Goal: Task Accomplishment & Management: Manage account settings

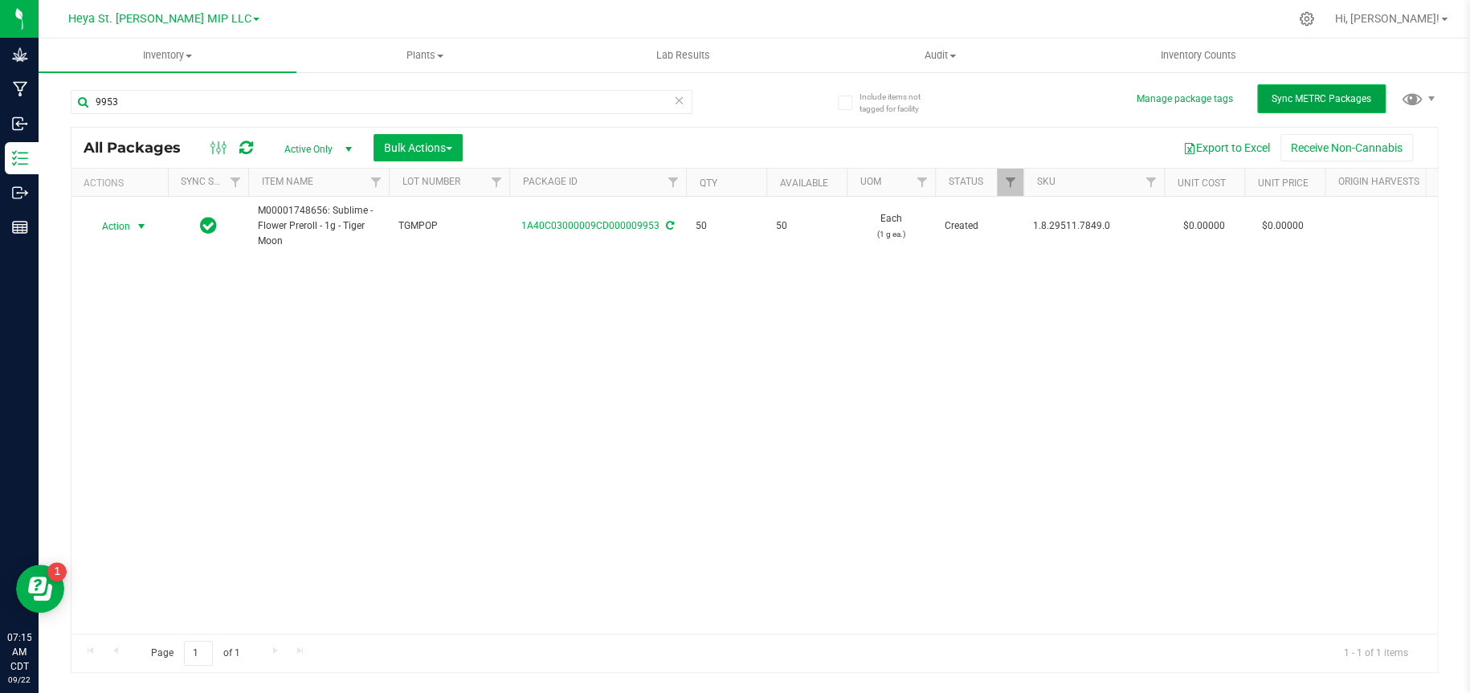
click at [1313, 107] on button "Sync METRC Packages" at bounding box center [1321, 98] width 129 height 29
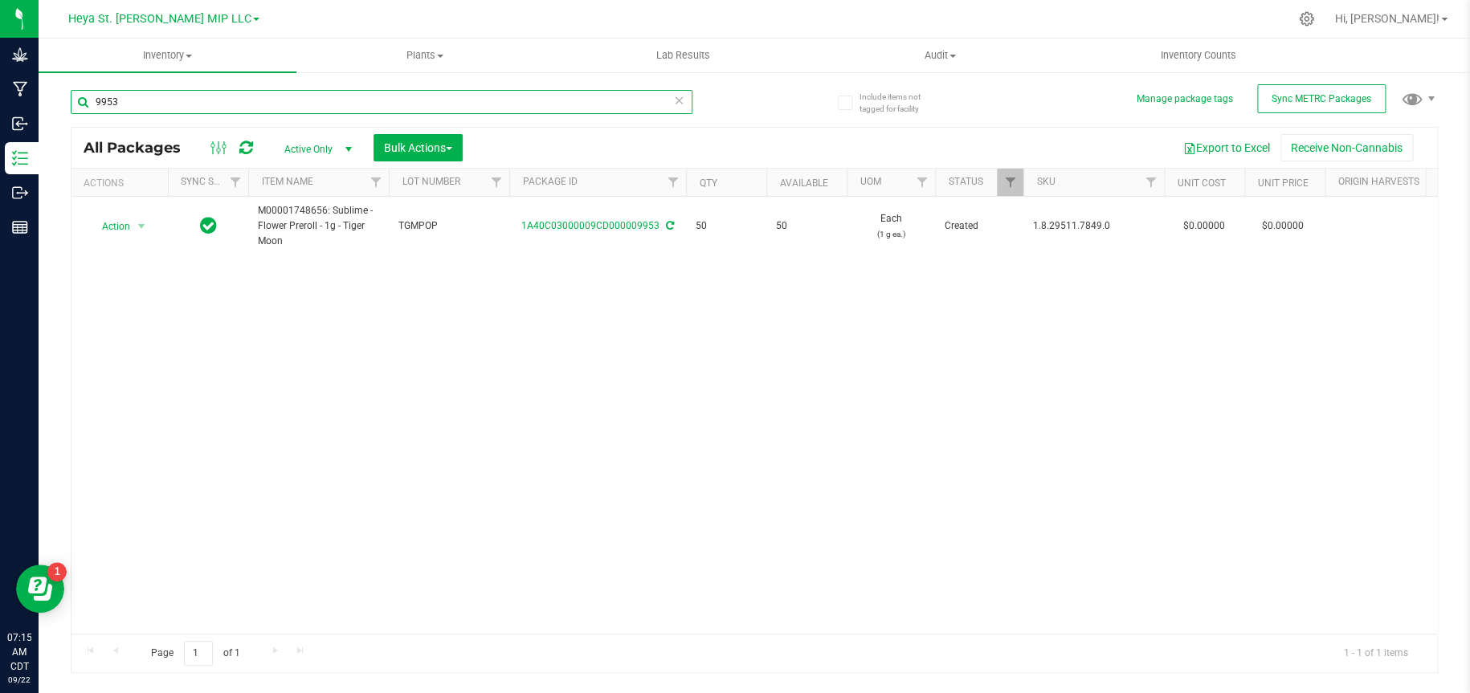
click at [203, 94] on input "9953" at bounding box center [382, 102] width 622 height 24
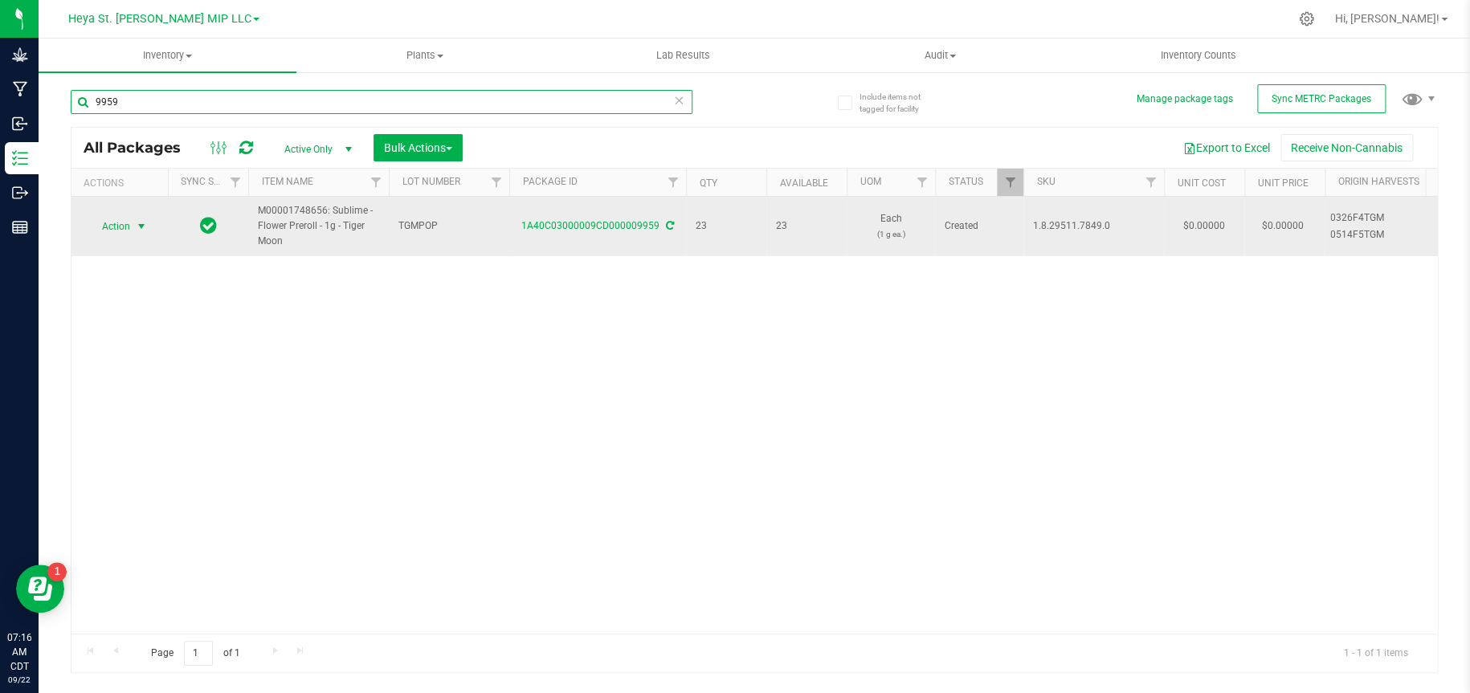
type input "9959"
click at [133, 226] on span "select" at bounding box center [142, 226] width 20 height 22
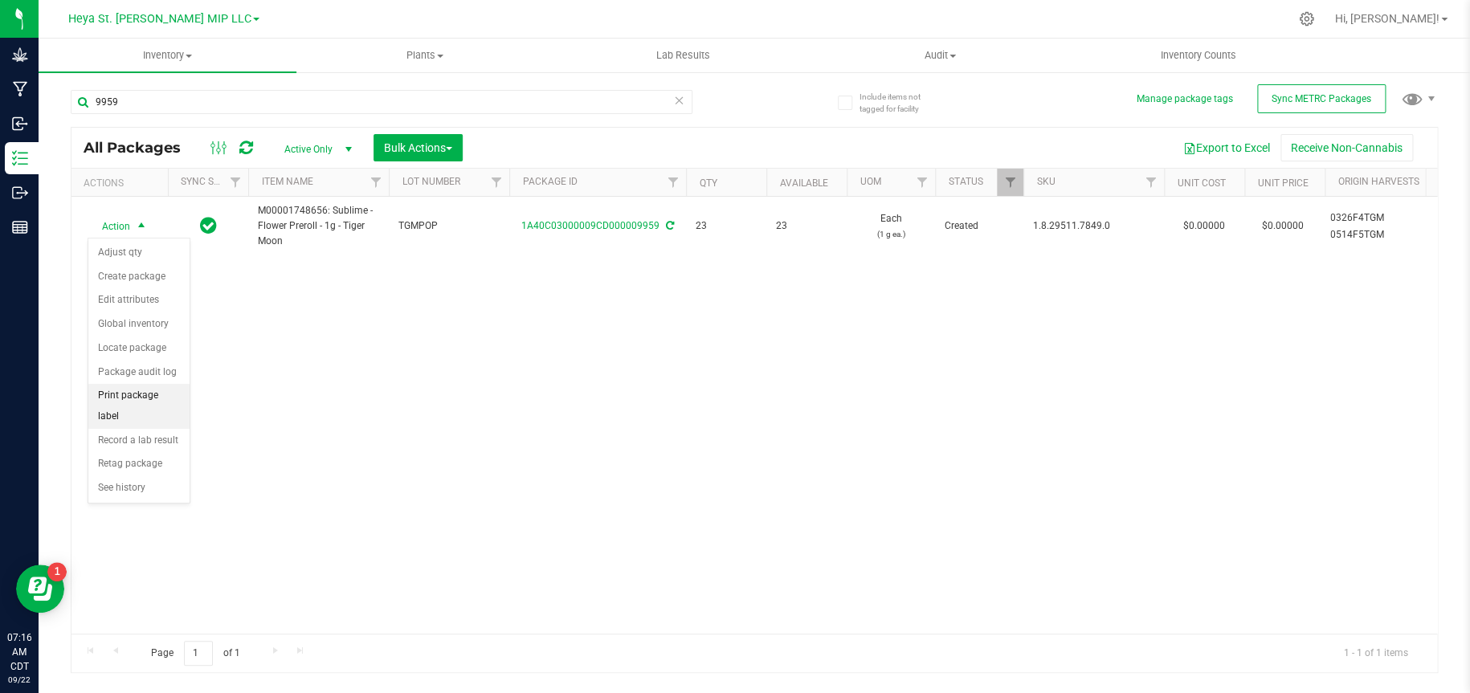
click at [146, 398] on li "Print package label" at bounding box center [138, 406] width 101 height 44
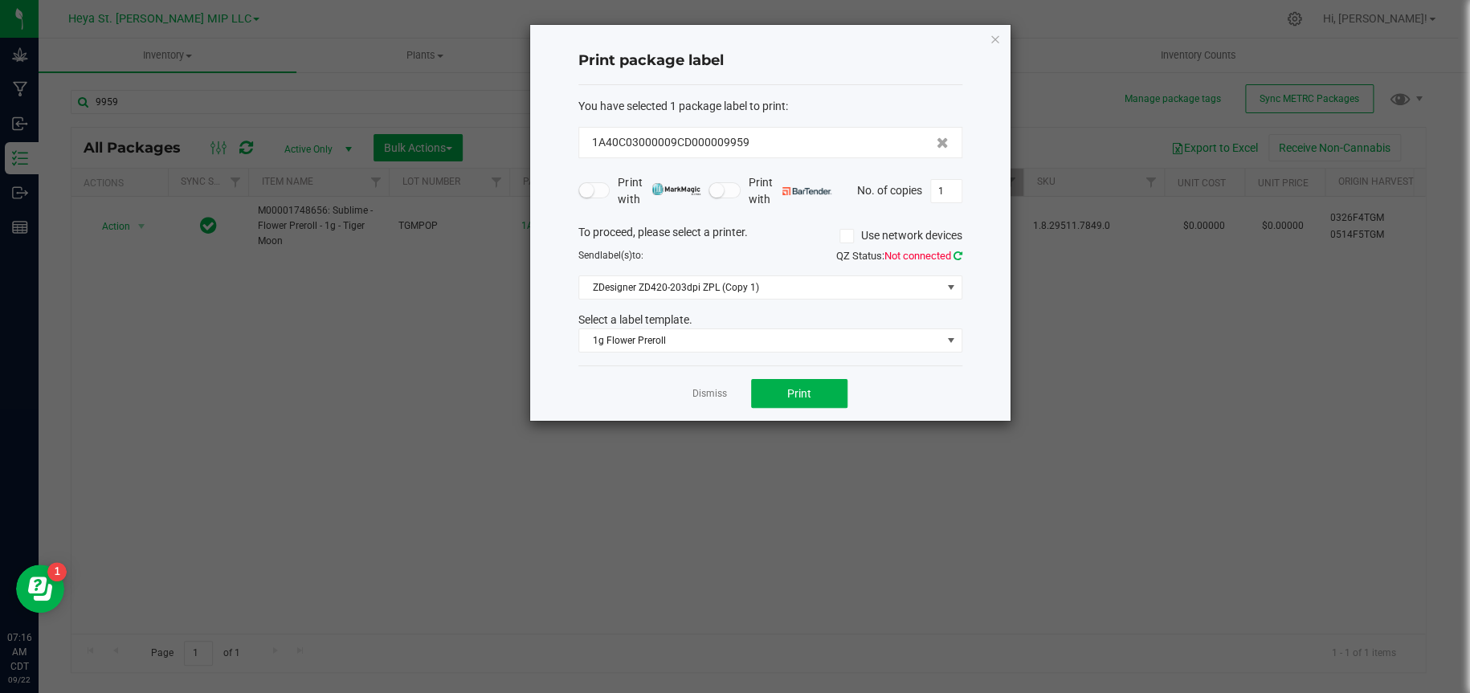
click at [958, 255] on icon at bounding box center [958, 256] width 9 height 10
click at [791, 392] on span "Print" at bounding box center [799, 393] width 24 height 13
click at [950, 197] on input "1" at bounding box center [946, 191] width 31 height 22
type input "5"
click at [795, 395] on span "Print" at bounding box center [799, 393] width 24 height 13
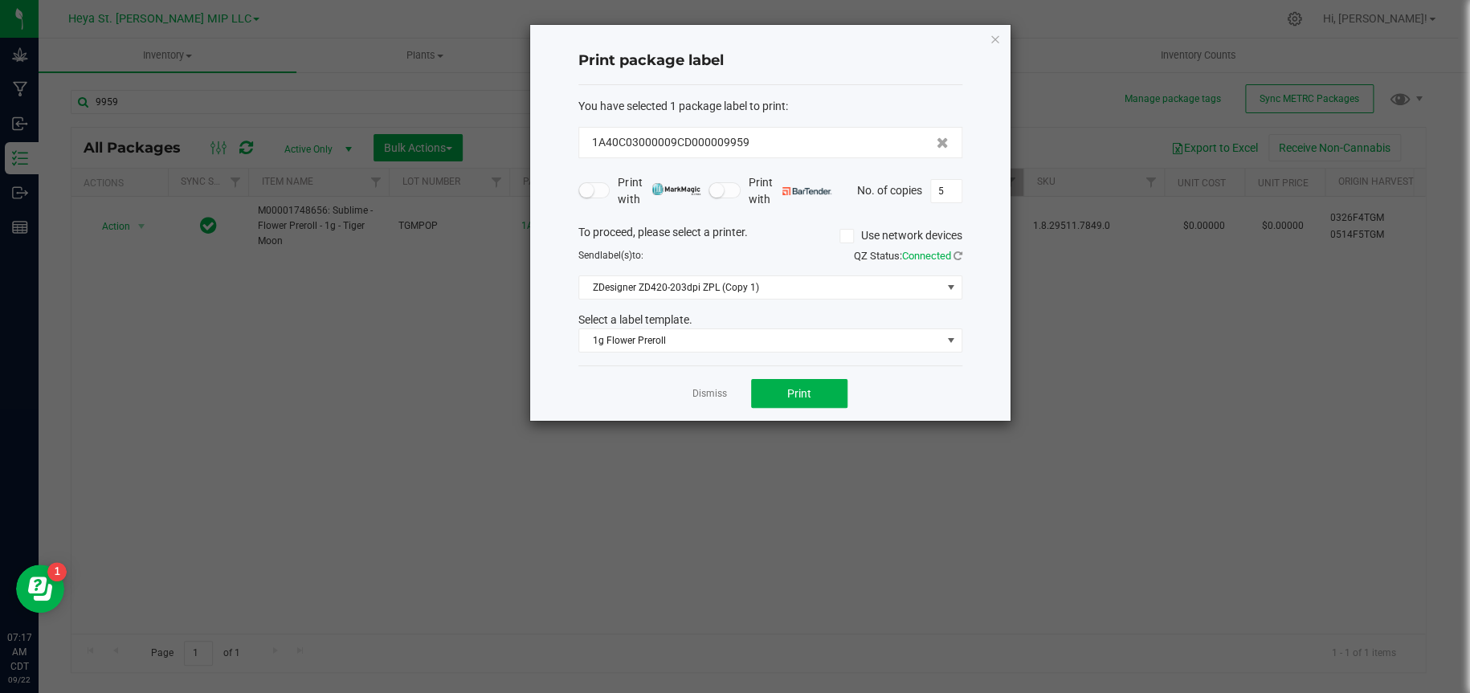
click at [1000, 35] on div "Print package label You have selected 1 package label to print : 1A40C03000009C…" at bounding box center [770, 223] width 480 height 396
click at [990, 39] on icon "button" at bounding box center [995, 38] width 11 height 19
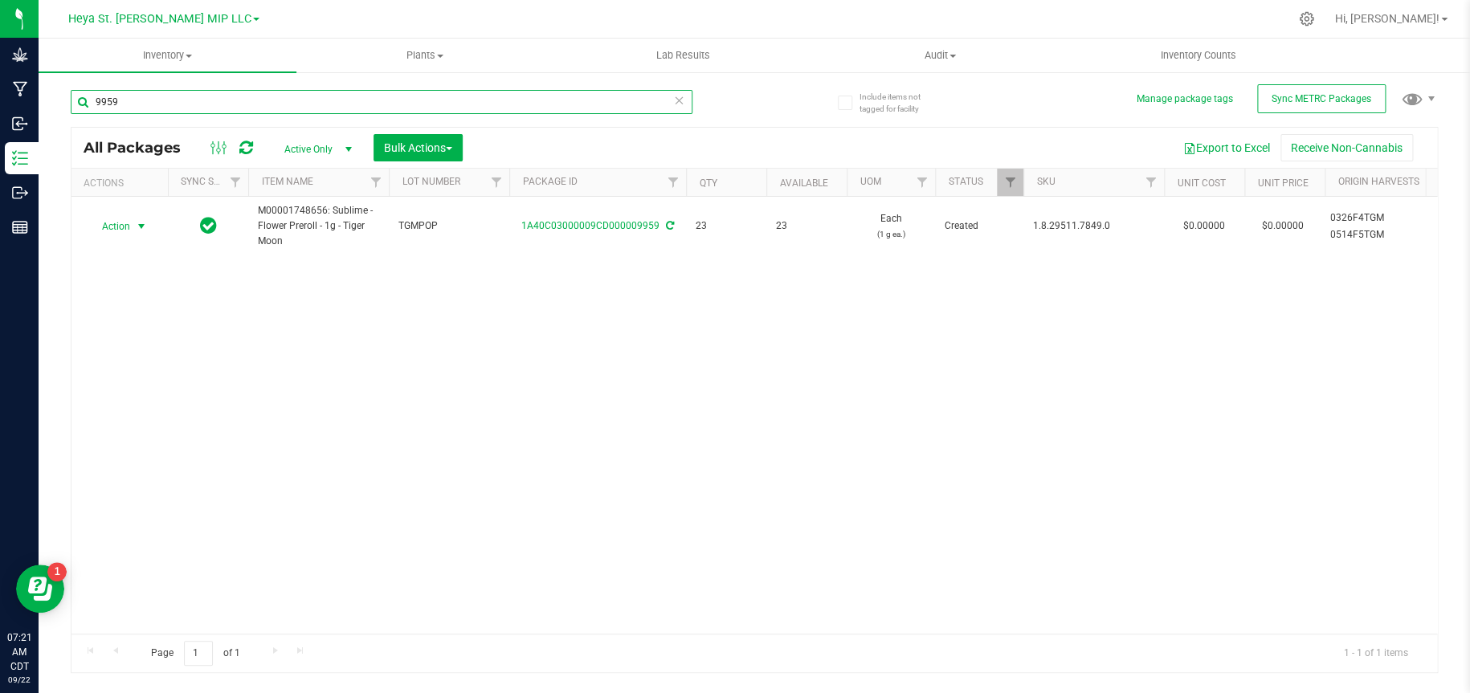
click at [252, 99] on input "9959" at bounding box center [382, 102] width 622 height 24
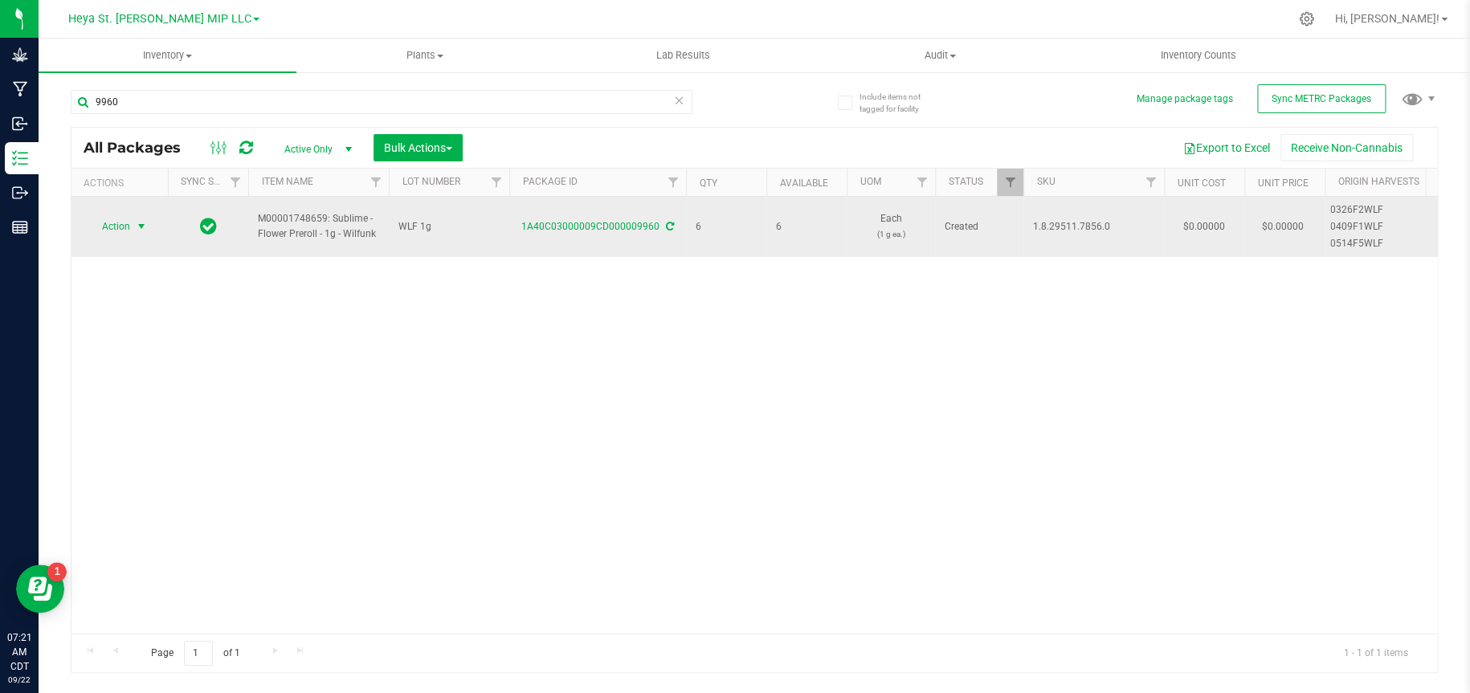
click at [141, 219] on span "select" at bounding box center [142, 226] width 20 height 22
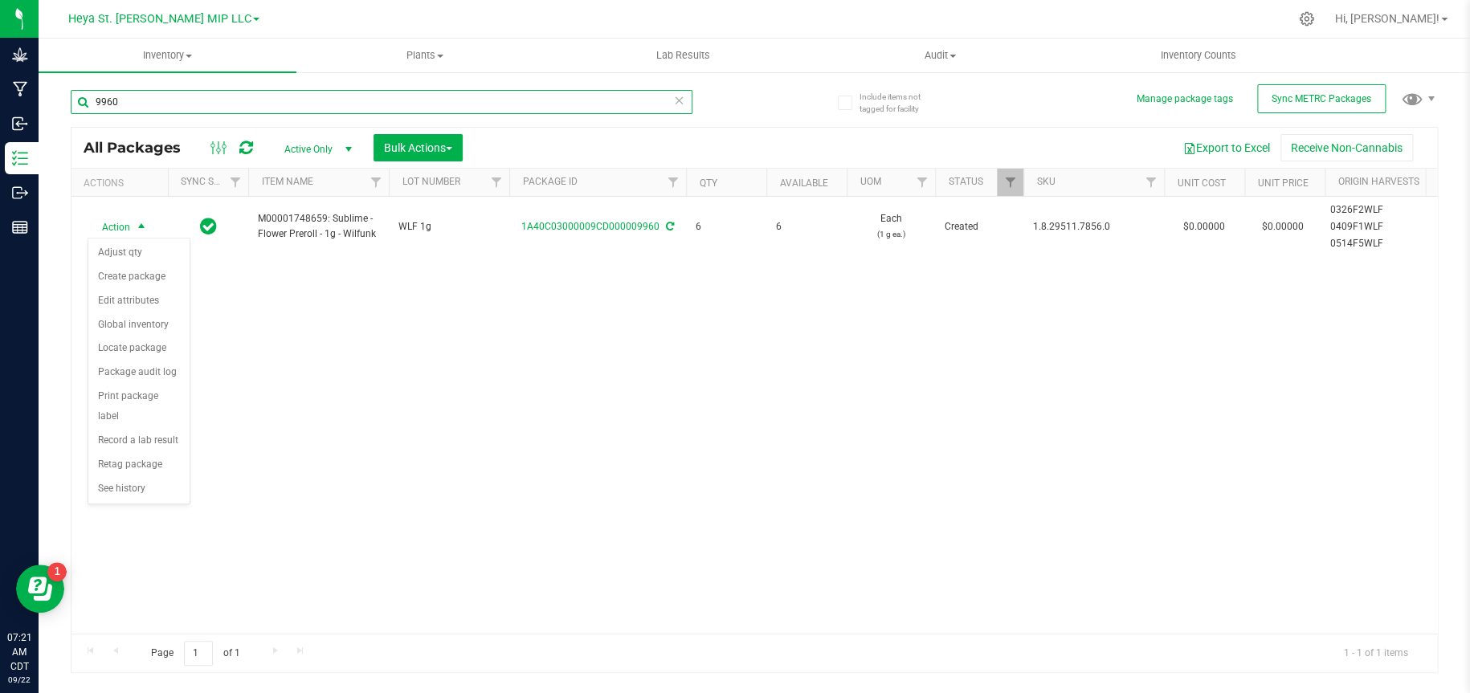
click at [161, 98] on input "9960" at bounding box center [382, 102] width 622 height 24
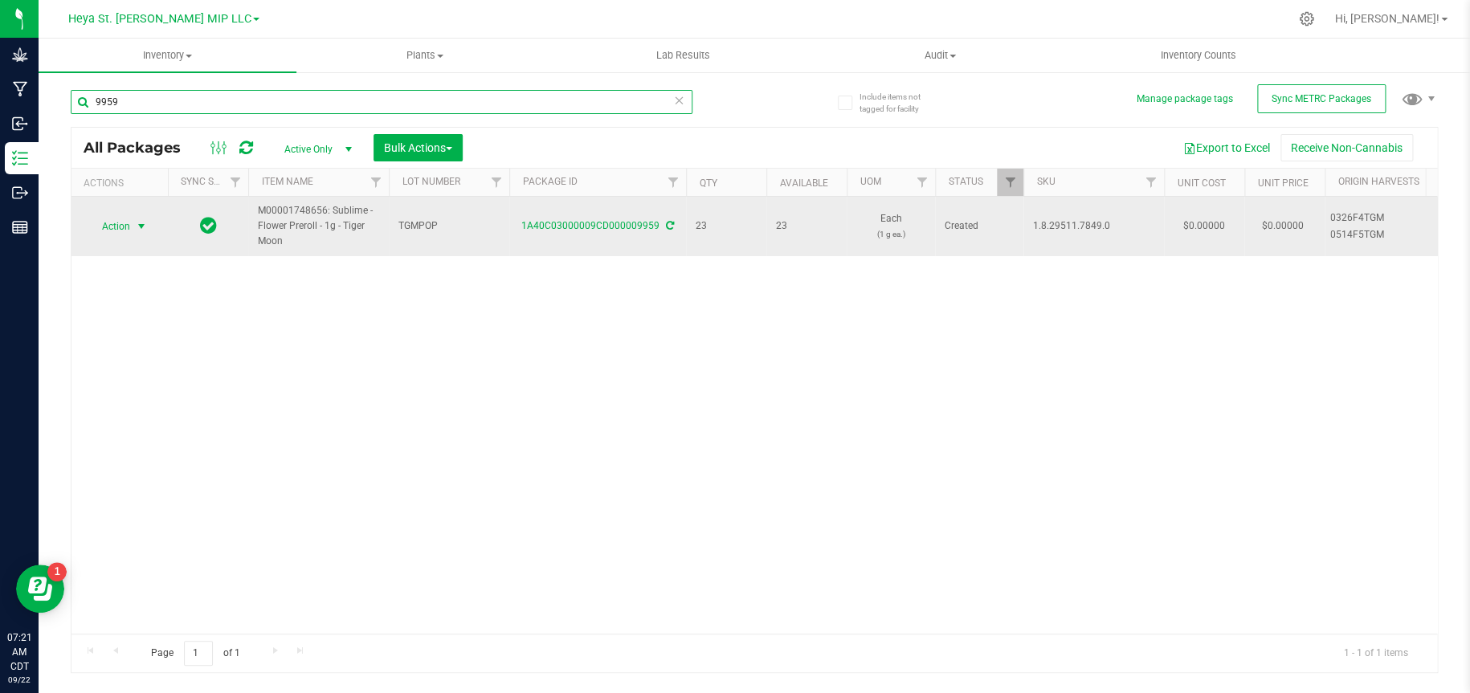
type input "9959"
click at [133, 231] on span "select" at bounding box center [142, 226] width 20 height 22
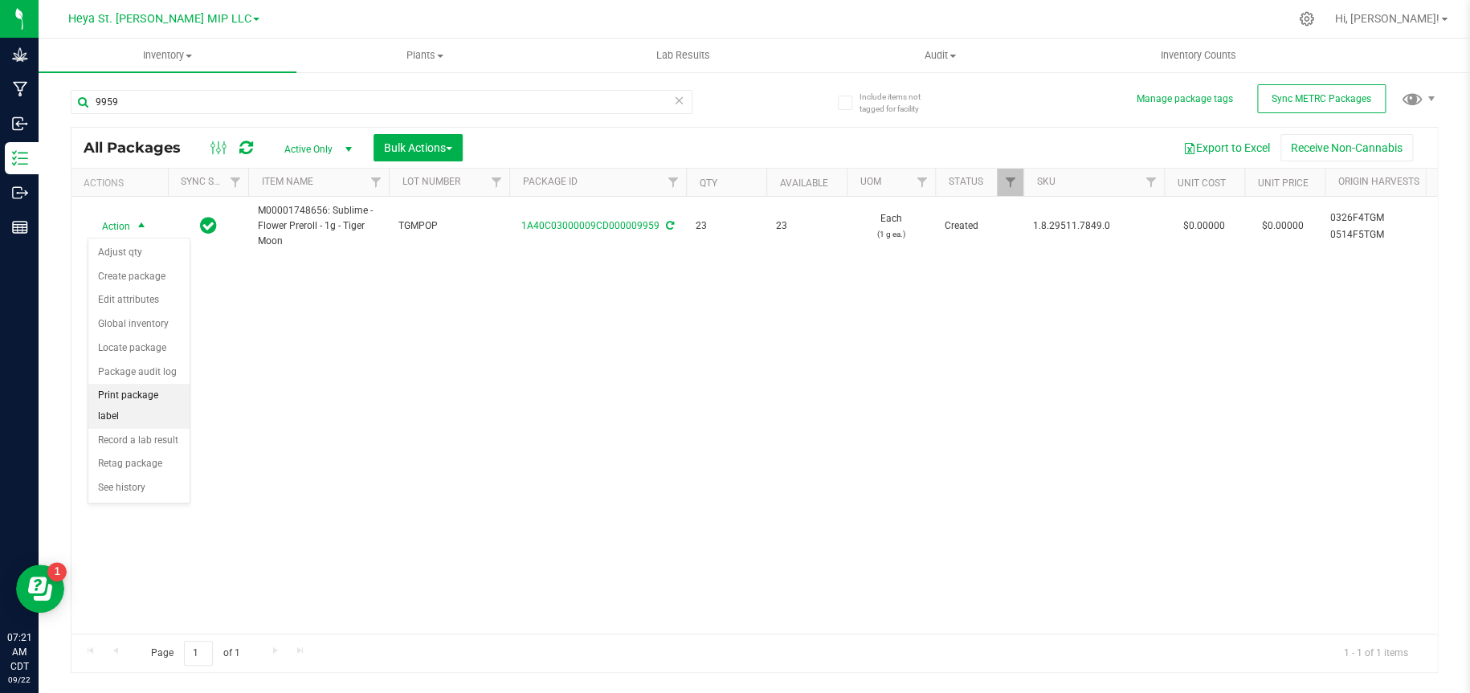
click at [142, 399] on li "Print package label" at bounding box center [138, 406] width 101 height 44
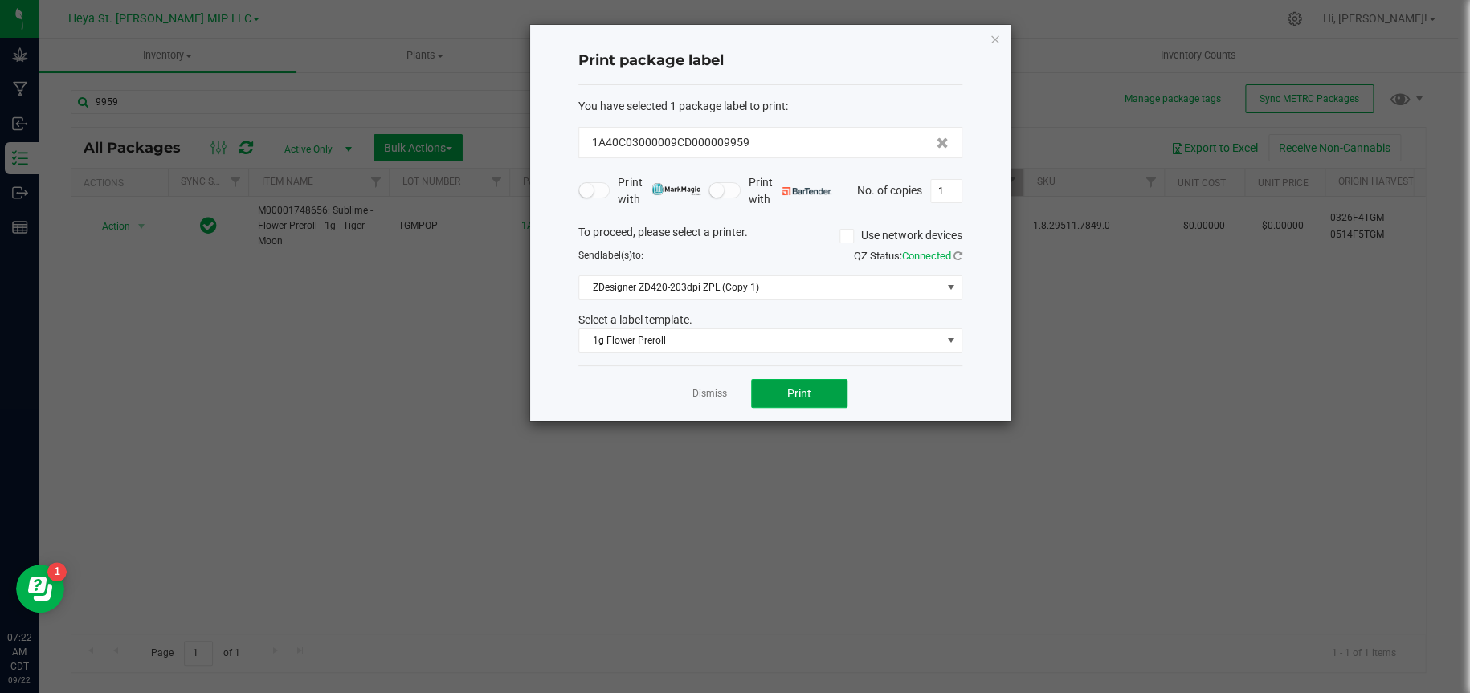
click at [828, 400] on button "Print" at bounding box center [799, 393] width 96 height 29
click at [948, 189] on input "1" at bounding box center [946, 191] width 31 height 22
type input "22"
click at [795, 394] on span "Print" at bounding box center [799, 393] width 24 height 13
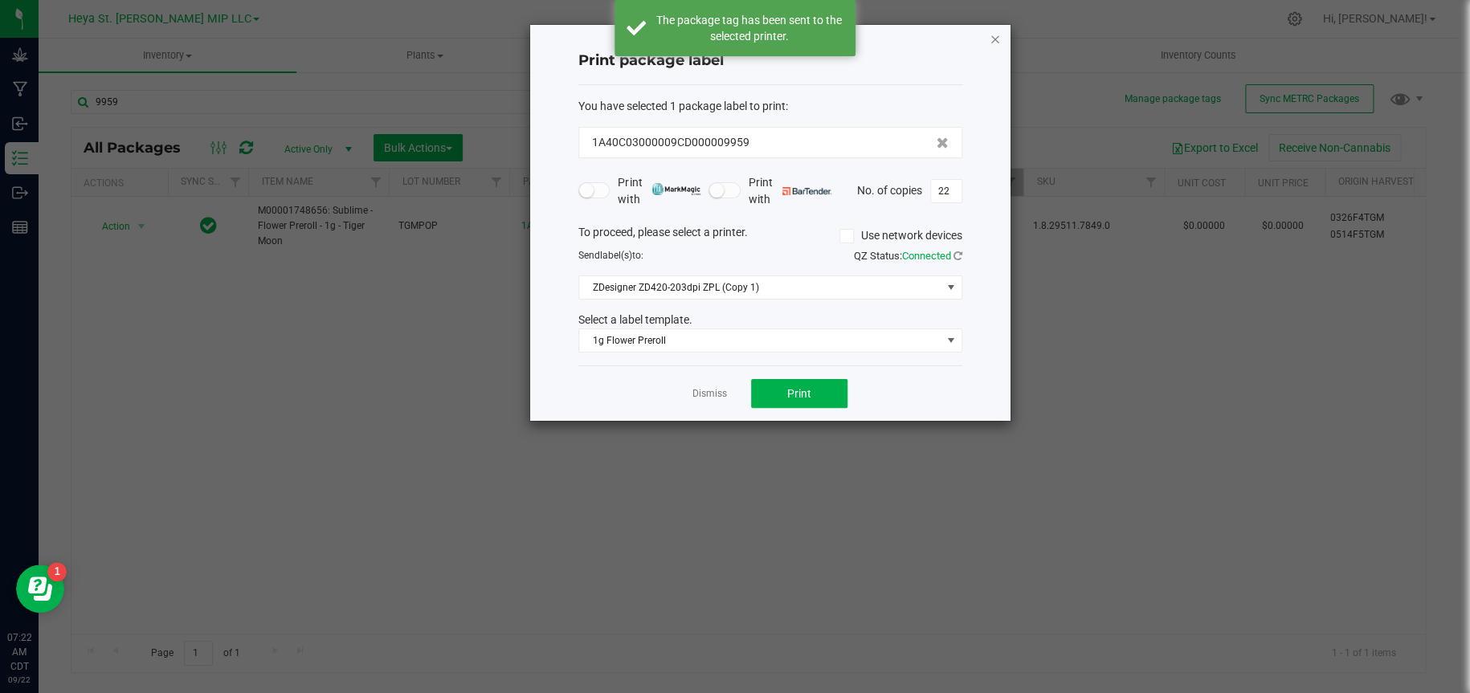
click at [996, 39] on icon "button" at bounding box center [995, 38] width 11 height 19
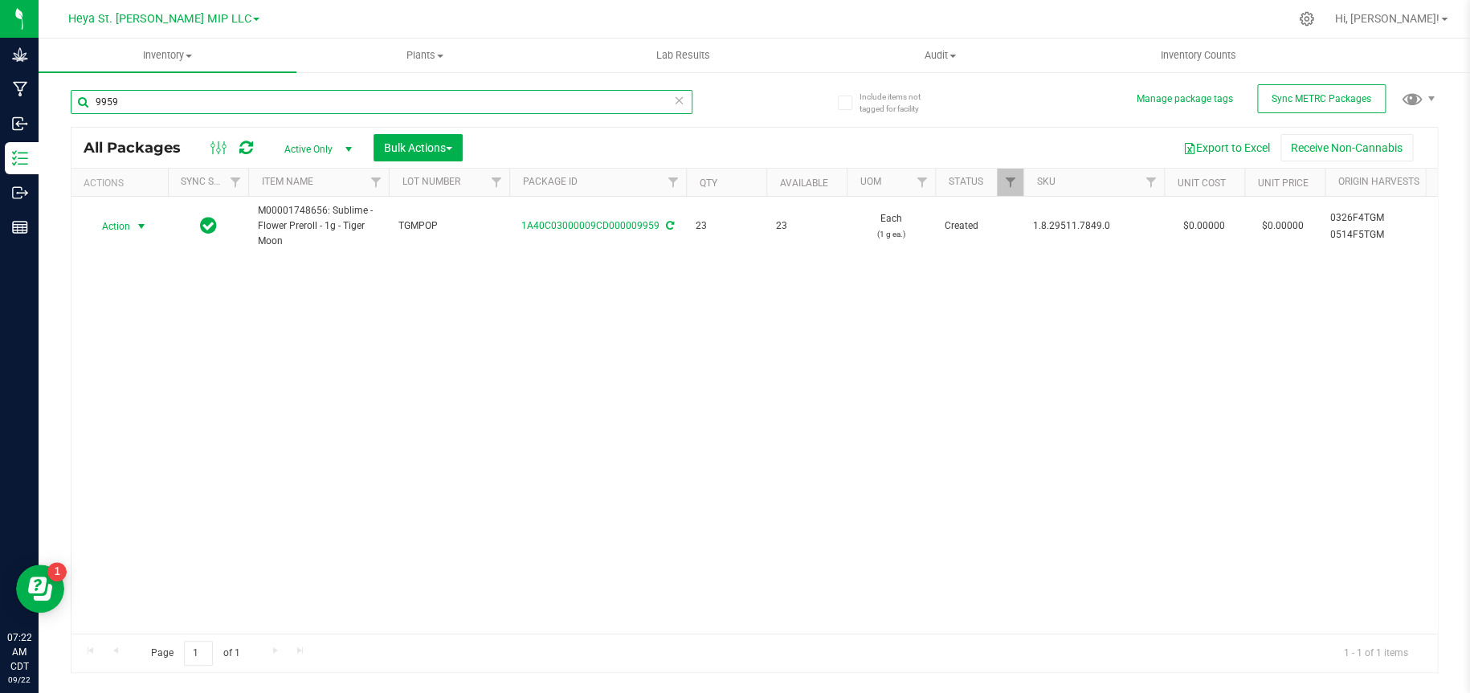
click at [349, 102] on input "9959" at bounding box center [382, 102] width 622 height 24
type input "9960"
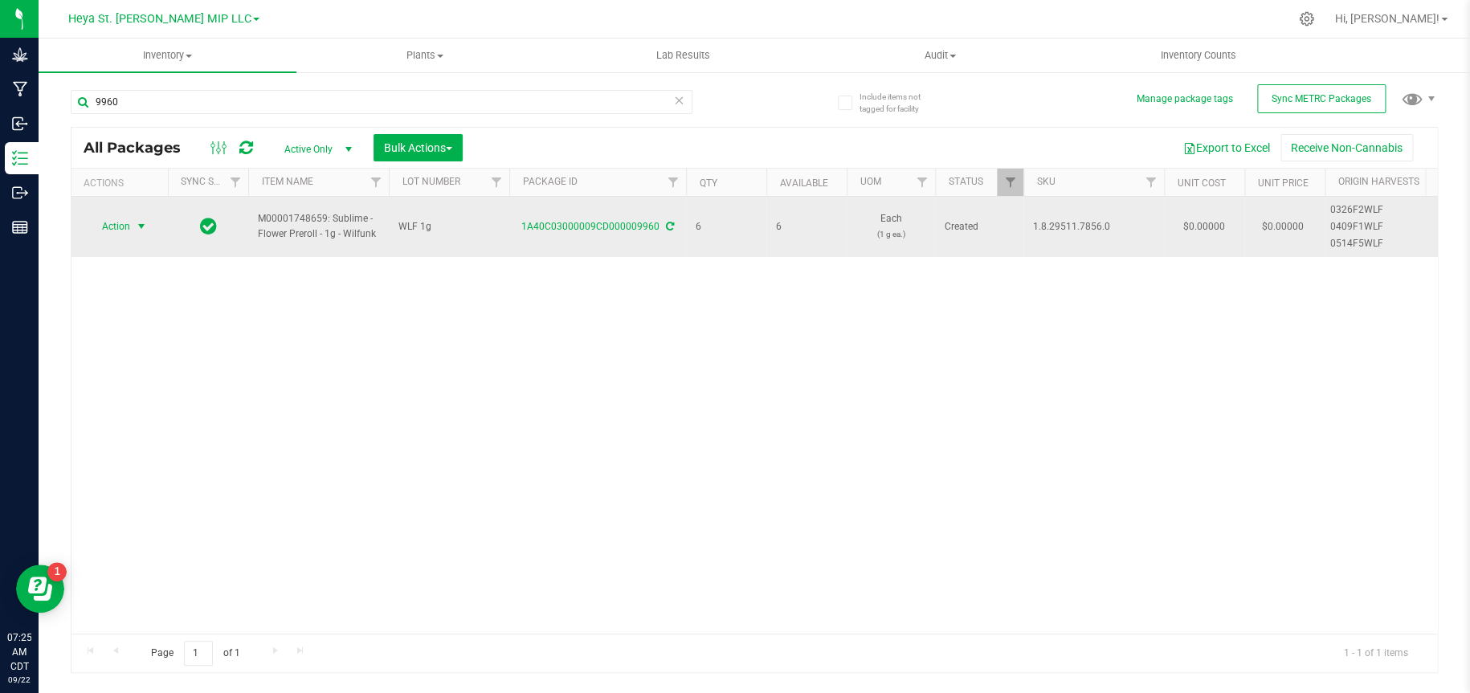
click at [107, 231] on span "Action" at bounding box center [109, 226] width 43 height 22
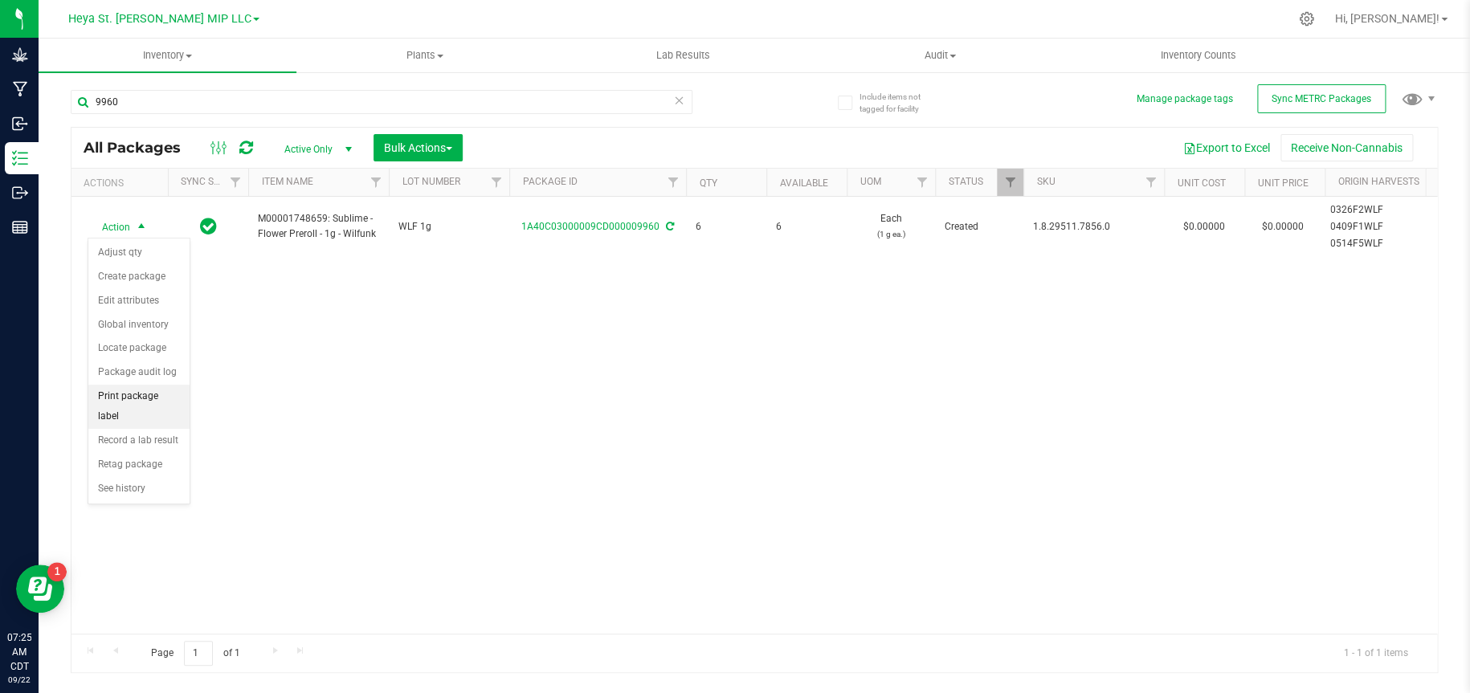
click at [148, 397] on li "Print package label" at bounding box center [138, 407] width 101 height 44
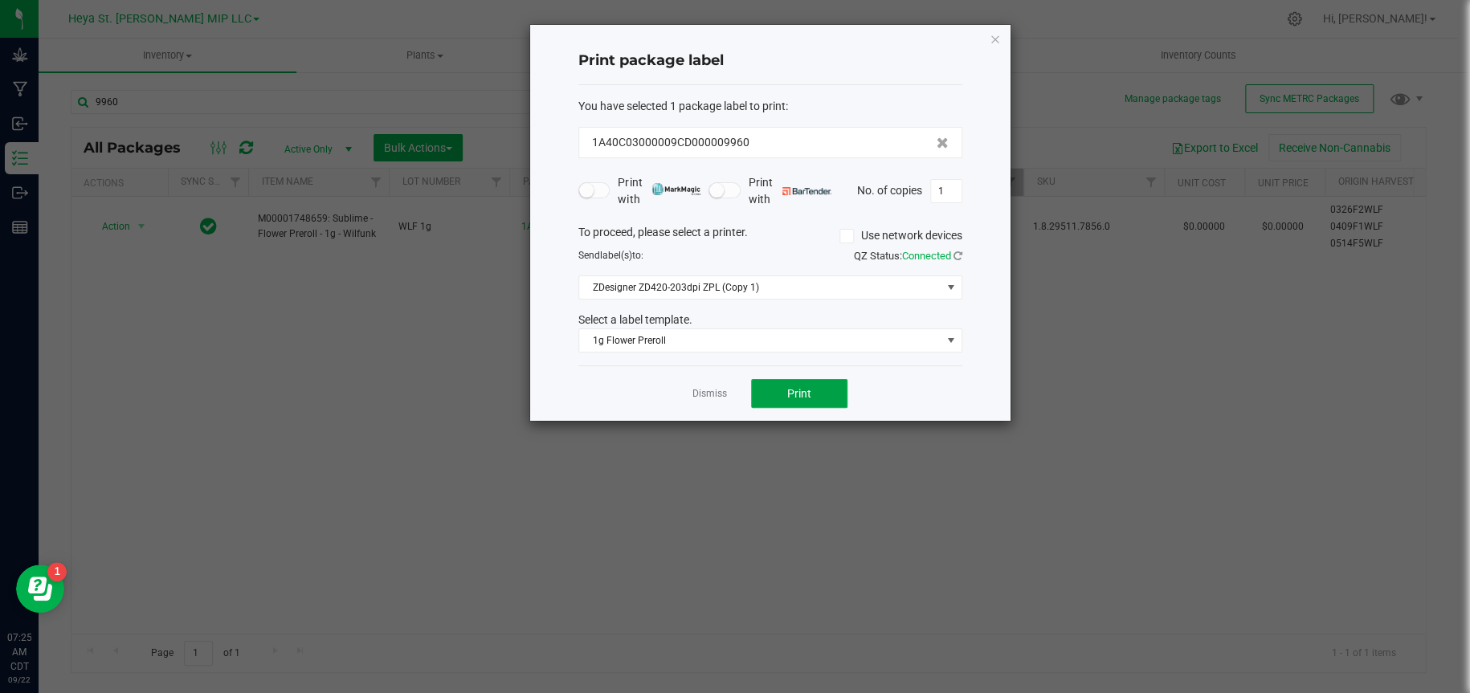
click at [794, 394] on span "Print" at bounding box center [799, 393] width 24 height 13
click at [954, 193] on input "1" at bounding box center [946, 191] width 31 height 22
type input "5"
click at [815, 404] on button "Print" at bounding box center [799, 393] width 96 height 29
click at [991, 35] on icon "button" at bounding box center [995, 38] width 11 height 19
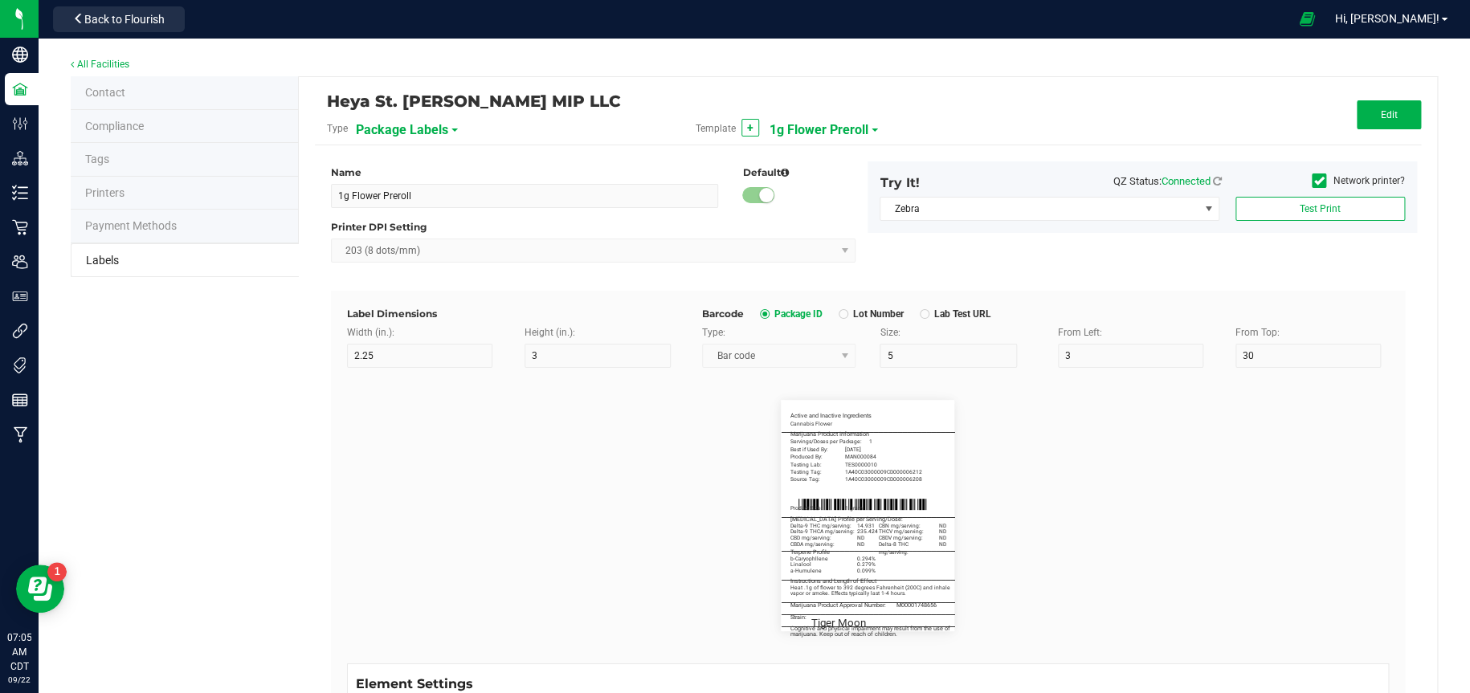
scroll to position [1205, 0]
click at [1402, 118] on button "Edit" at bounding box center [1389, 114] width 64 height 29
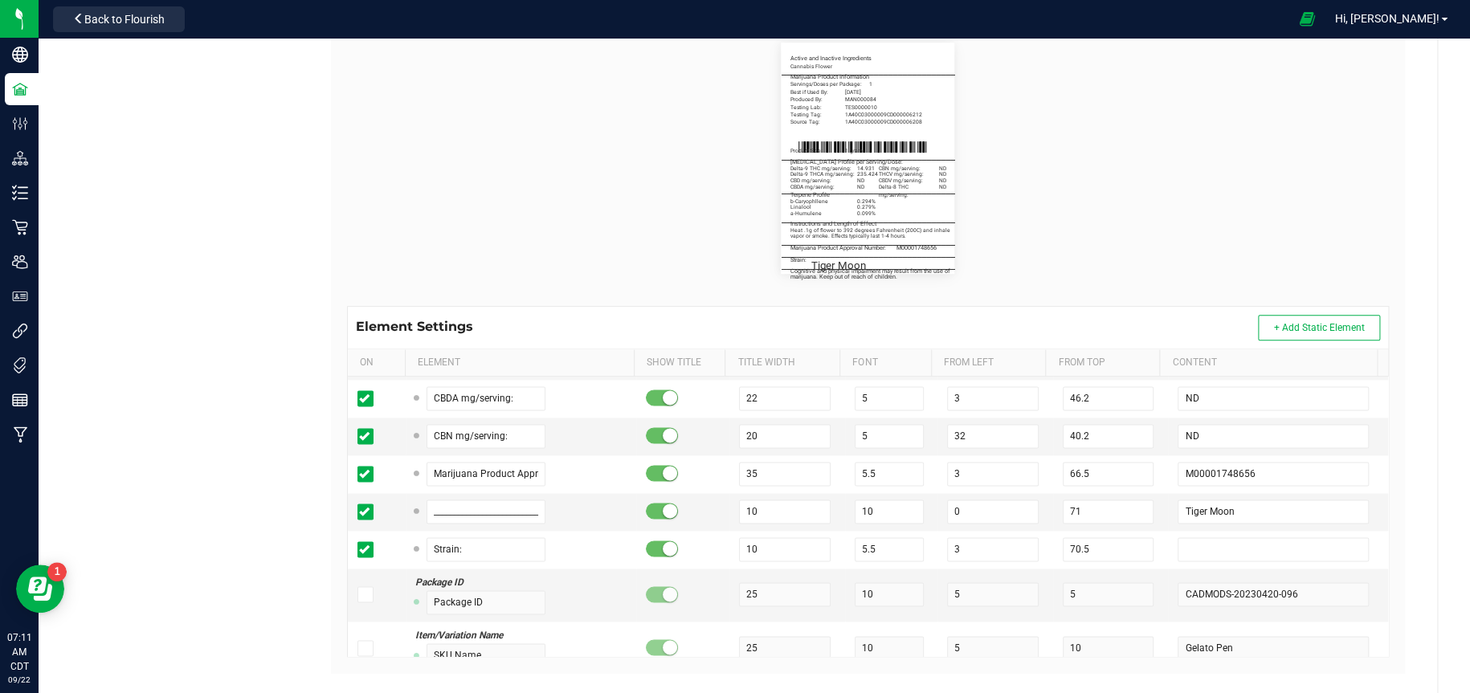
scroll to position [386, 0]
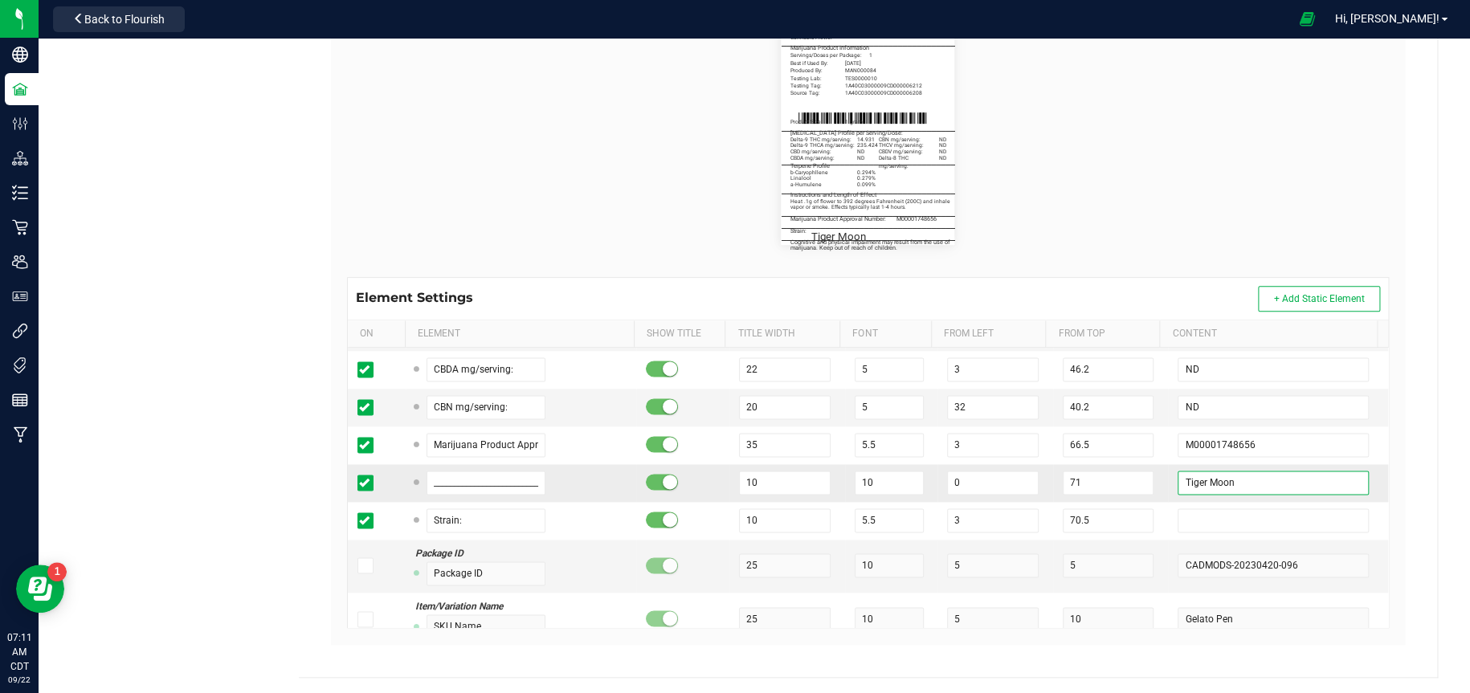
click at [1318, 480] on input "Tiger Moon" at bounding box center [1273, 483] width 190 height 24
type input "T"
type input "WilFunk"
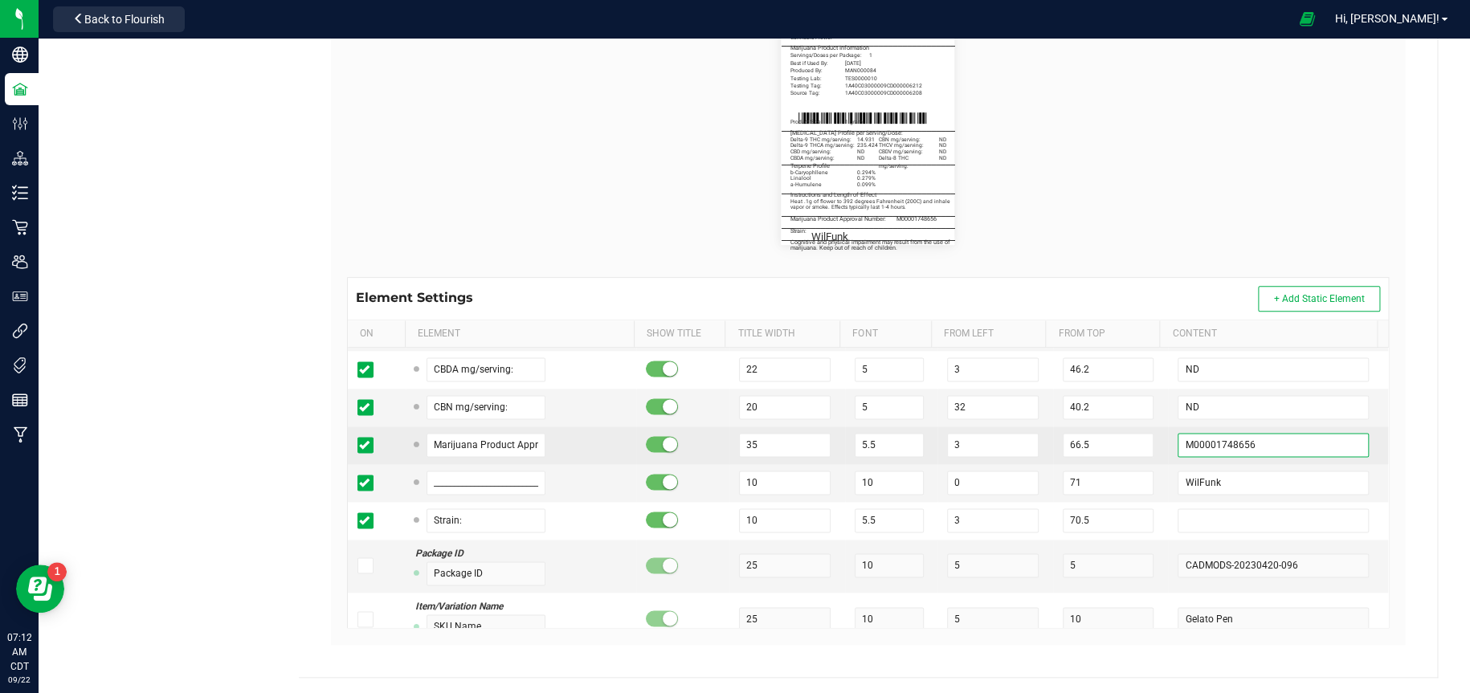
click at [1308, 449] on input "M00001748656" at bounding box center [1273, 445] width 190 height 24
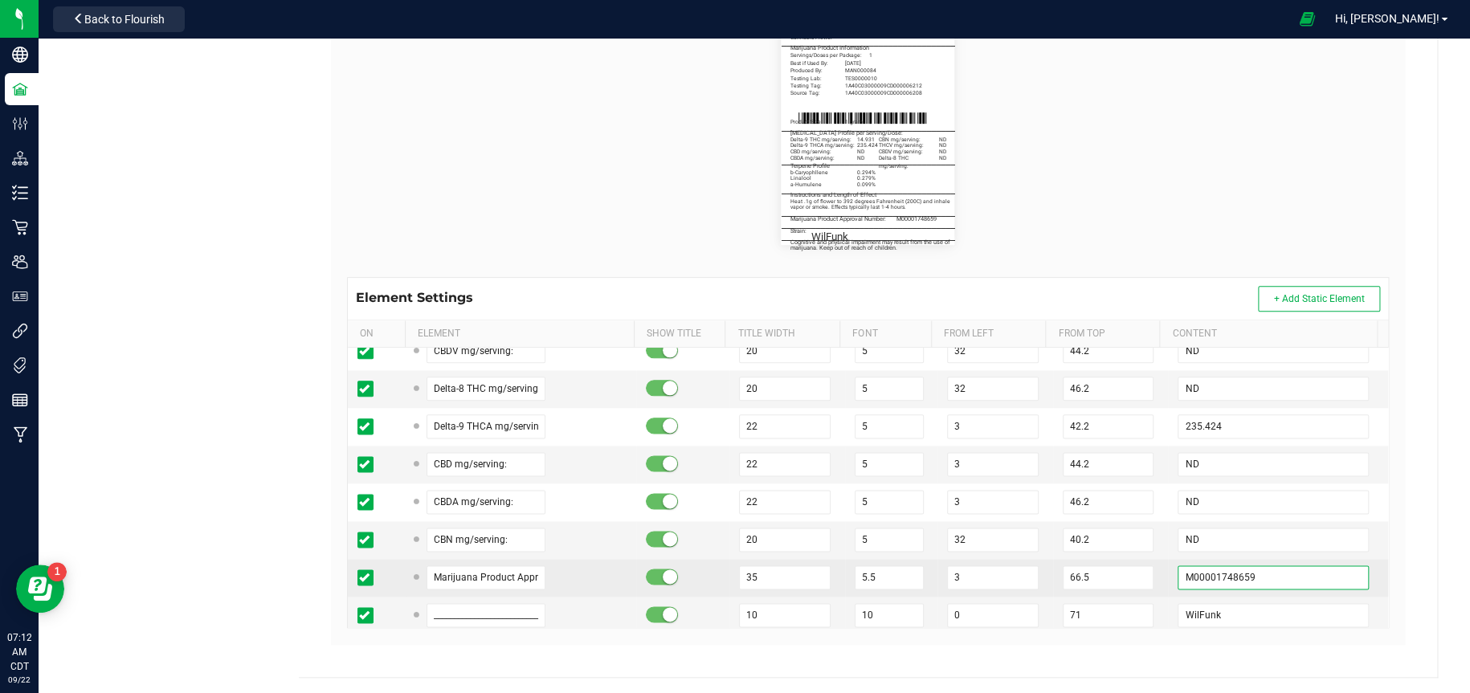
scroll to position [1044, 0]
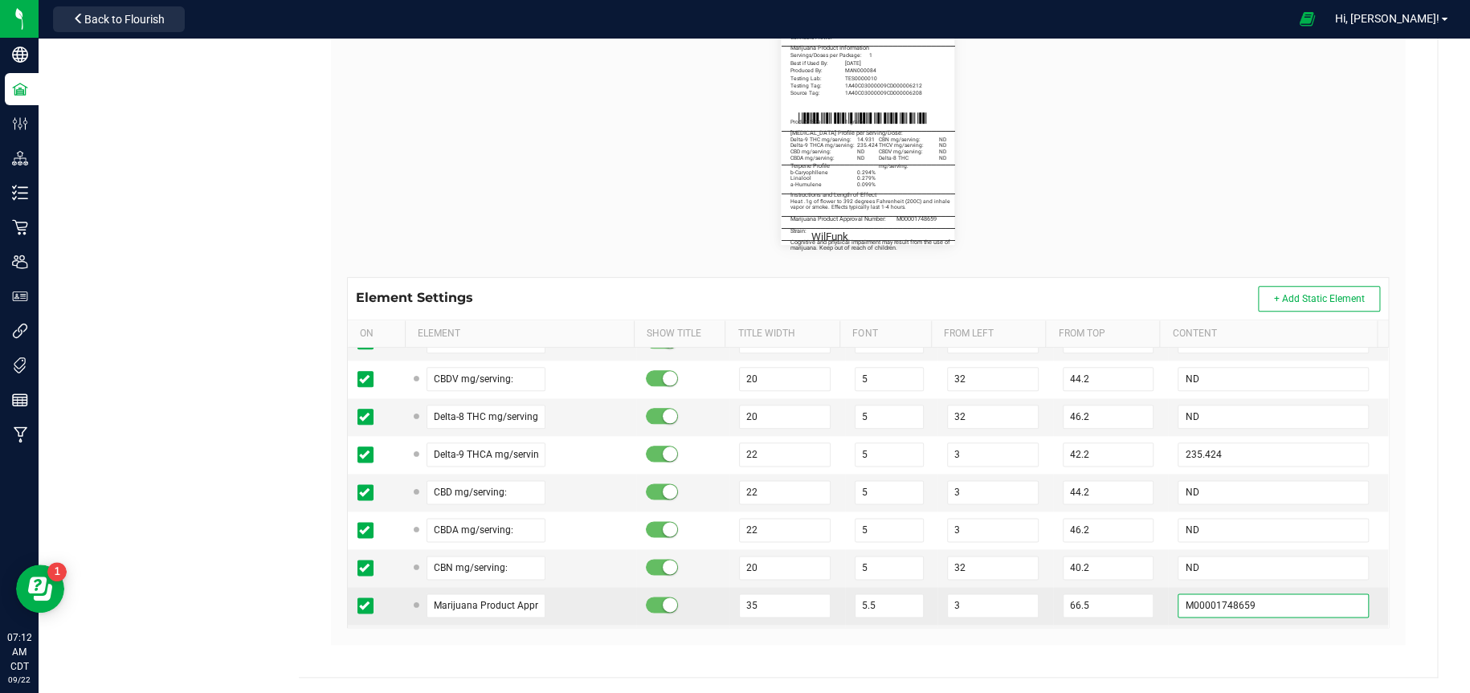
type input "M00001748659"
click at [1308, 449] on input "235.424" at bounding box center [1273, 455] width 190 height 24
type input "2"
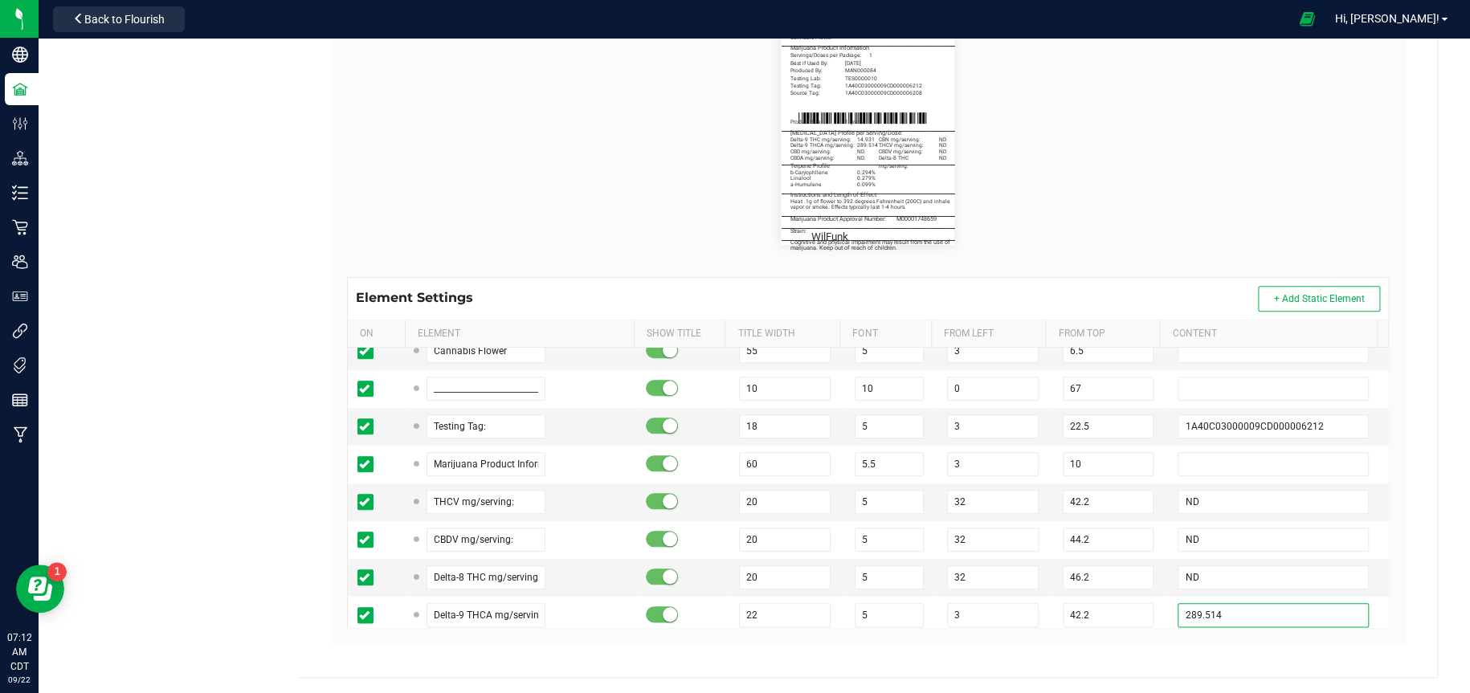
scroll to position [803, 0]
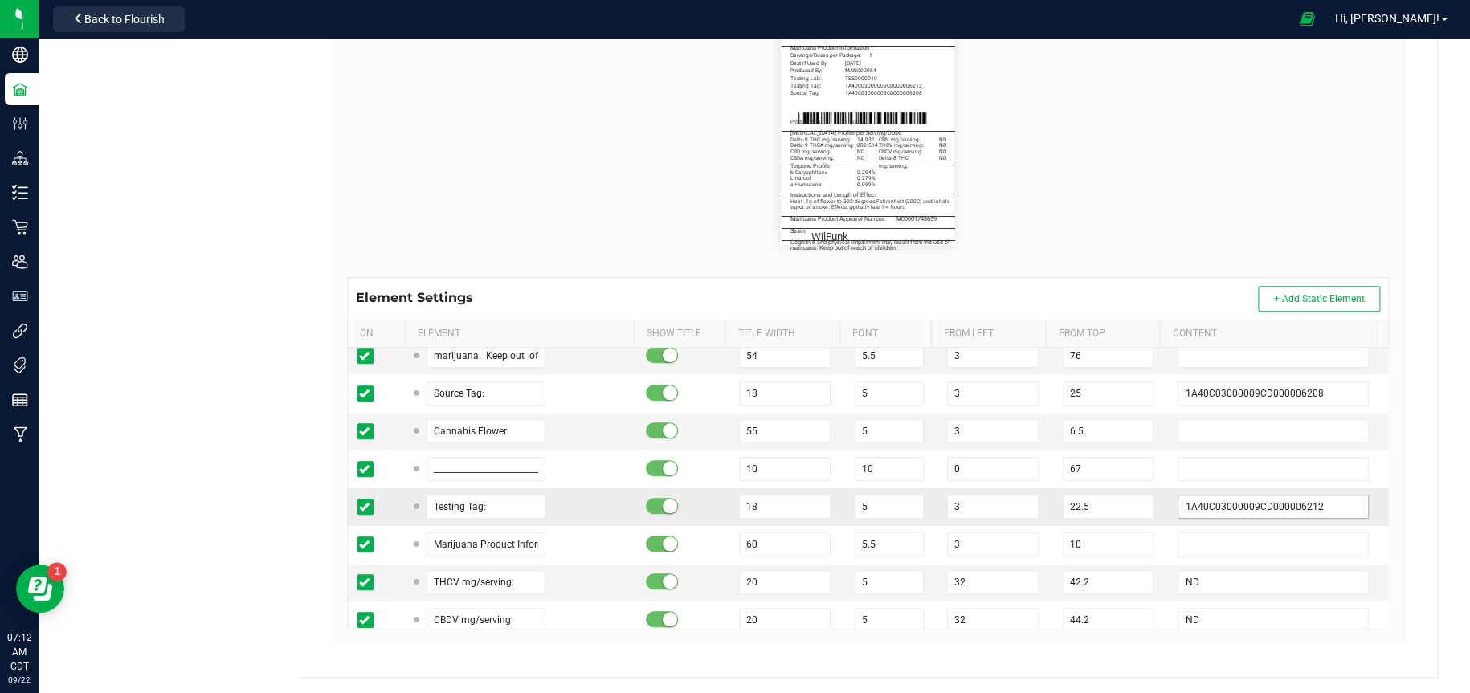
type input "289.514"
click at [1313, 504] on input "1A40C03000009CD000006212" at bounding box center [1273, 507] width 190 height 24
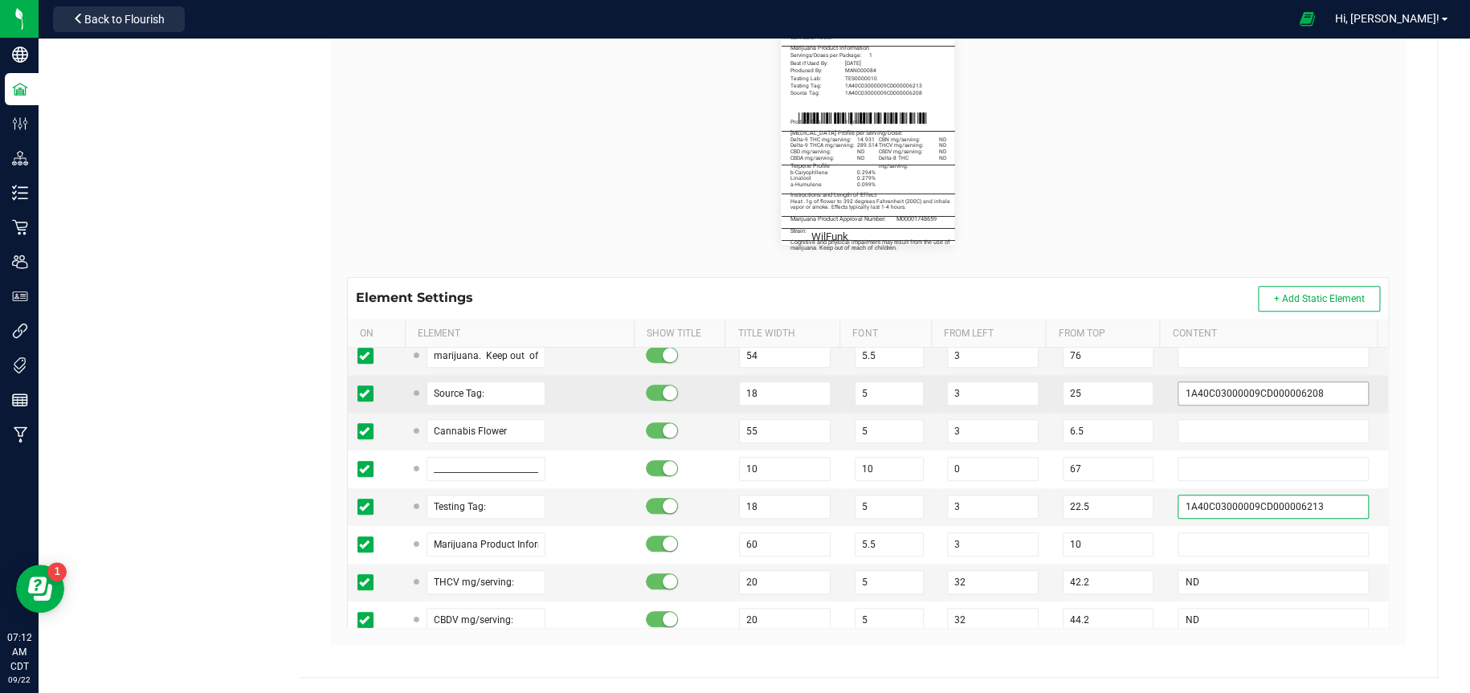
type input "1A40C03000009CD000006213"
click at [1334, 394] on input "1A40C03000009CD000006208" at bounding box center [1273, 394] width 190 height 24
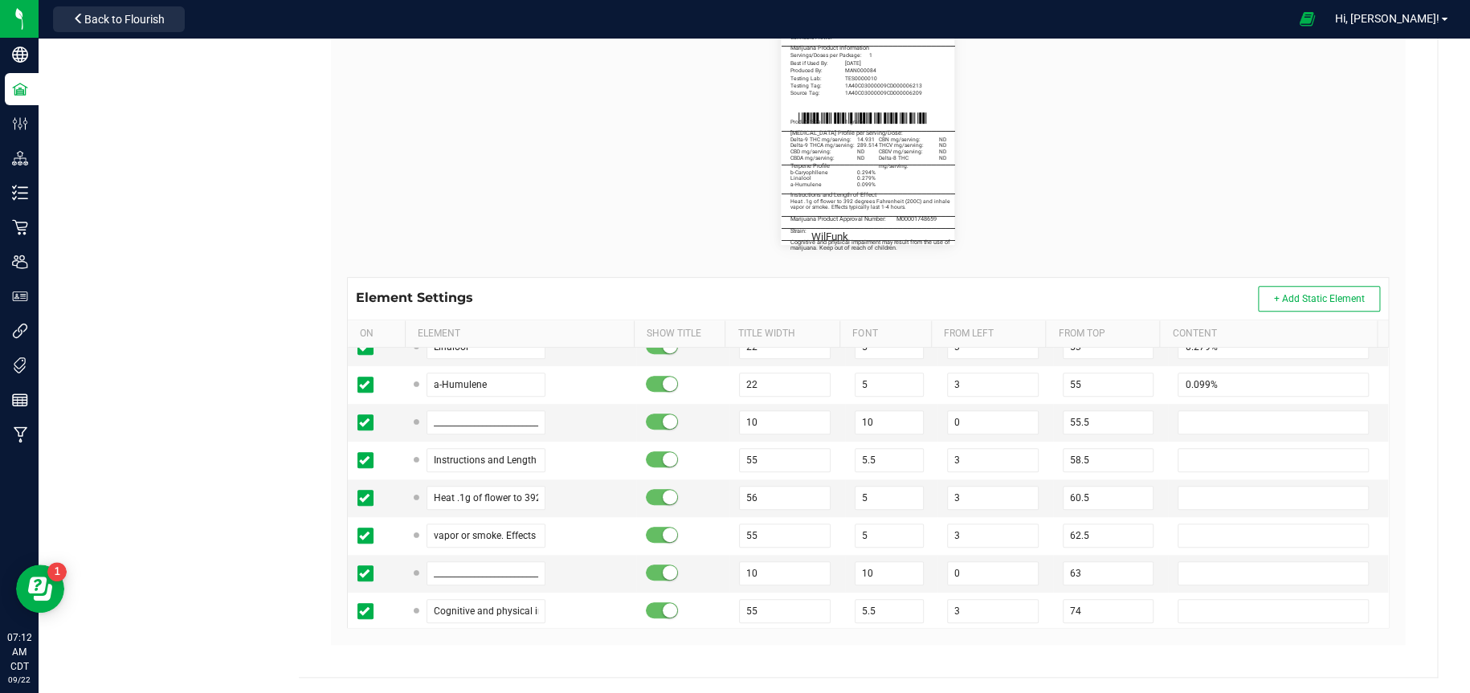
scroll to position [482, 0]
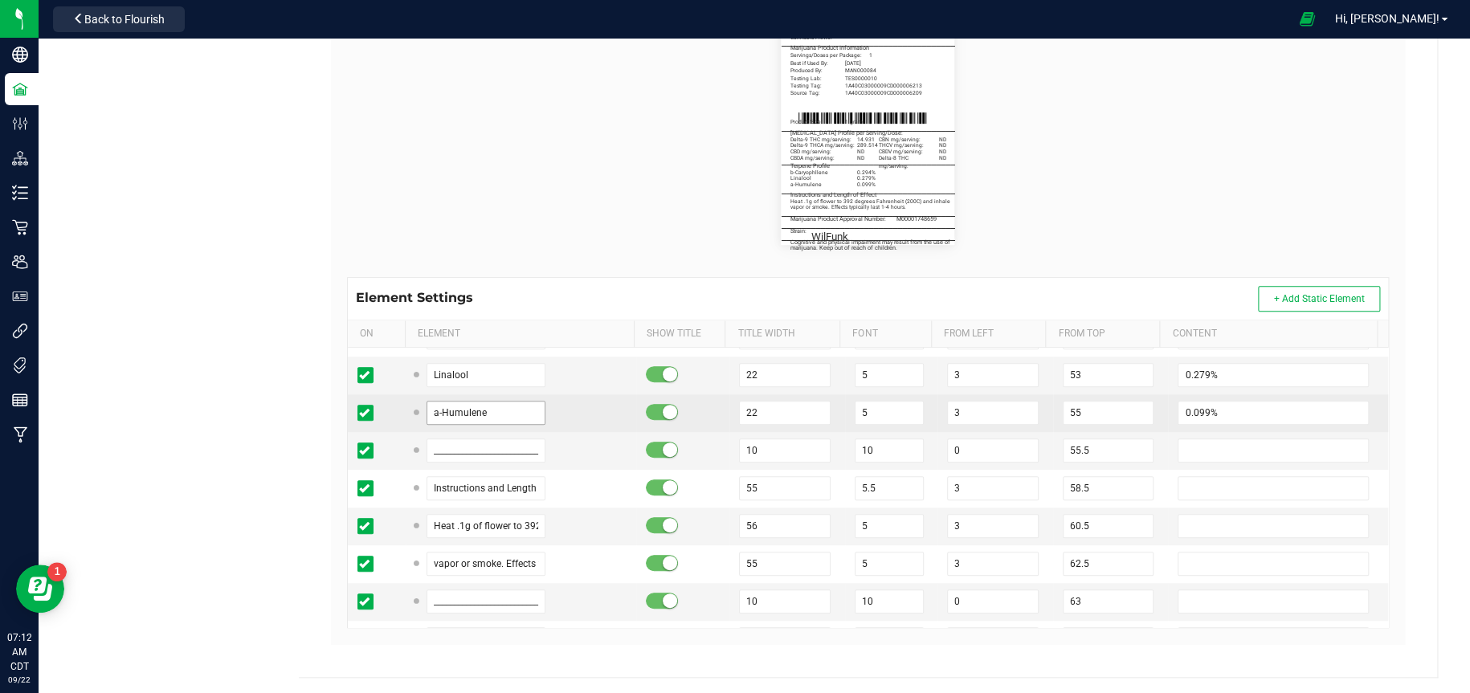
type input "1A40C03000009CD000006209"
click at [510, 409] on input "a-Humulene" at bounding box center [486, 413] width 119 height 24
type input "a-Pinene"
click at [1203, 411] on input "0.099%" at bounding box center [1273, 413] width 190 height 24
type input "0.119%"
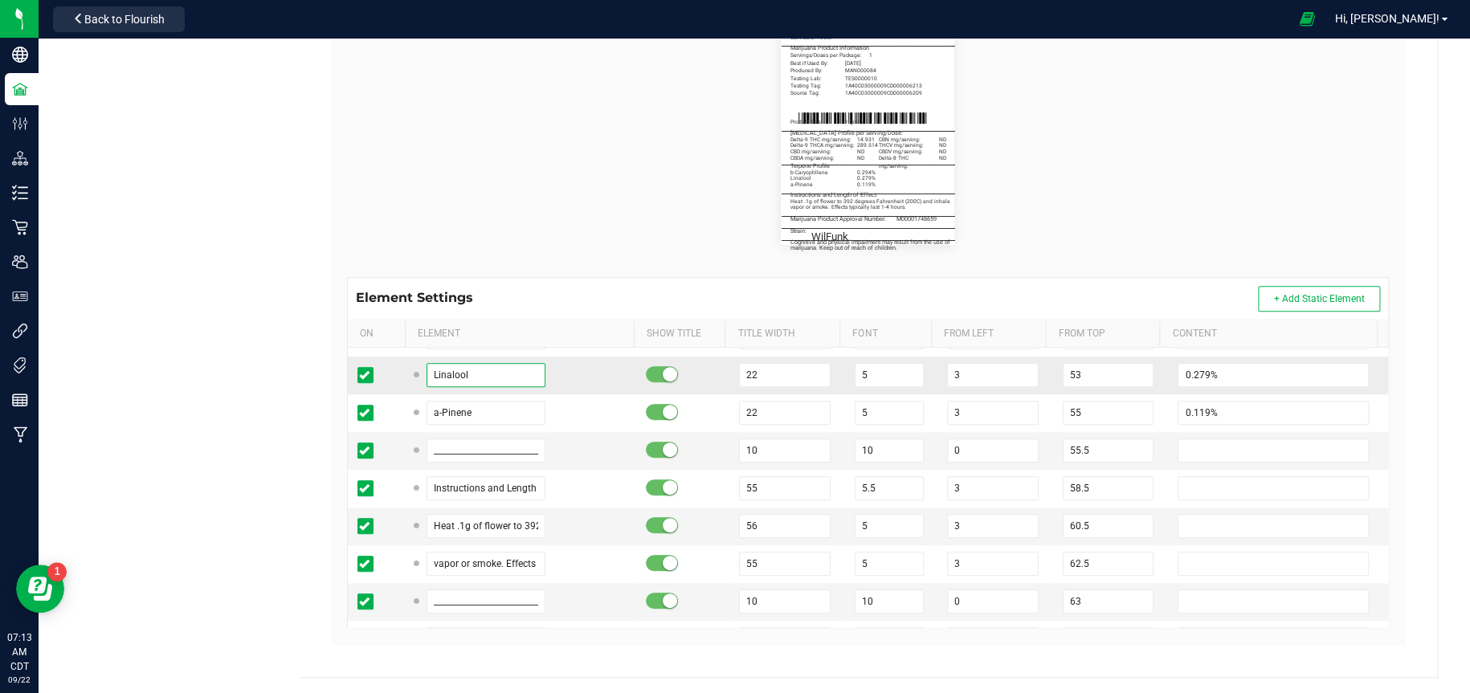
click at [484, 370] on input "Linalool" at bounding box center [486, 375] width 119 height 24
type input "L"
type input "b-Caryophllene"
click at [1210, 382] on input "0.279%" at bounding box center [1273, 375] width 190 height 24
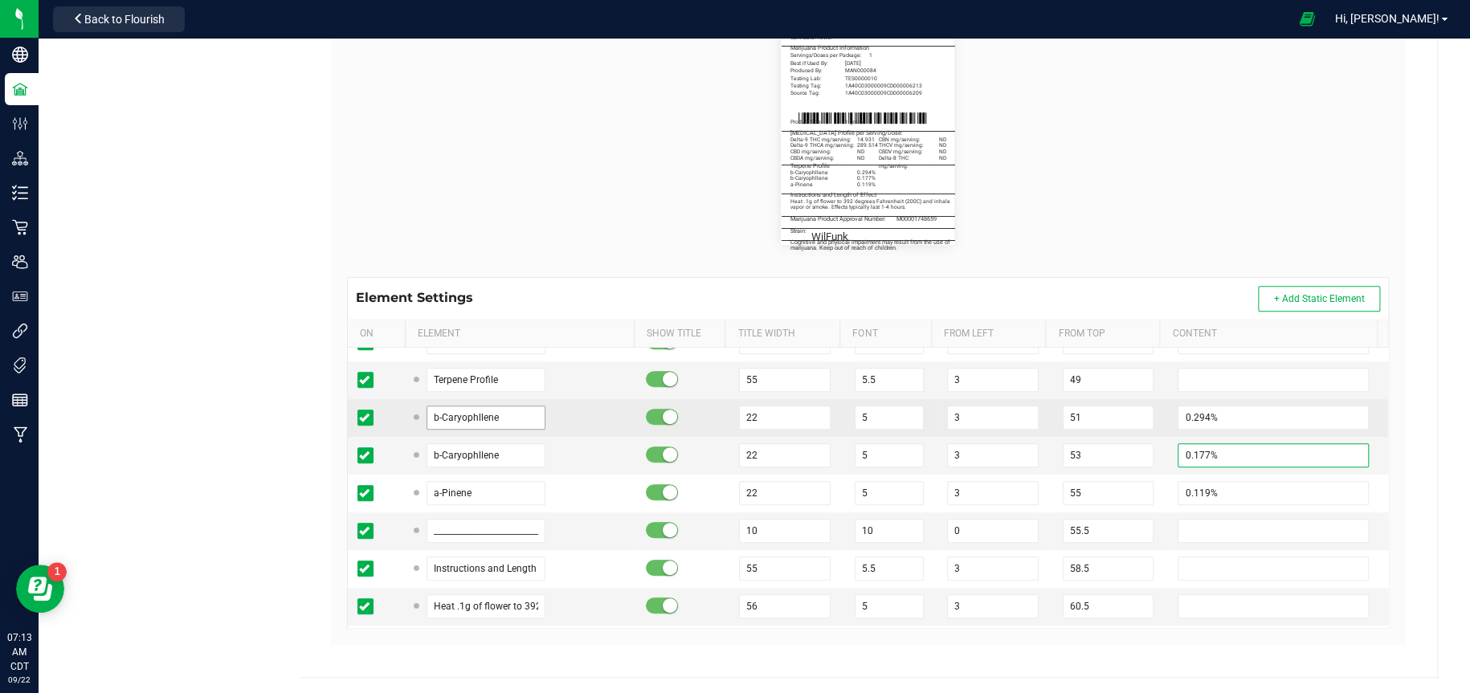
type input "0.177%"
click at [513, 420] on input "b-Caryophllene" at bounding box center [486, 418] width 119 height 24
type input "b"
type input "Limonene"
click at [1215, 422] on input "0.294%" at bounding box center [1273, 418] width 190 height 24
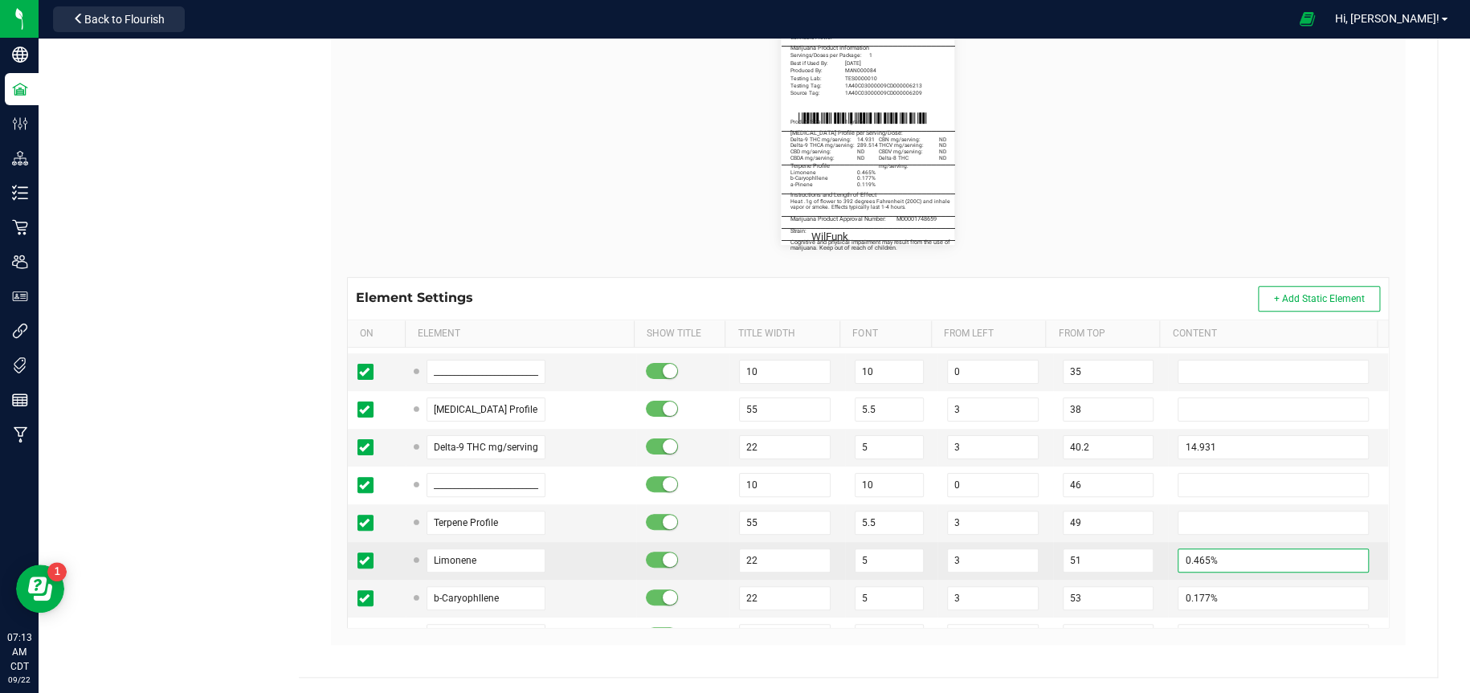
scroll to position [241, 0]
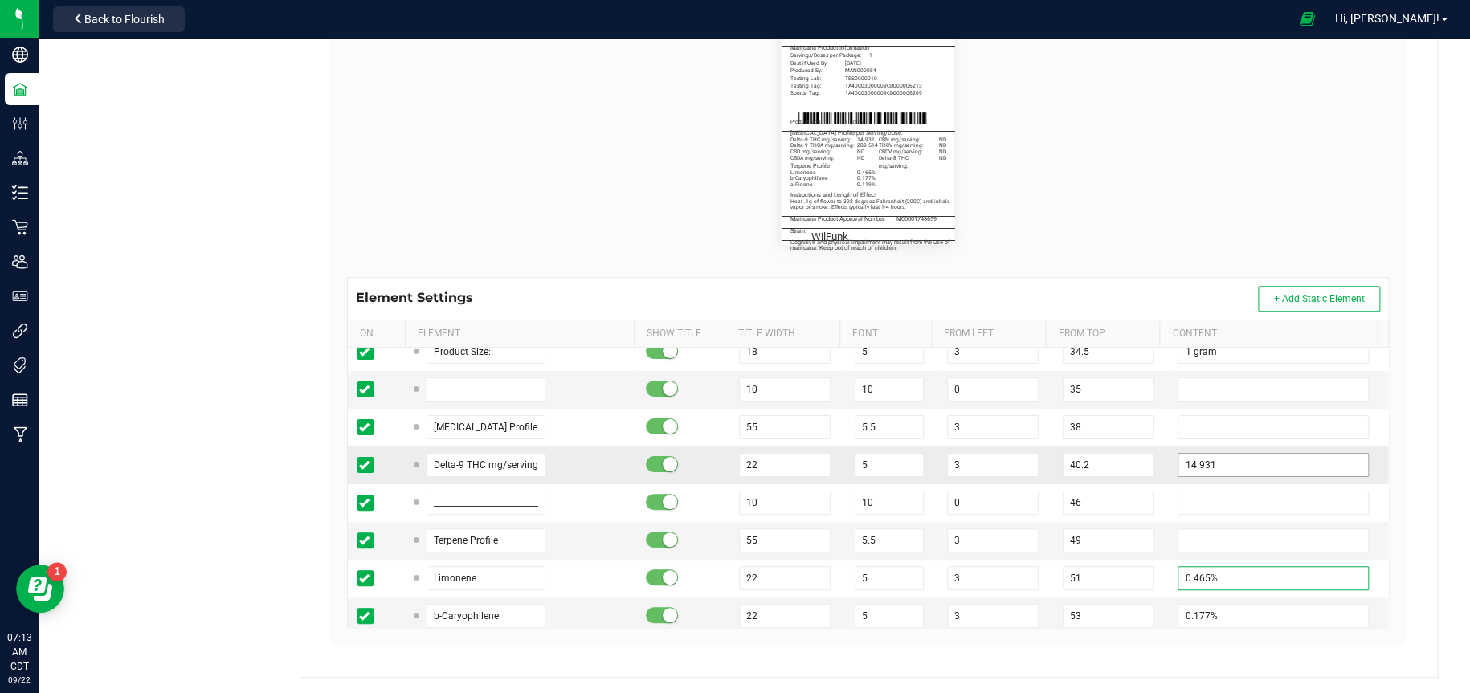
type input "0.465%"
click at [1208, 462] on input "14.931" at bounding box center [1273, 465] width 190 height 24
type input "1"
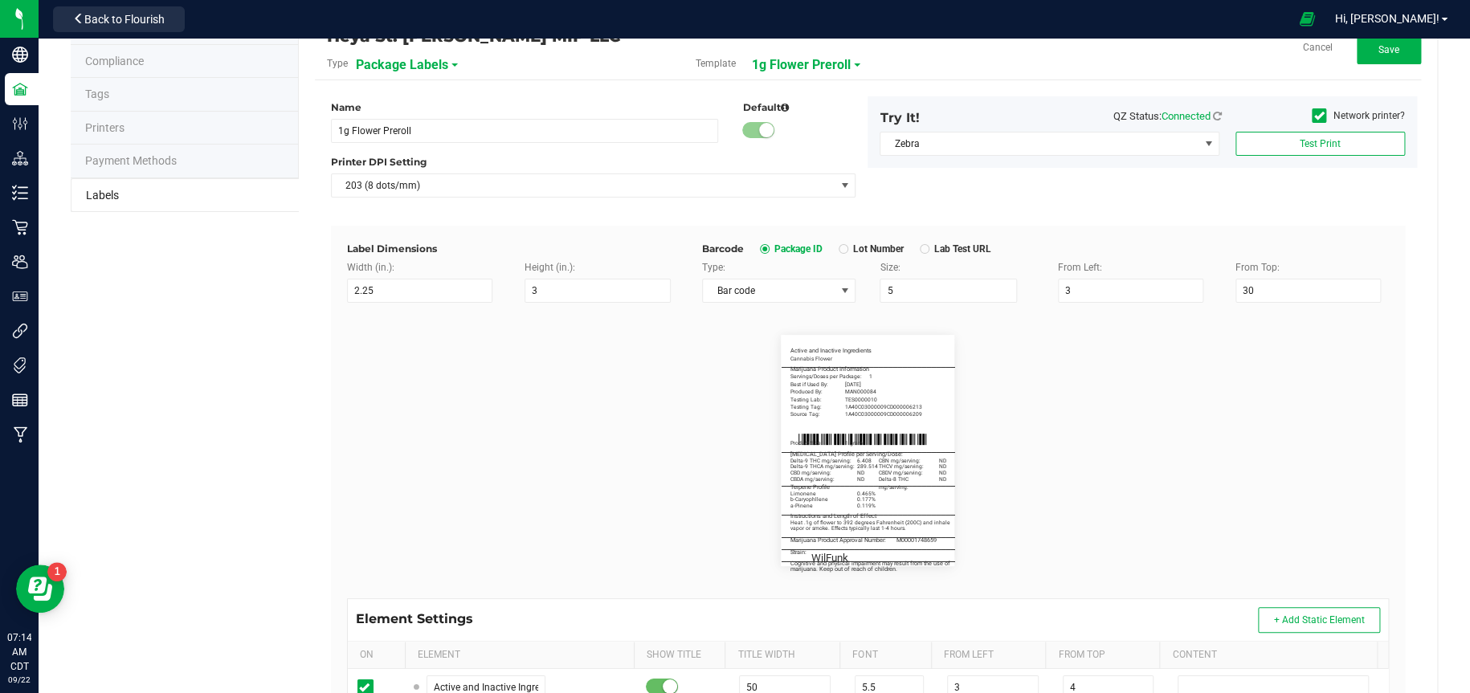
scroll to position [0, 0]
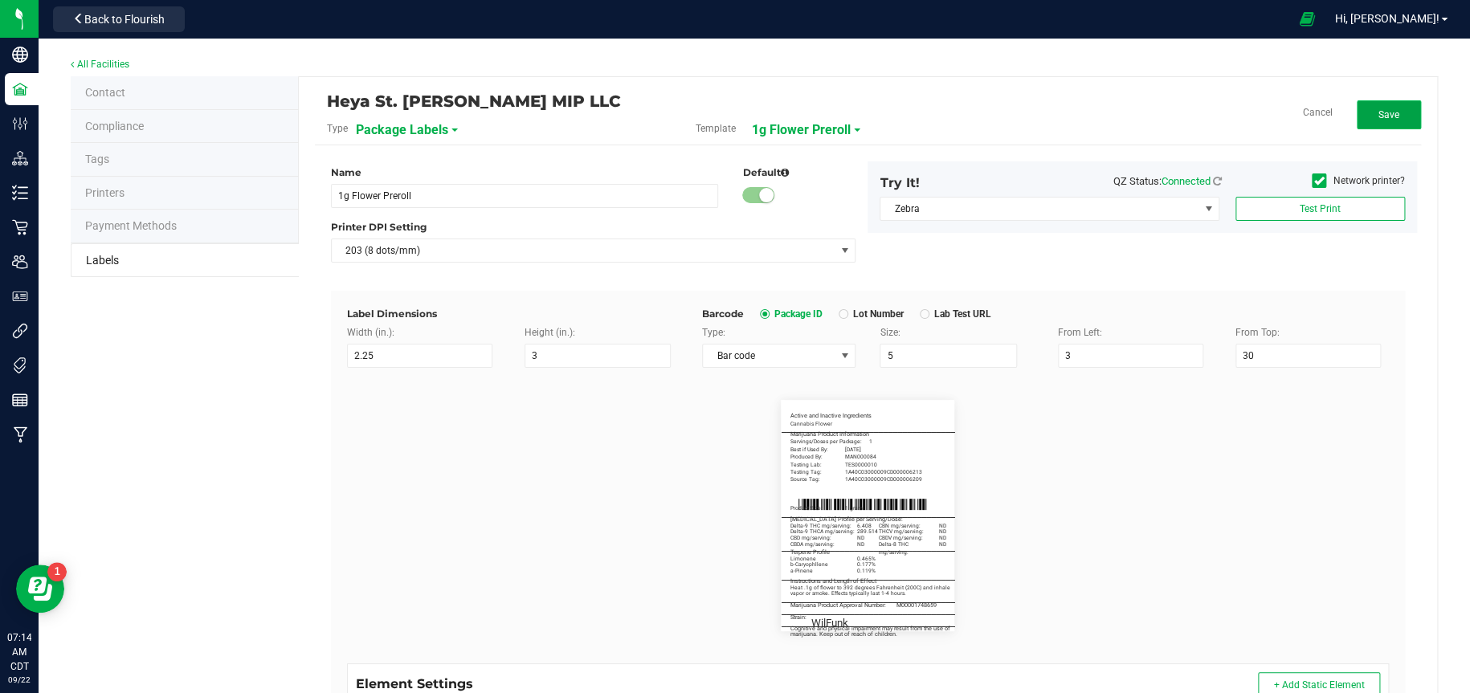
click at [1388, 112] on button "Save" at bounding box center [1389, 114] width 64 height 29
click at [1395, 115] on button "Edit" at bounding box center [1389, 114] width 64 height 29
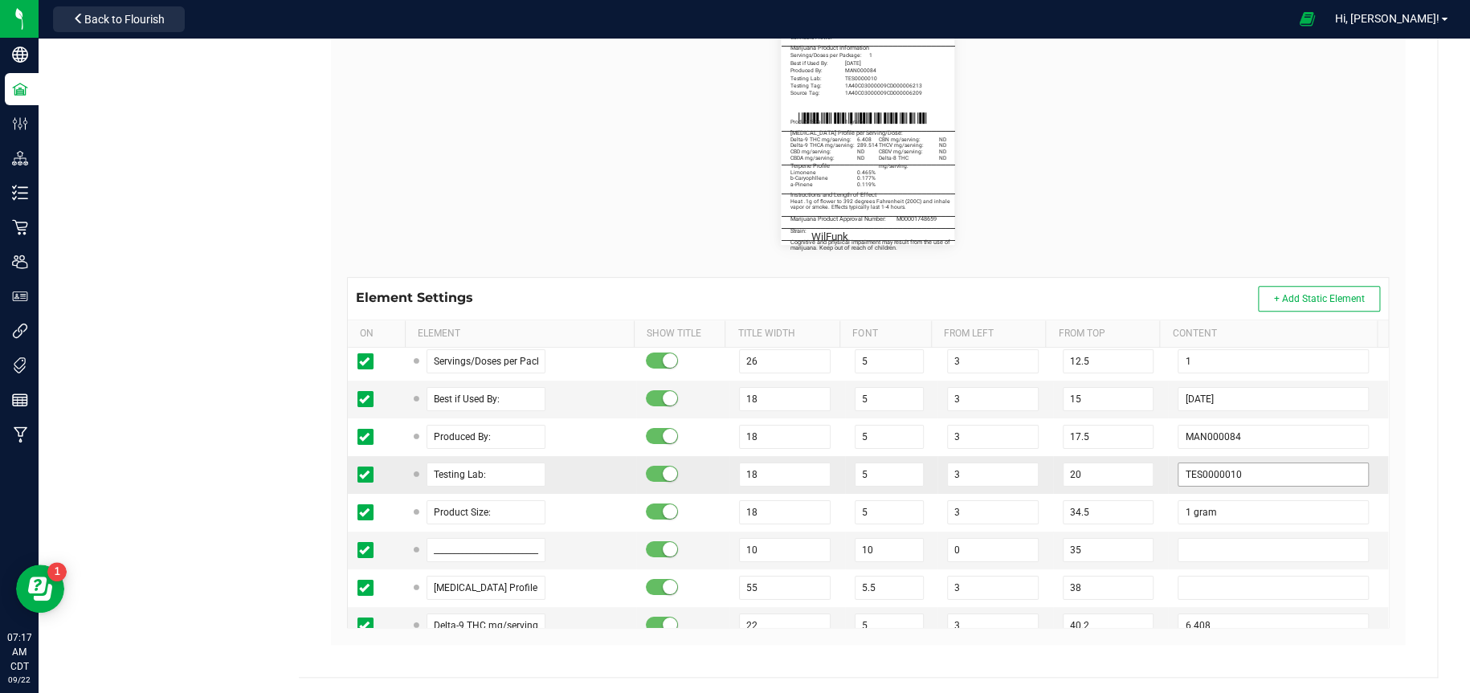
scroll to position [161, 0]
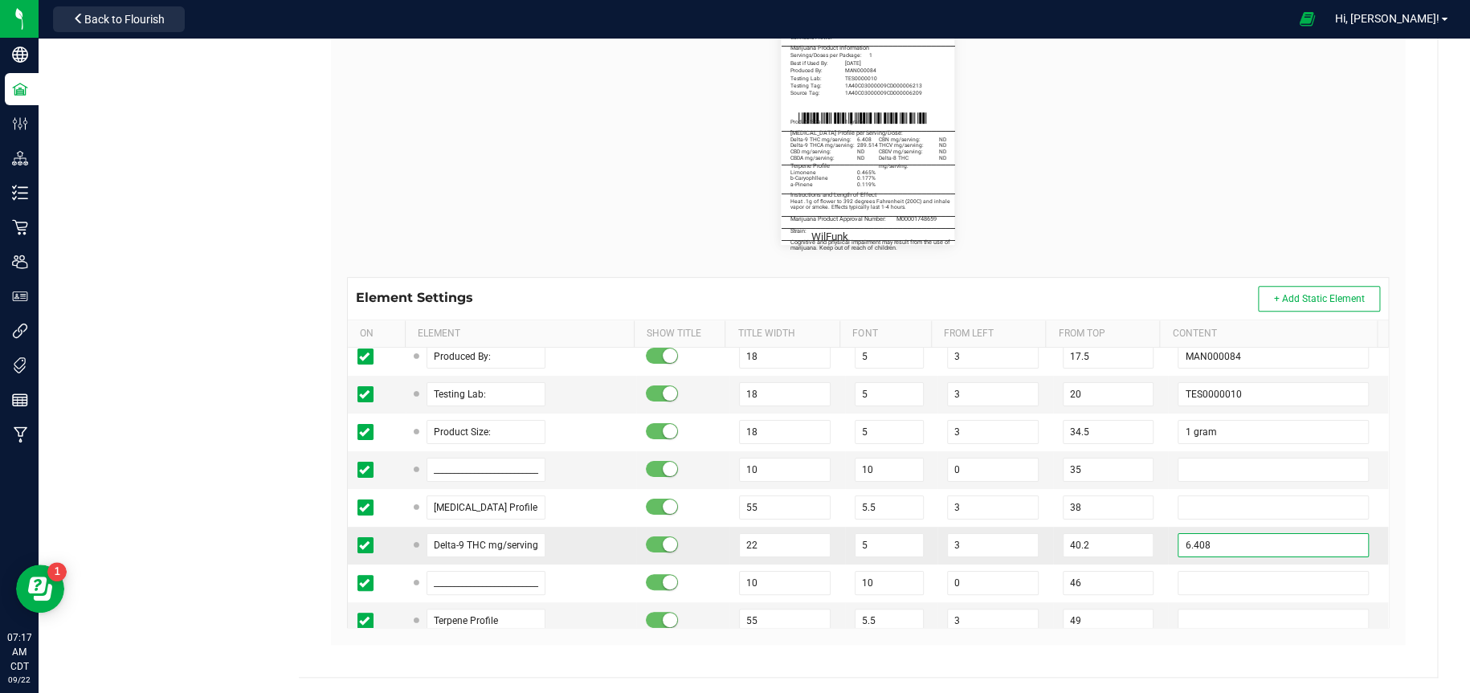
click at [1266, 545] on input "6.408" at bounding box center [1273, 545] width 190 height 24
type input "6"
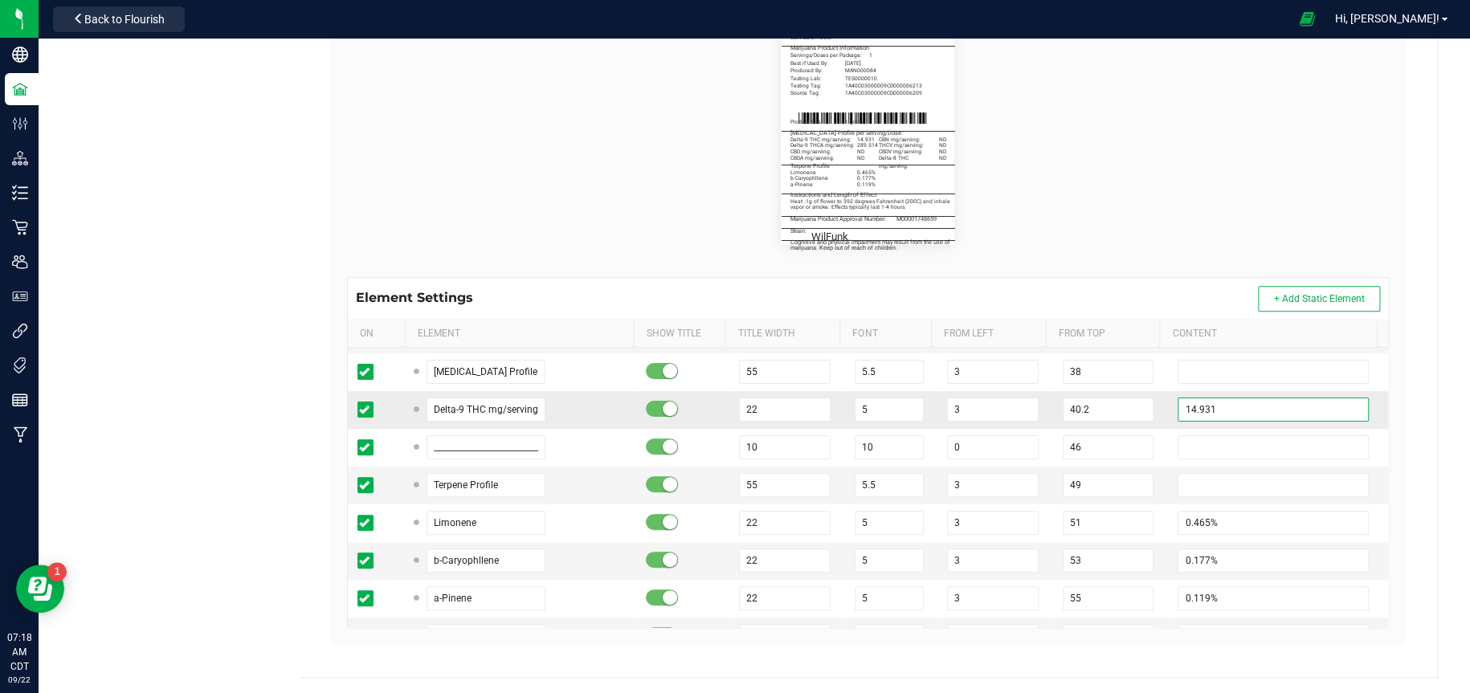
scroll to position [321, 0]
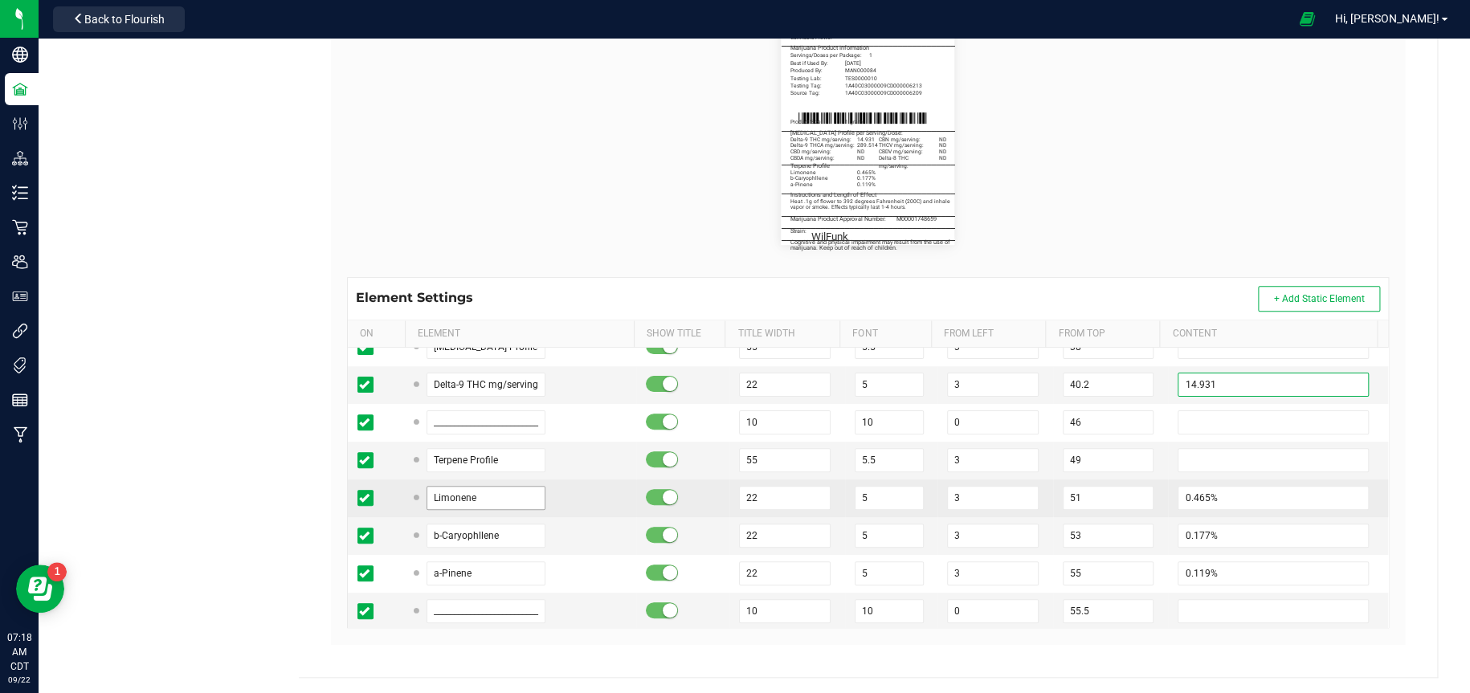
type input "14.931"
click at [470, 500] on input "Limonene" at bounding box center [486, 498] width 119 height 24
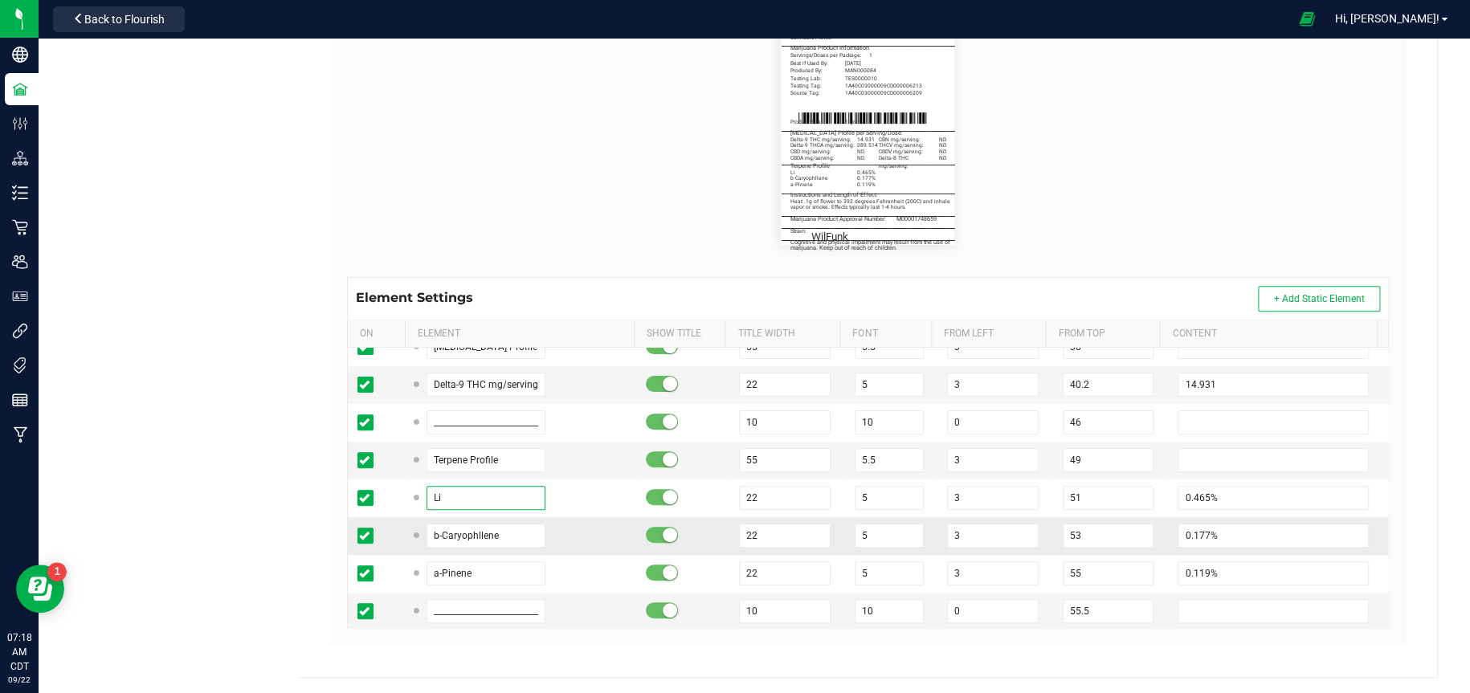
type input "L"
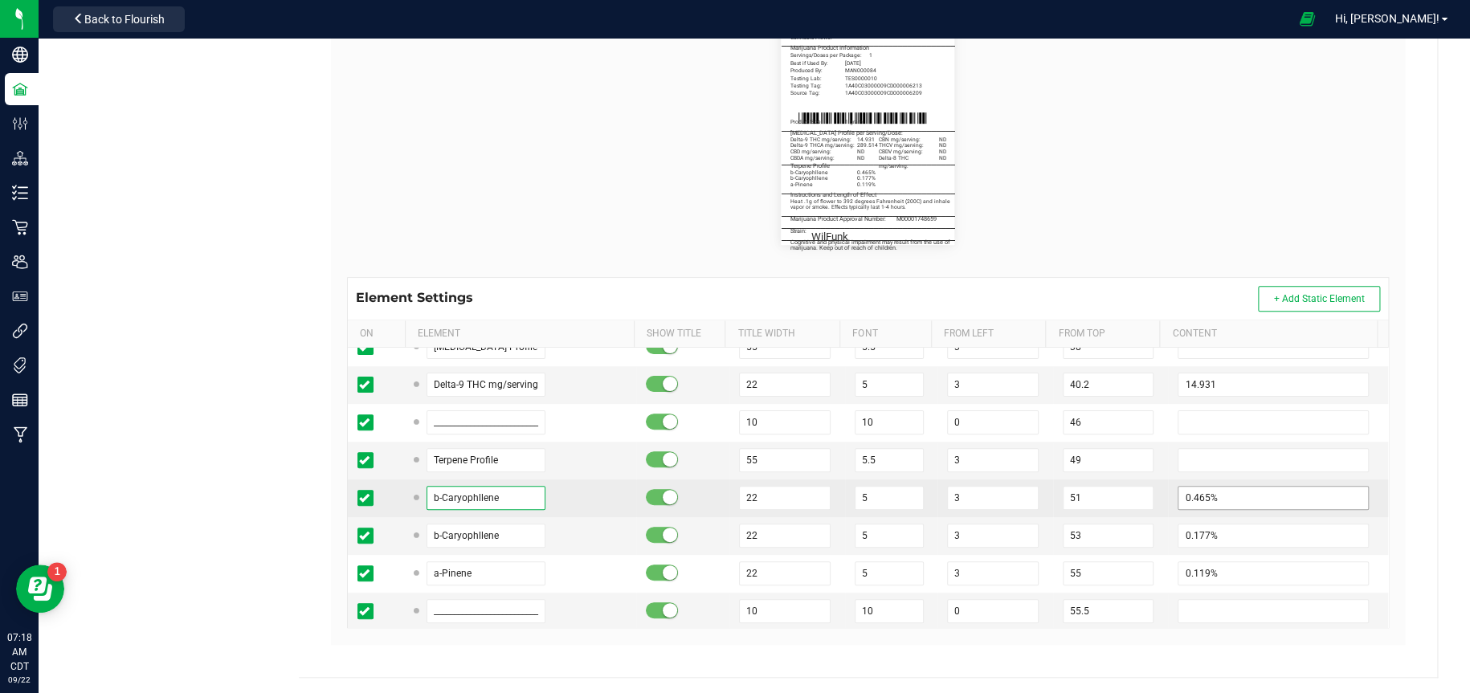
type input "b-Caryophllene"
click at [1243, 492] on input "0.465%" at bounding box center [1273, 498] width 190 height 24
type input "0"
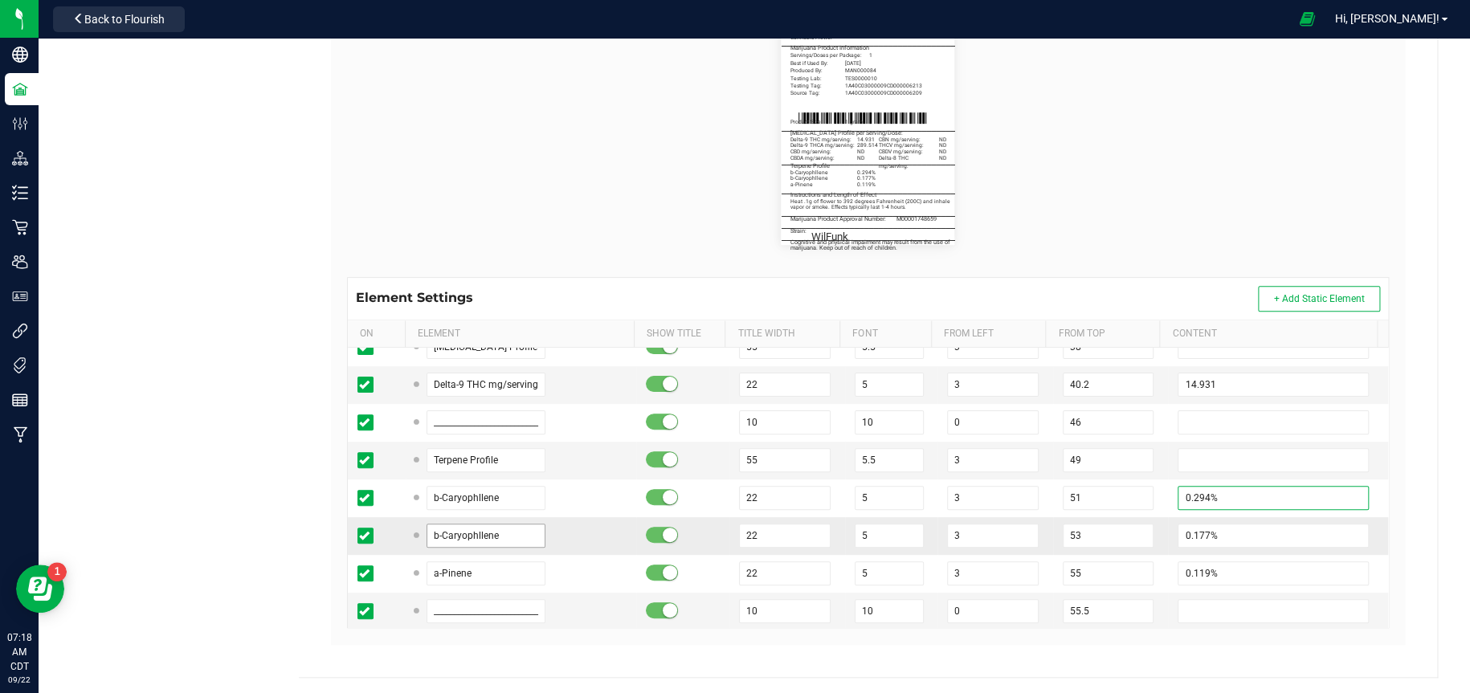
type input "0.294%"
click at [505, 537] on input "b-Caryophllene" at bounding box center [486, 536] width 119 height 24
type input "b"
type input "Linalool"
click at [1211, 534] on input "0.177%" at bounding box center [1273, 536] width 190 height 24
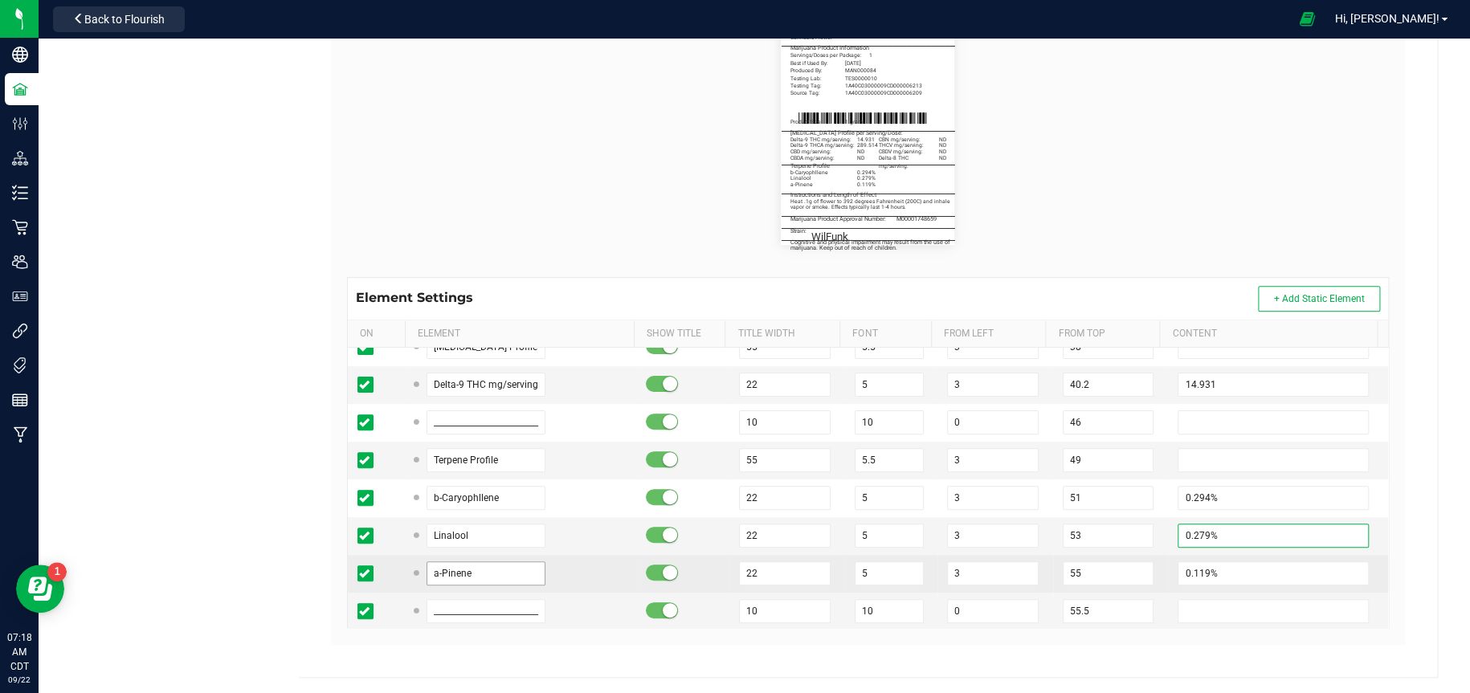
type input "0.279%"
click at [482, 578] on input "a-Pinene" at bounding box center [486, 574] width 119 height 24
type input "a-Humulene"
click at [1215, 558] on td "0.119%" at bounding box center [1278, 574] width 220 height 38
click at [1210, 565] on input "0.119%" at bounding box center [1273, 574] width 190 height 24
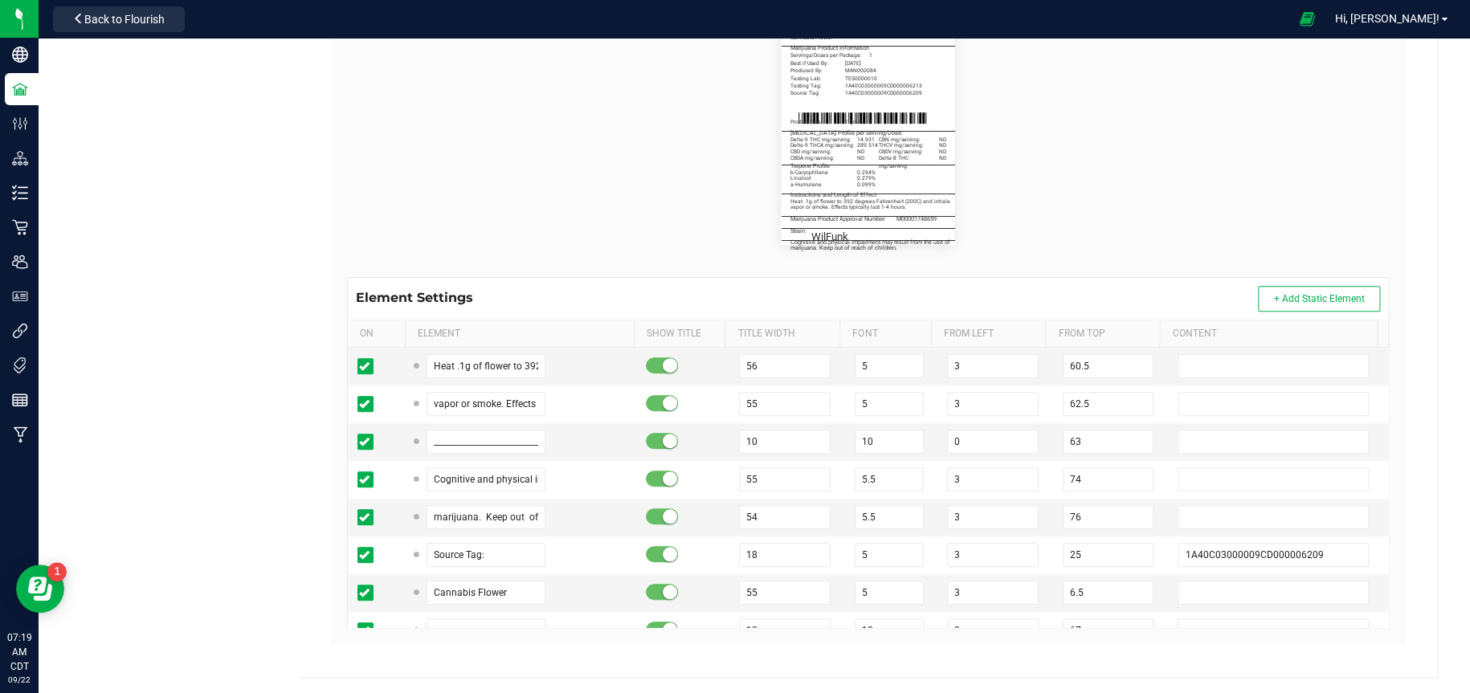
scroll to position [643, 0]
type input "0.099%"
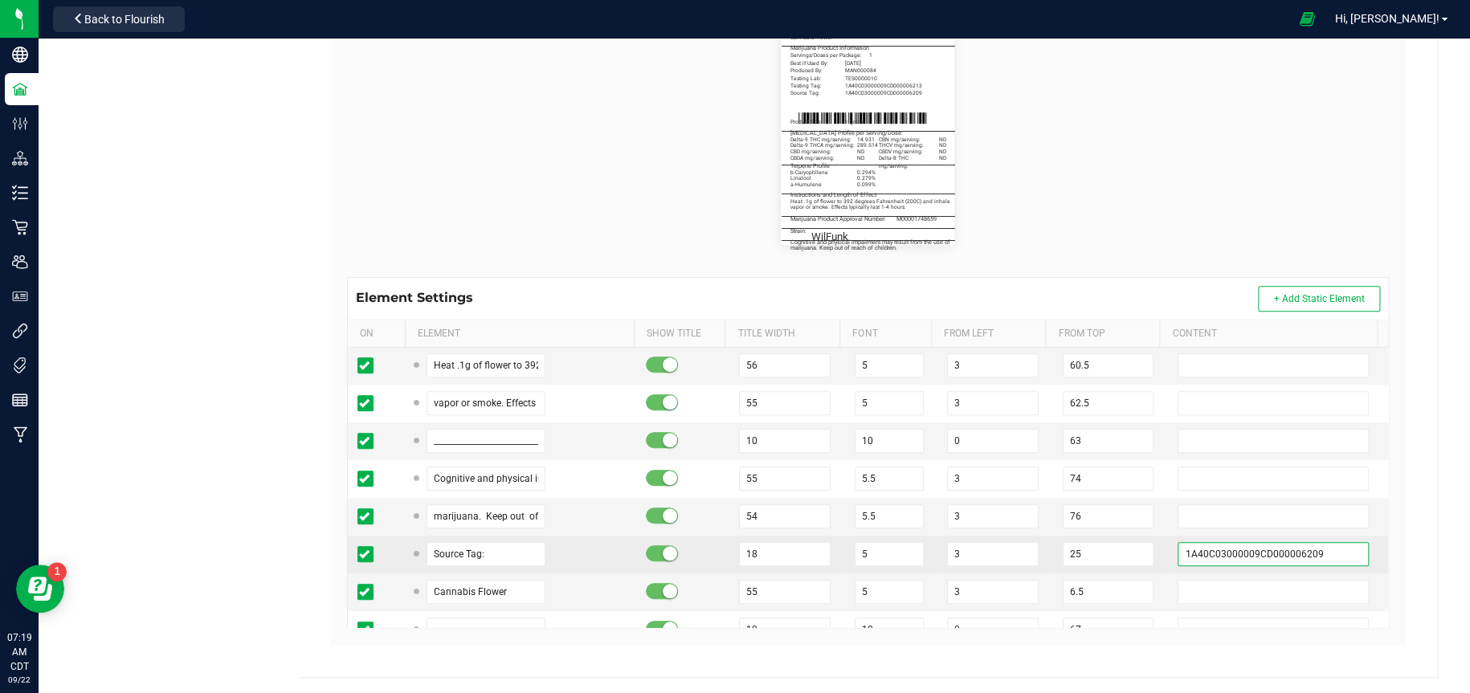
click at [1326, 548] on input "1A40C03000009CD000006209" at bounding box center [1273, 554] width 190 height 24
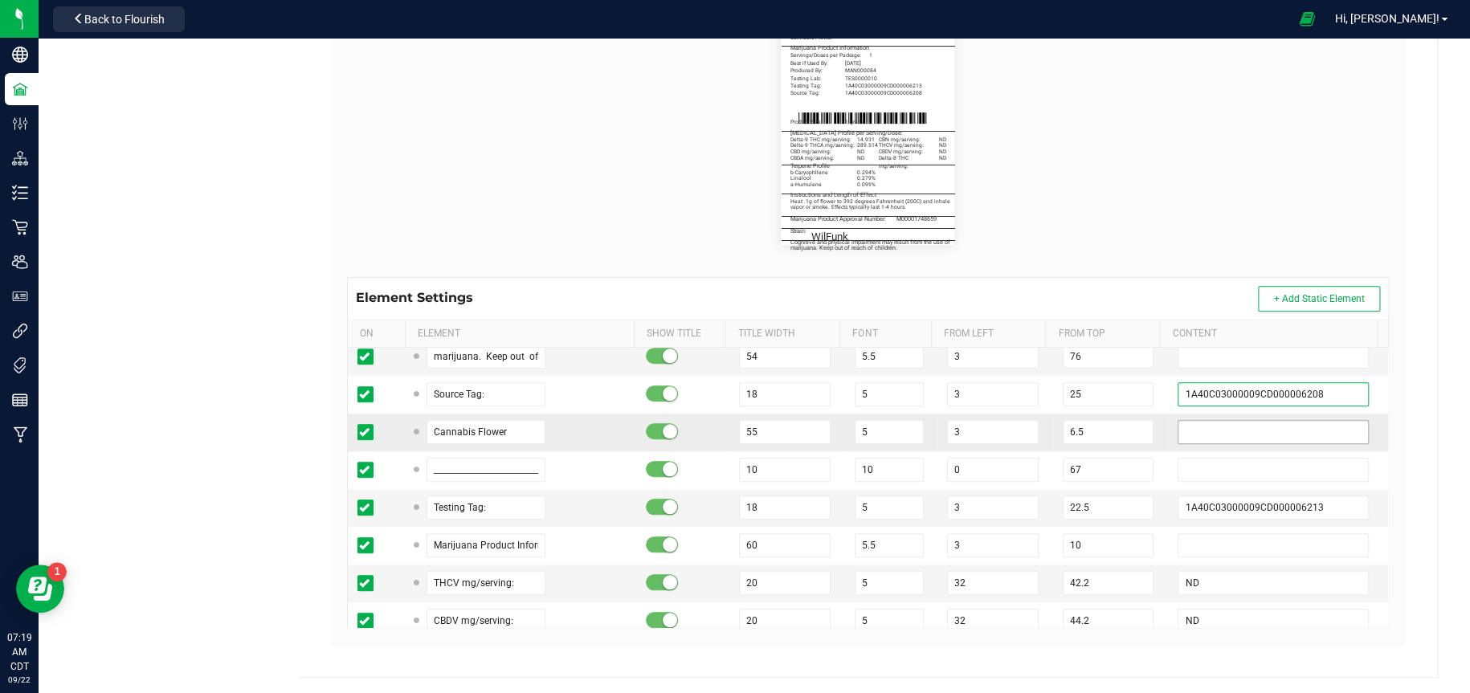
scroll to position [803, 0]
type input "1A40C03000009CD000006208"
click at [1330, 505] on input "1A40C03000009CD000006213" at bounding box center [1273, 507] width 190 height 24
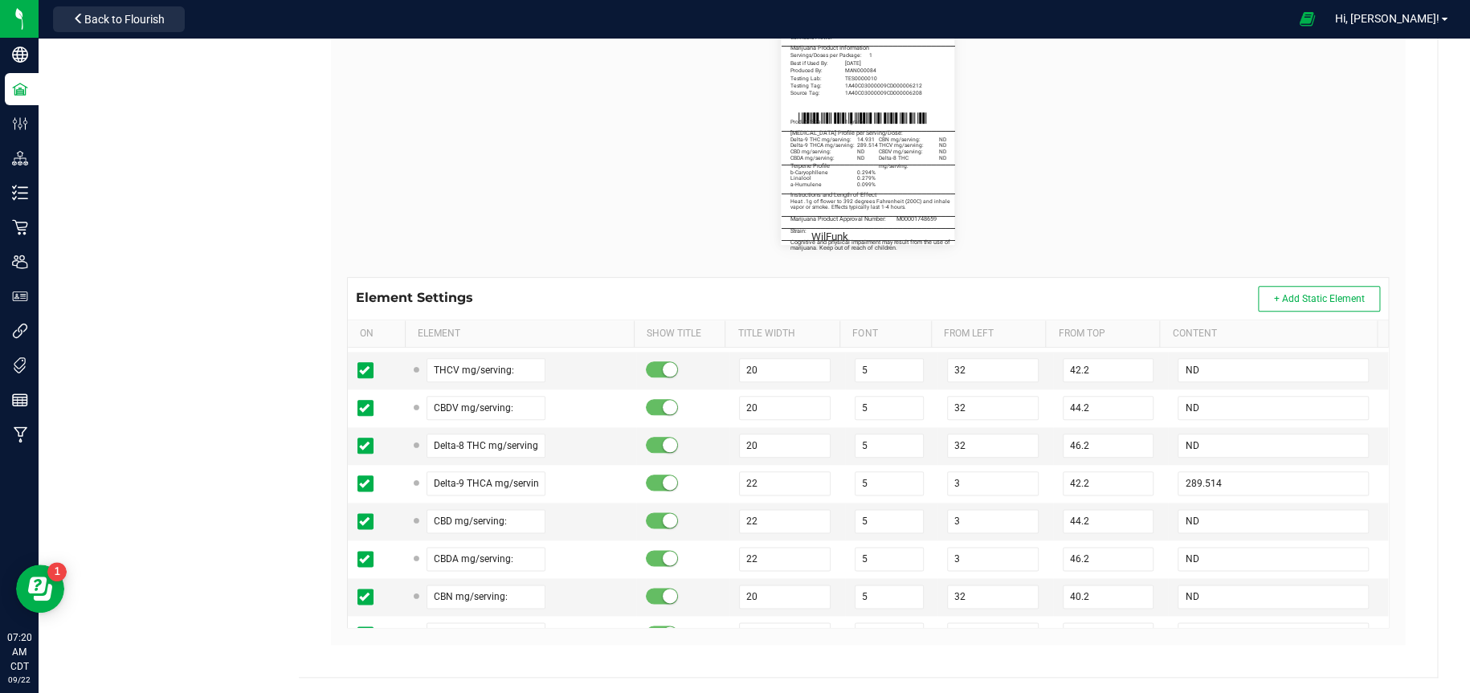
scroll to position [1044, 0]
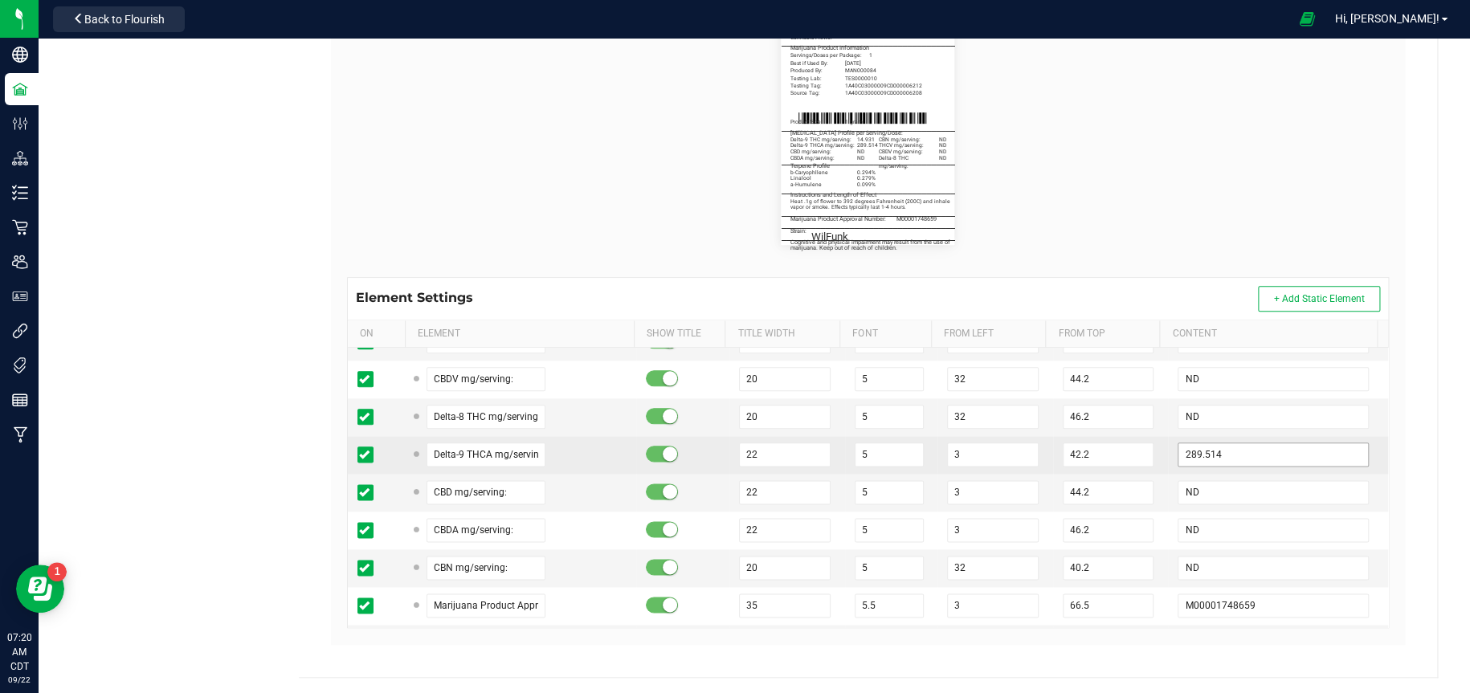
type input "1A40C03000009CD000006212"
click at [1275, 453] on input "289.514" at bounding box center [1273, 455] width 190 height 24
type input "2"
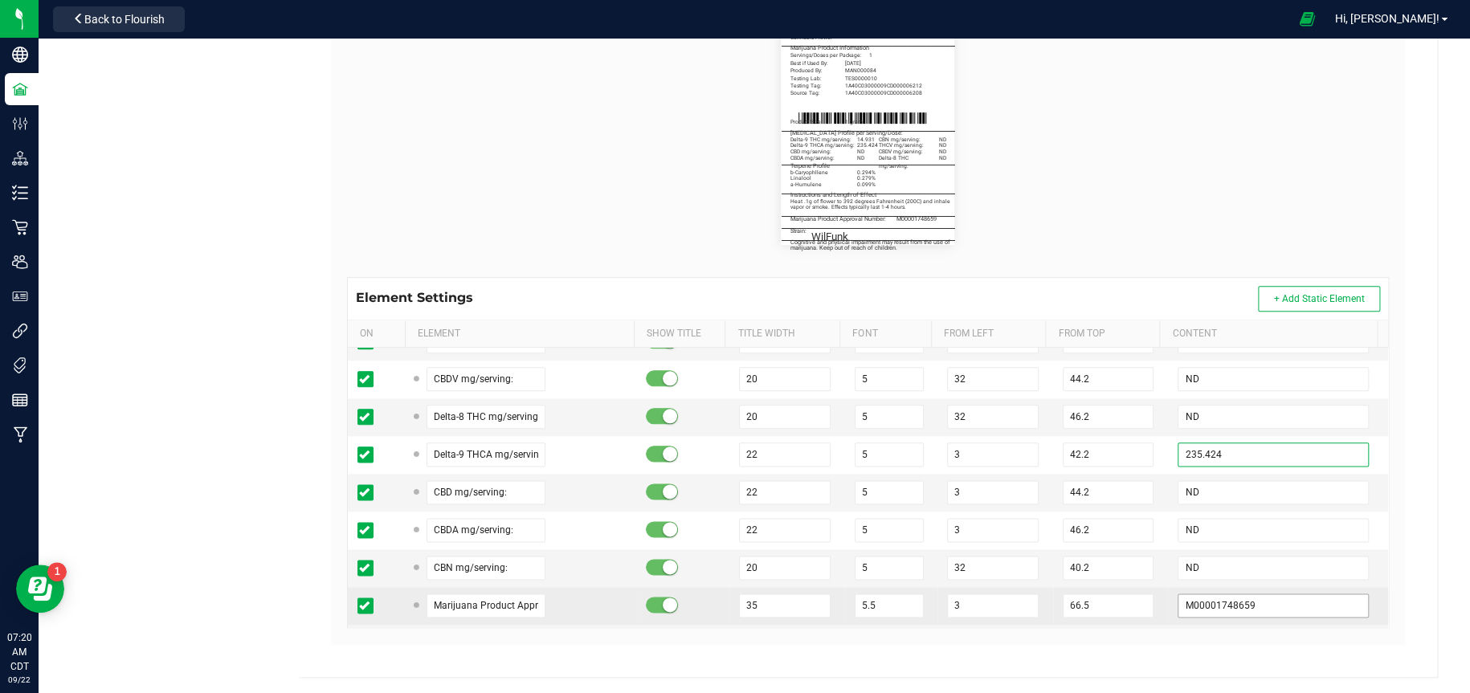
type input "235.424"
click at [1289, 599] on input "M00001748659" at bounding box center [1273, 606] width 190 height 24
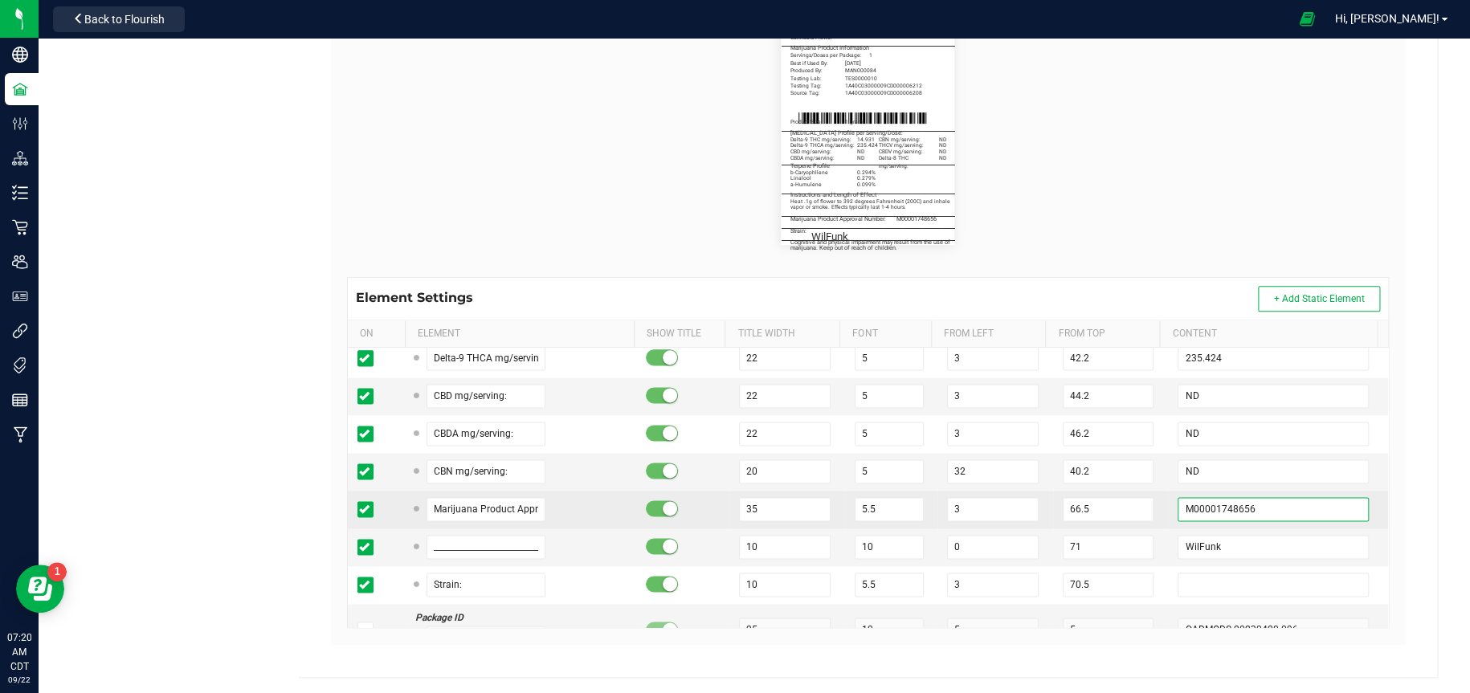
scroll to position [1205, 0]
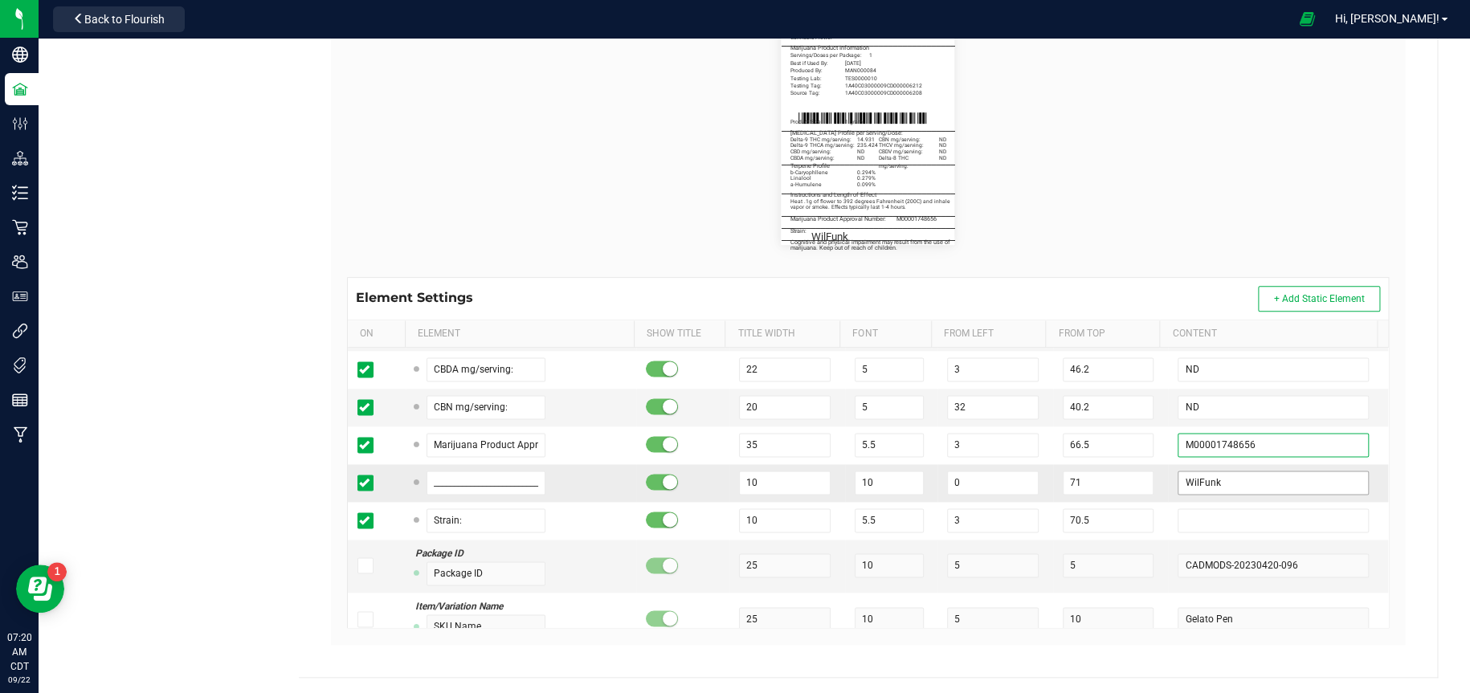
type input "M00001748656"
click at [1263, 484] on input "WilFunk" at bounding box center [1273, 483] width 190 height 24
type input "W"
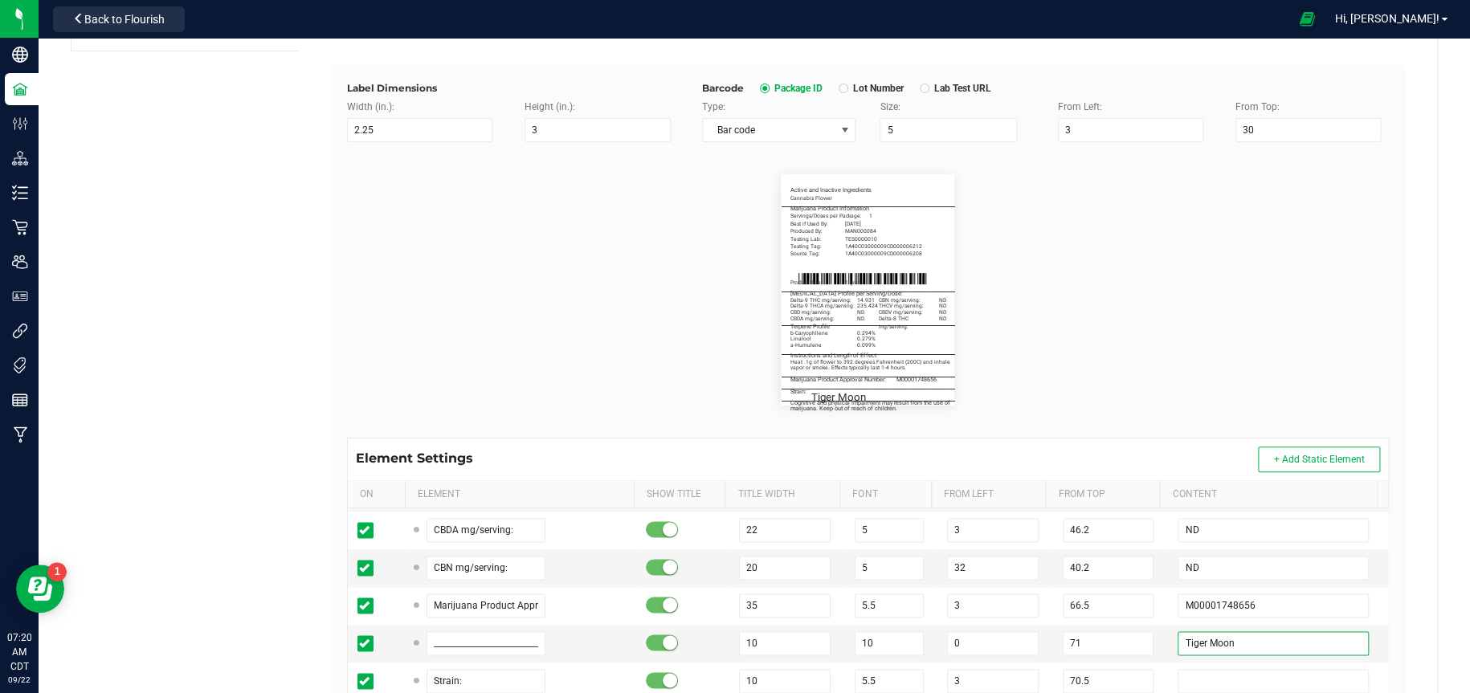
scroll to position [0, 0]
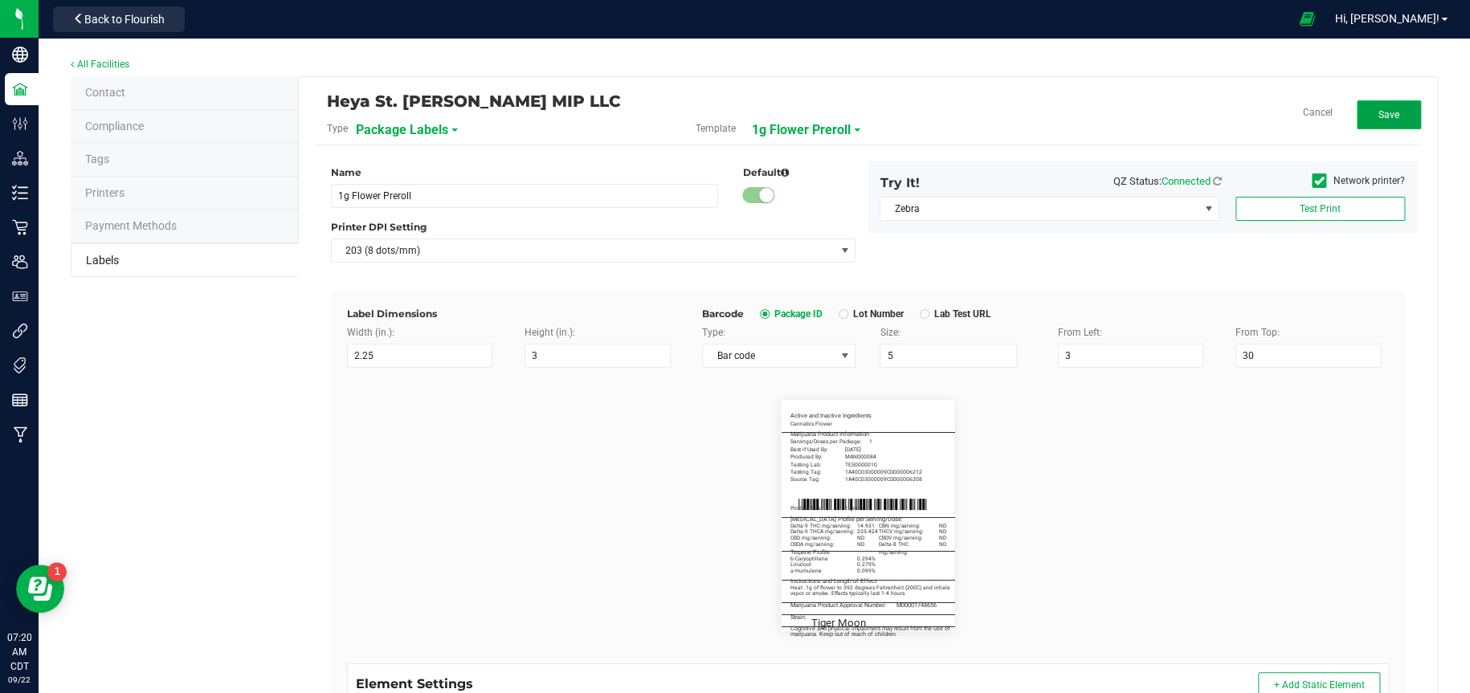
click at [1377, 121] on button "Save" at bounding box center [1389, 114] width 64 height 29
click at [1385, 110] on button "Edit" at bounding box center [1389, 114] width 64 height 29
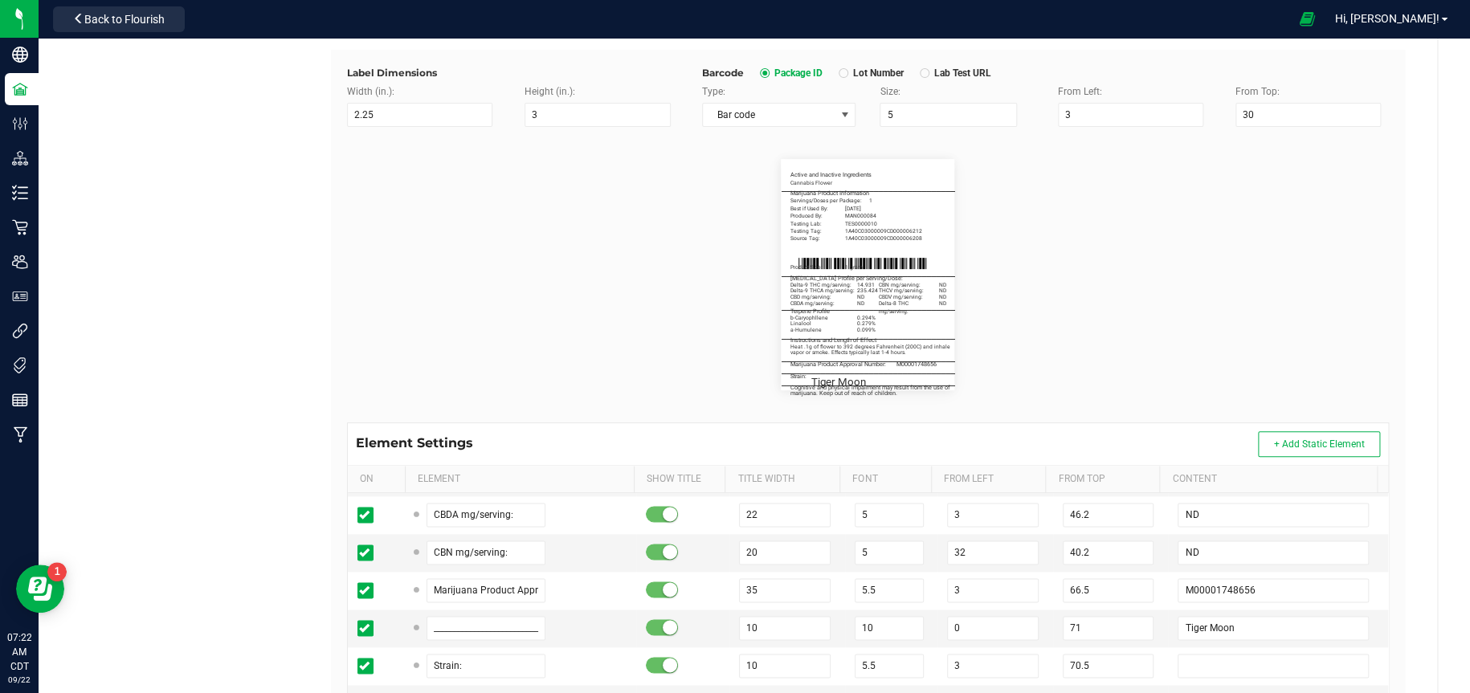
scroll to position [386, 0]
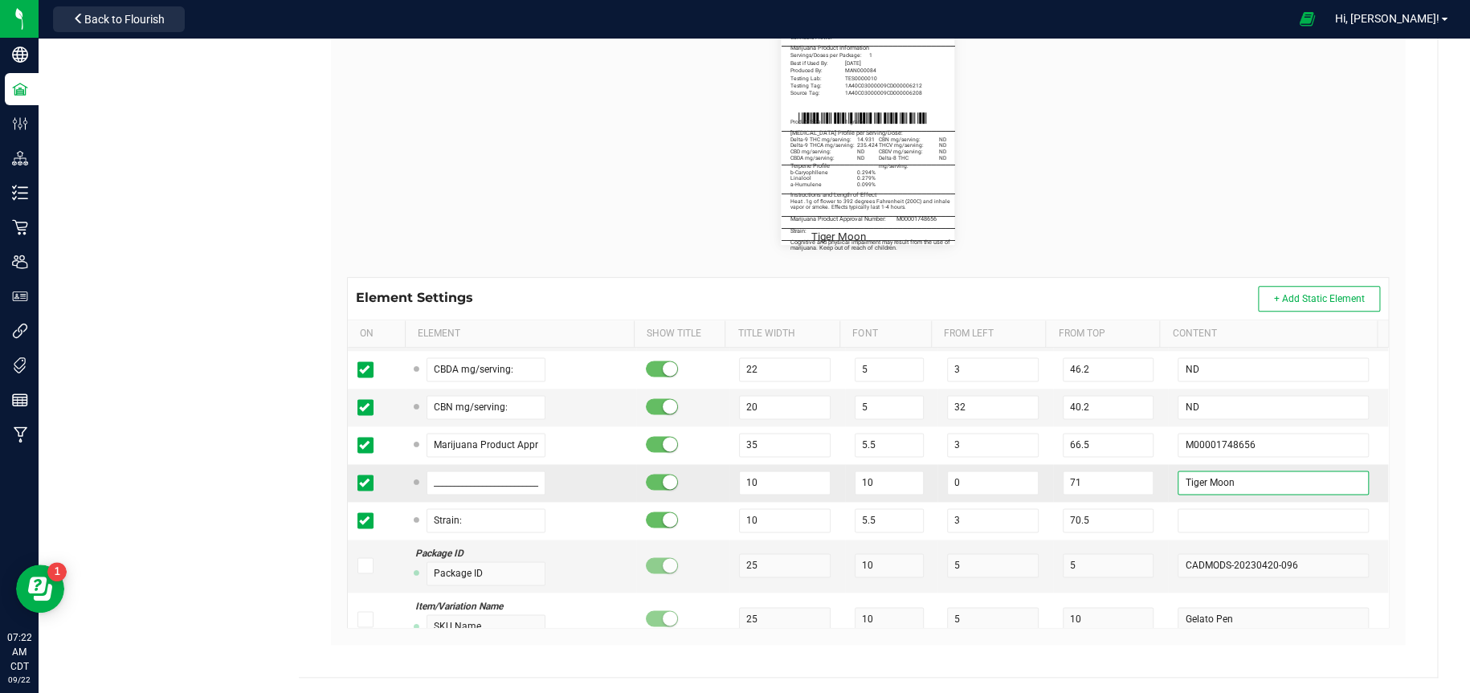
click at [1240, 476] on input "Tiger Moon" at bounding box center [1273, 483] width 190 height 24
type input "T"
type input "WilFunk"
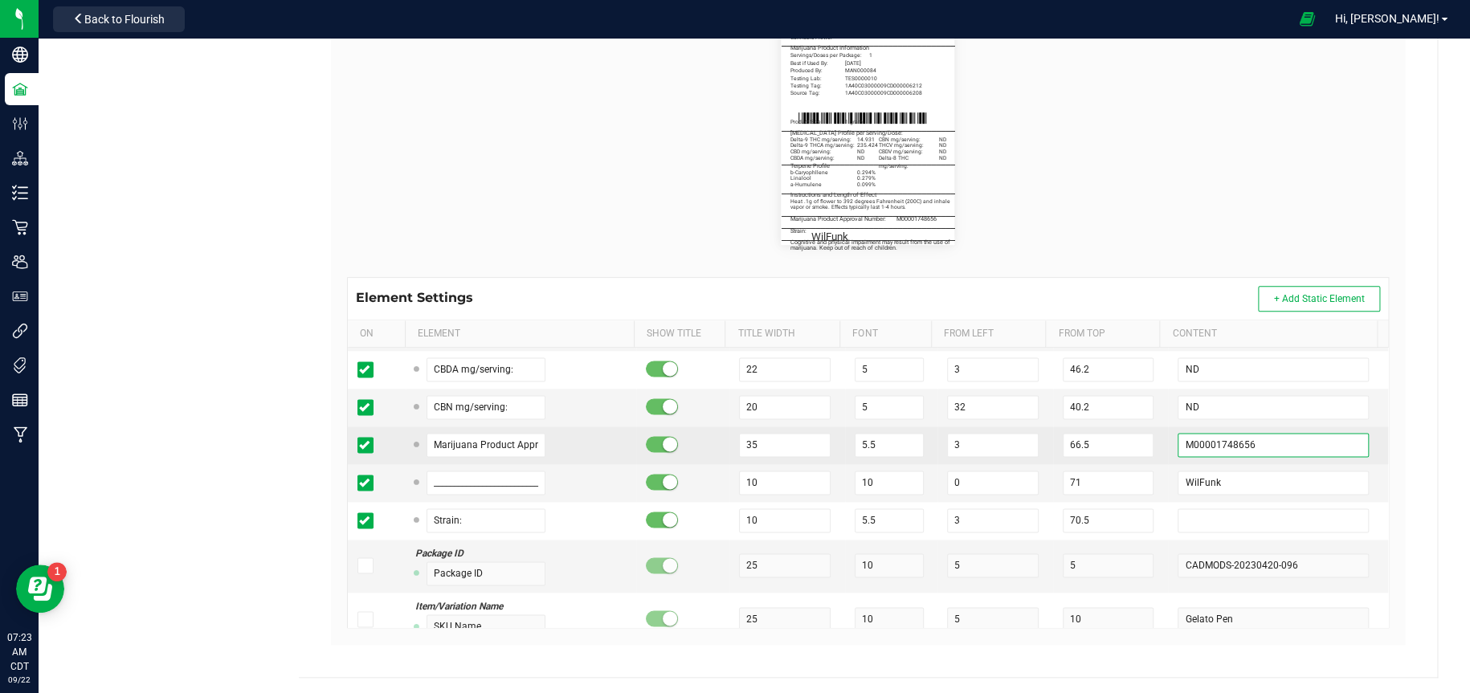
click at [1250, 448] on input "M00001748656" at bounding box center [1273, 445] width 190 height 24
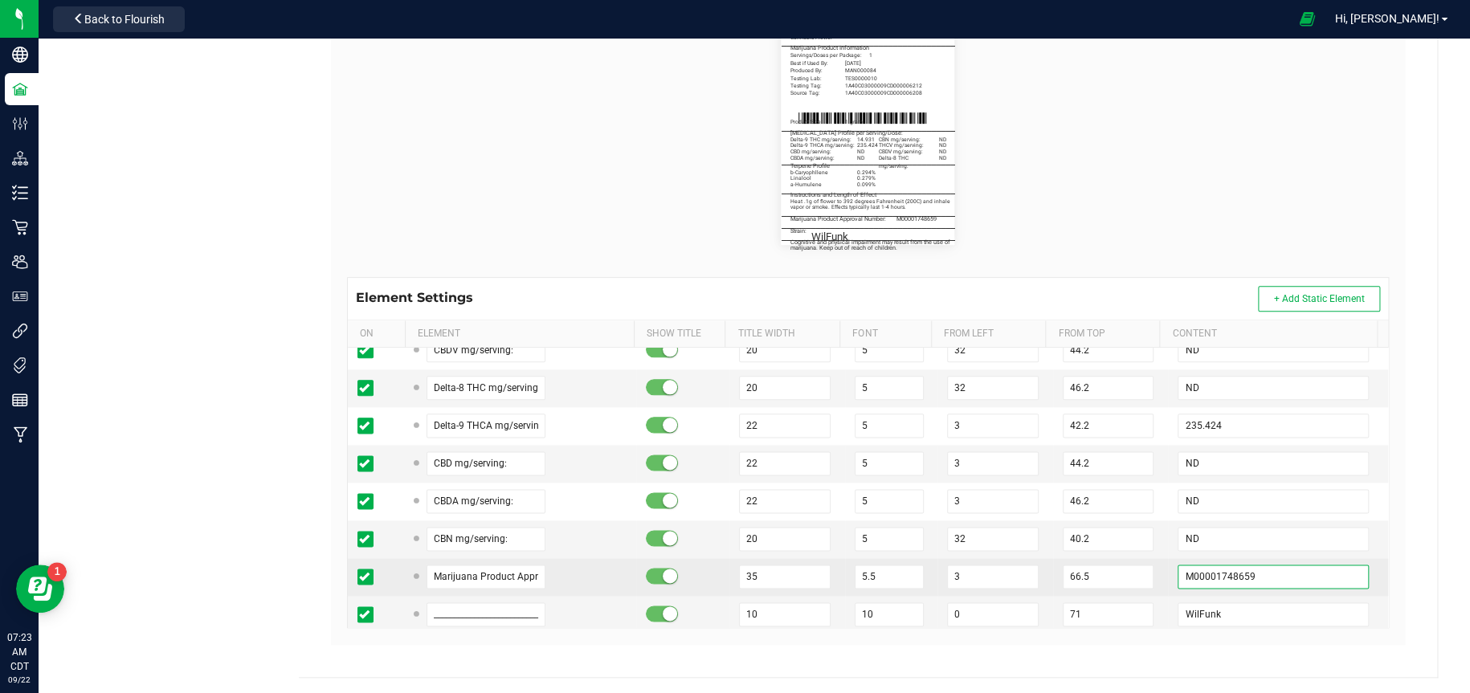
scroll to position [1044, 0]
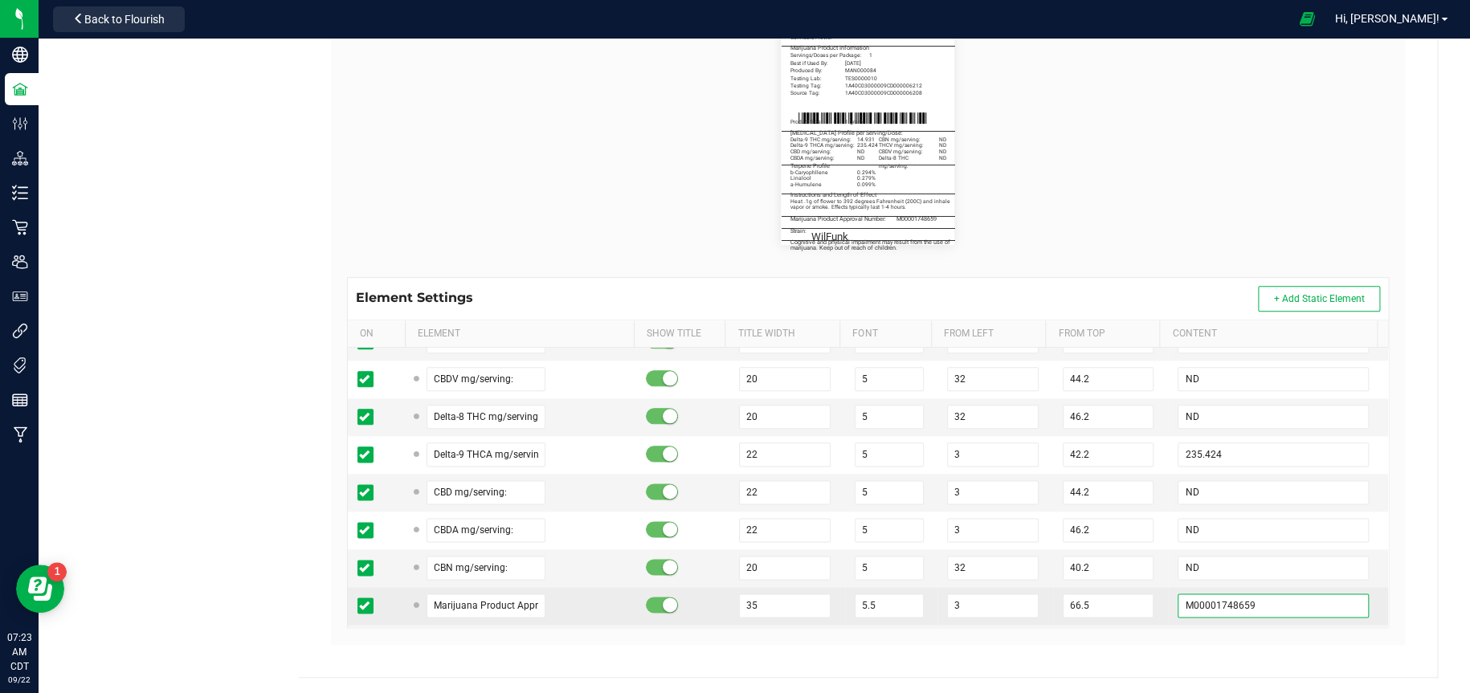
type input "M00001748659"
click at [1250, 448] on input "235.424" at bounding box center [1273, 455] width 190 height 24
type input "2"
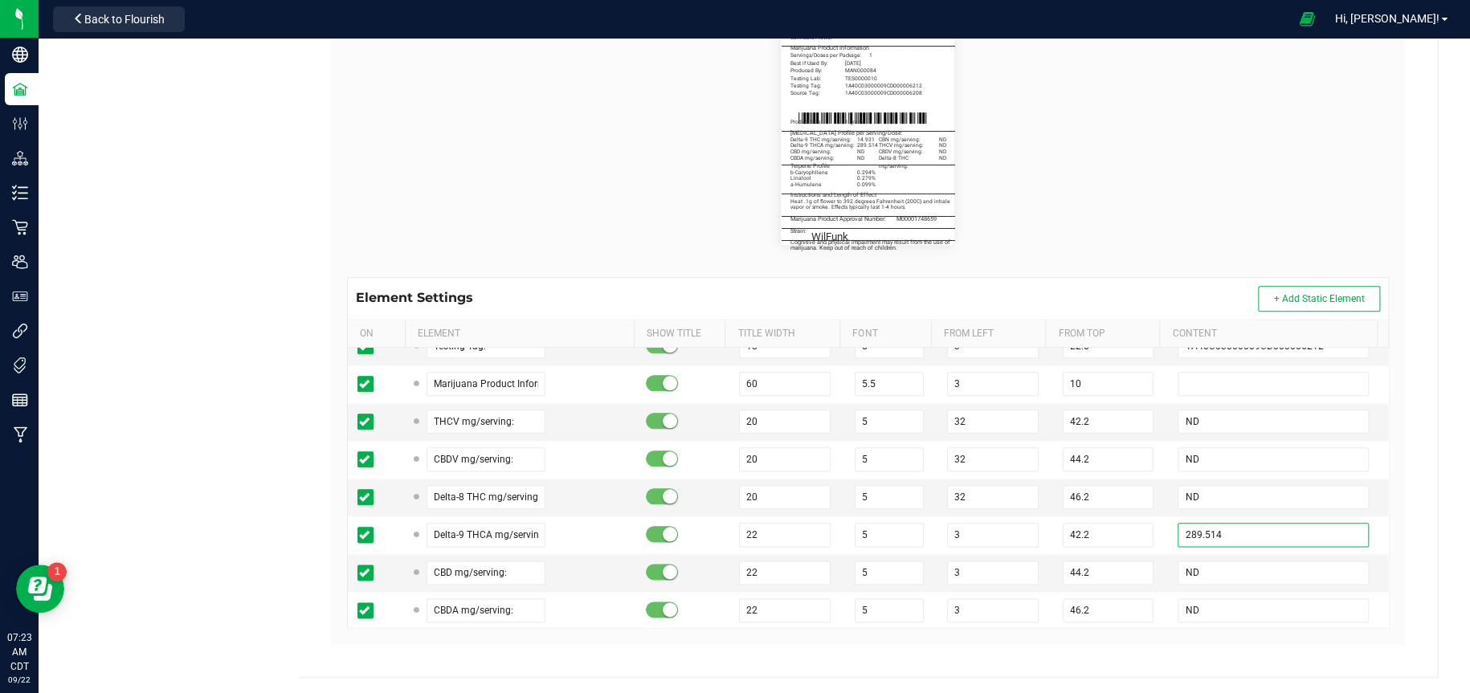
scroll to position [884, 0]
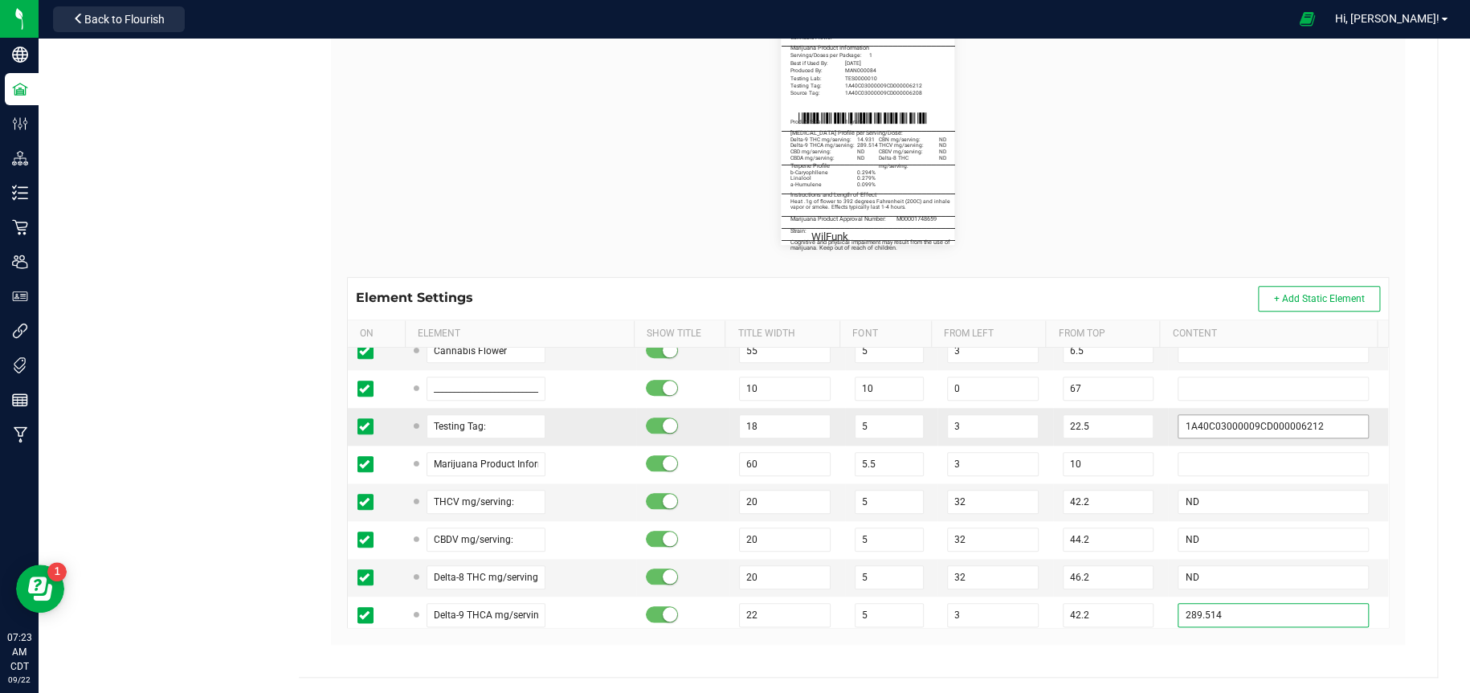
type input "289.514"
click at [1306, 419] on input "1A40C03000009CD000006212" at bounding box center [1273, 427] width 190 height 24
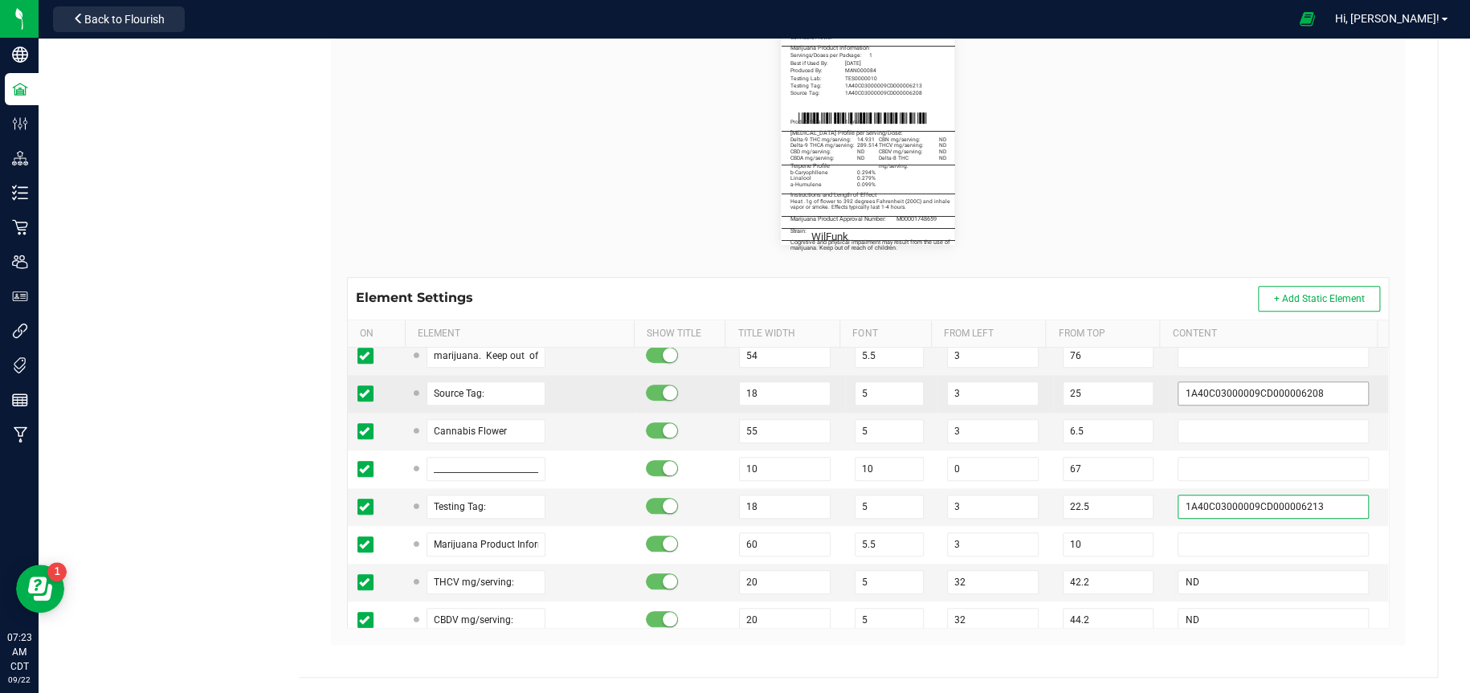
type input "1A40C03000009CD000006213"
click at [1302, 392] on input "1A40C03000009CD000006208" at bounding box center [1273, 394] width 190 height 24
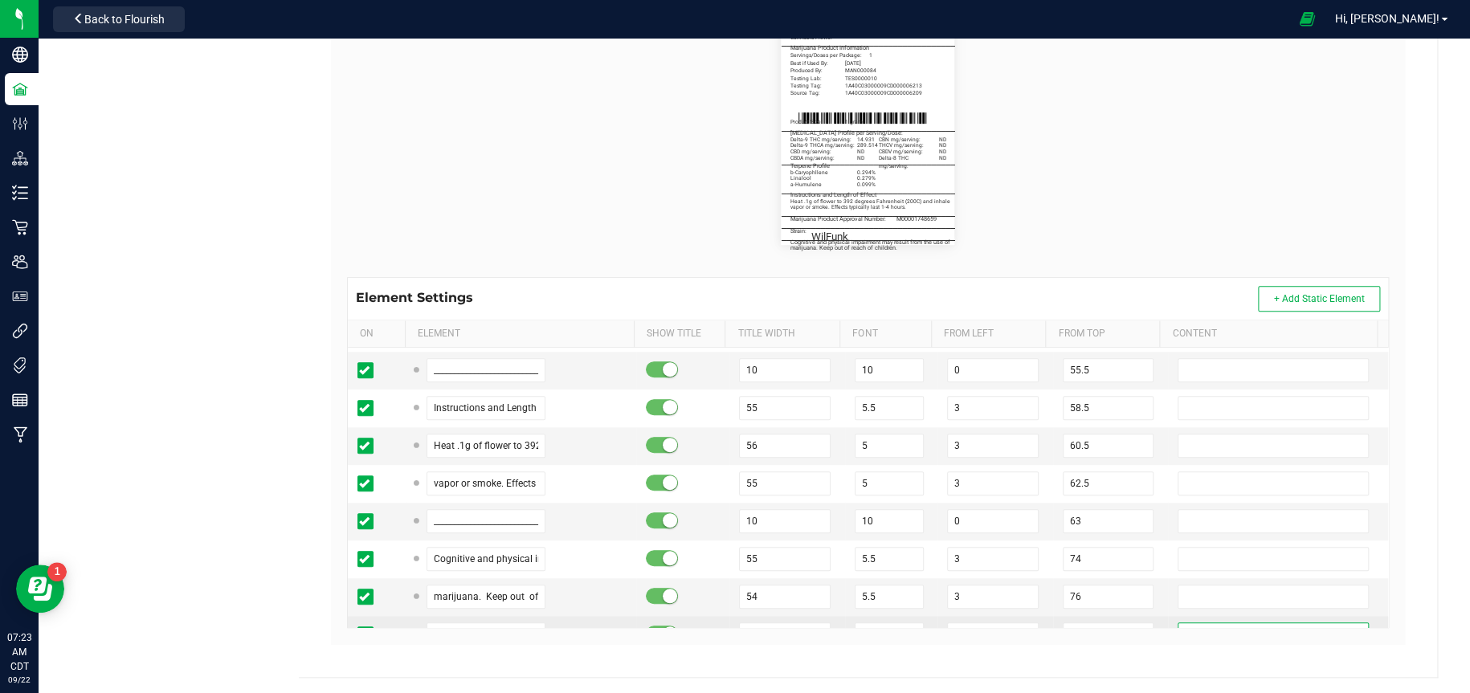
scroll to position [482, 0]
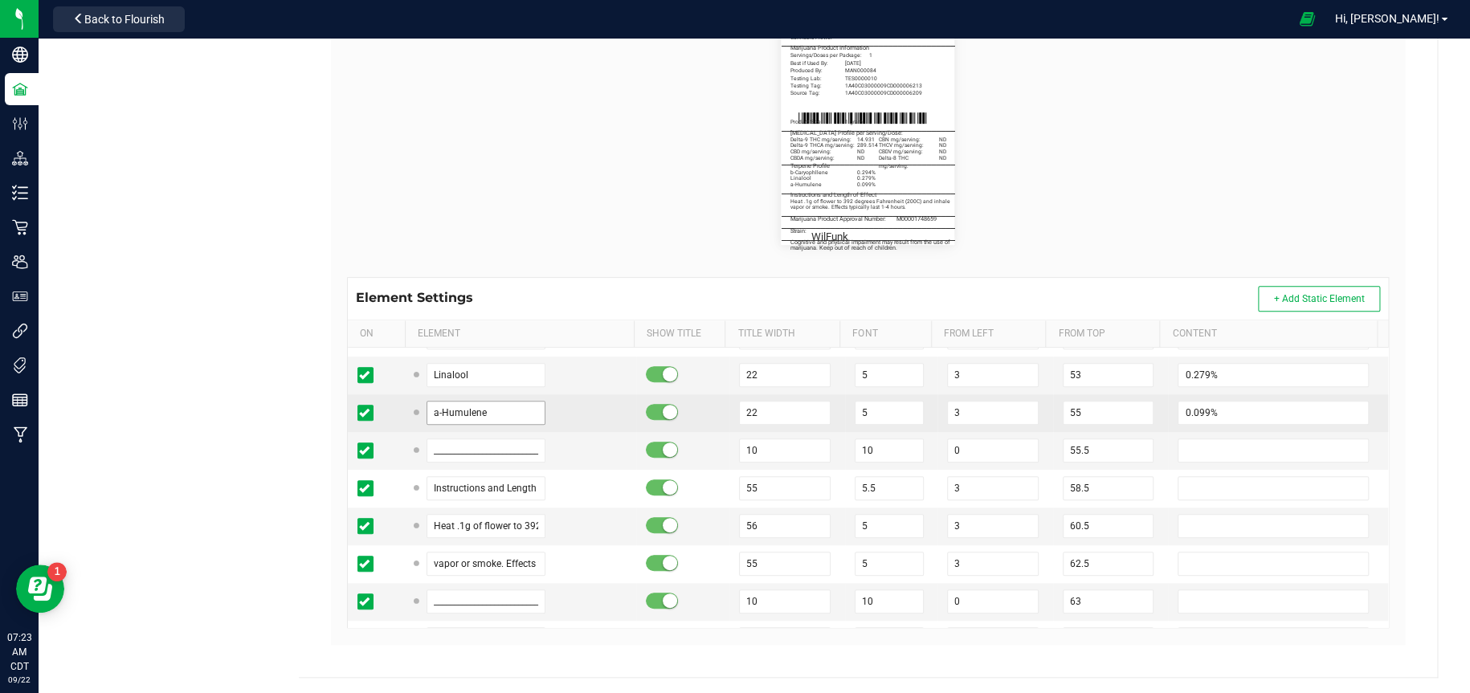
type input "1A40C03000009CD000006209"
click at [515, 415] on input "a-Humulene" at bounding box center [486, 413] width 119 height 24
type input "a-Pinene"
click at [1231, 415] on input "0.099%" at bounding box center [1273, 413] width 190 height 24
type input "0.119%"
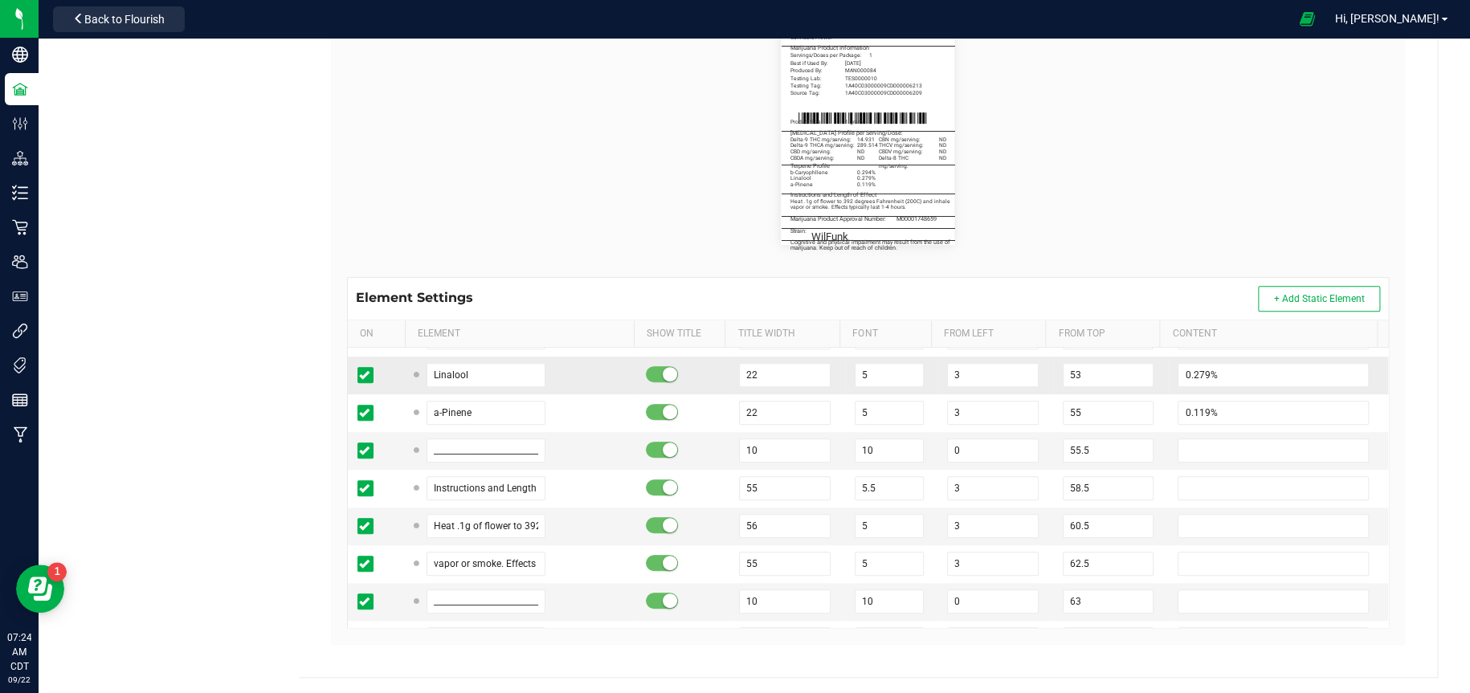
click at [479, 360] on td "Linalool" at bounding box center [521, 376] width 231 height 38
click at [484, 378] on input "Linalool" at bounding box center [486, 375] width 119 height 24
type input "L"
type input "b-Caryophllene"
click at [1231, 368] on input "0.279%" at bounding box center [1273, 375] width 190 height 24
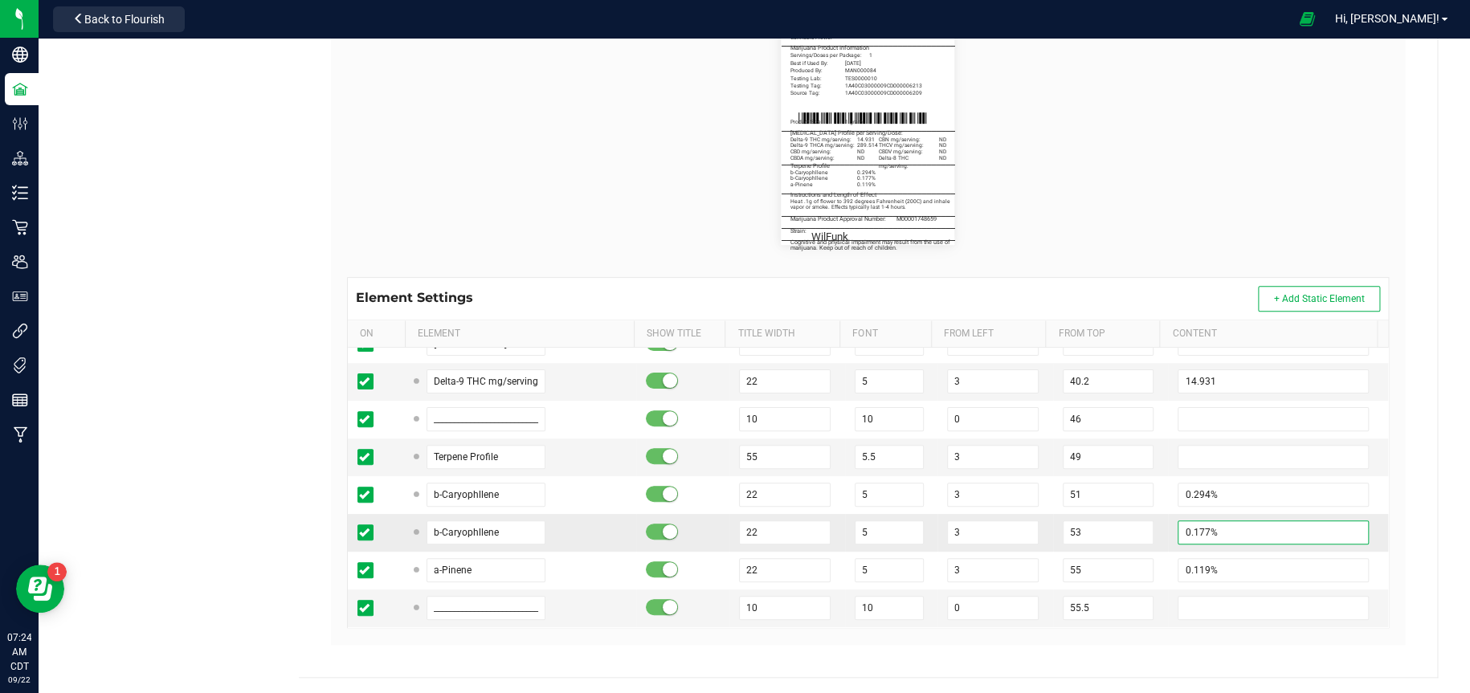
scroll to position [321, 0]
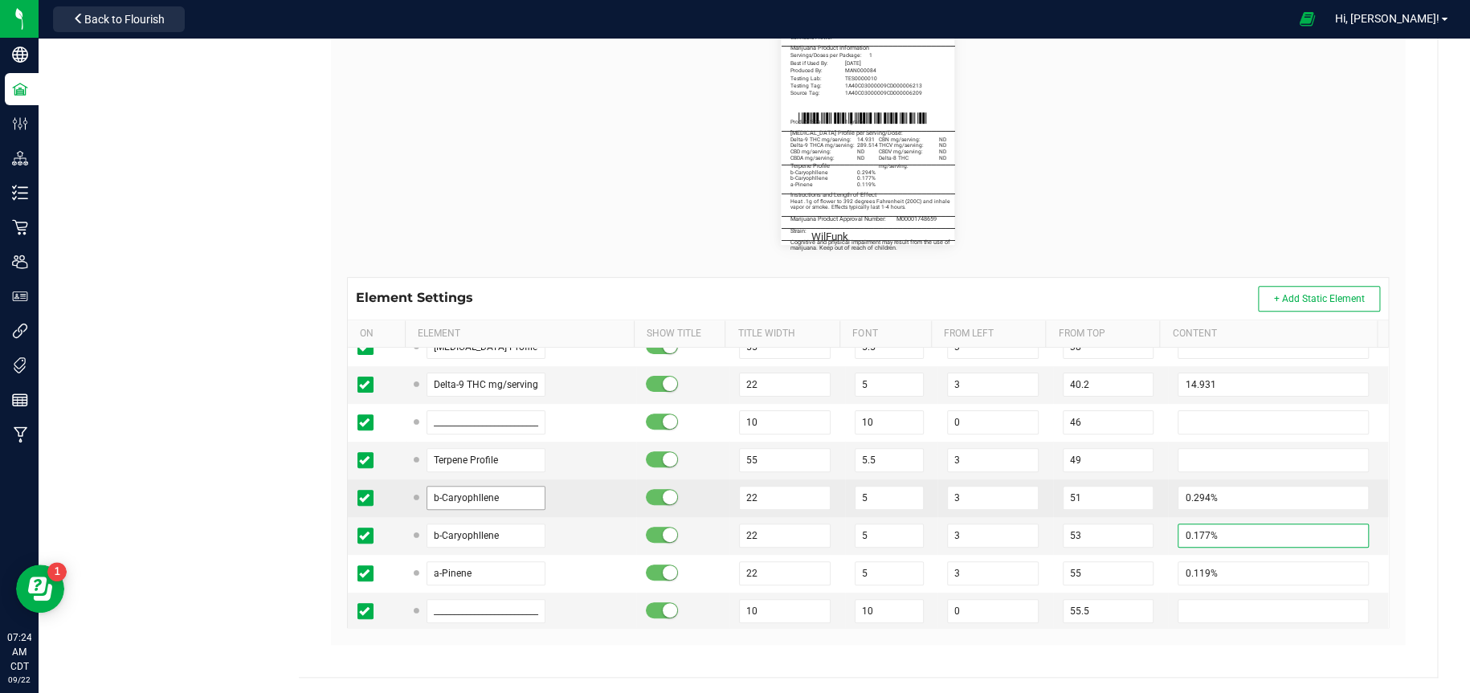
type input "0.177%"
click at [514, 492] on input "b-Caryophllene" at bounding box center [486, 498] width 119 height 24
type input "b"
type input "Limonene"
click at [1215, 498] on input "0.294%" at bounding box center [1273, 498] width 190 height 24
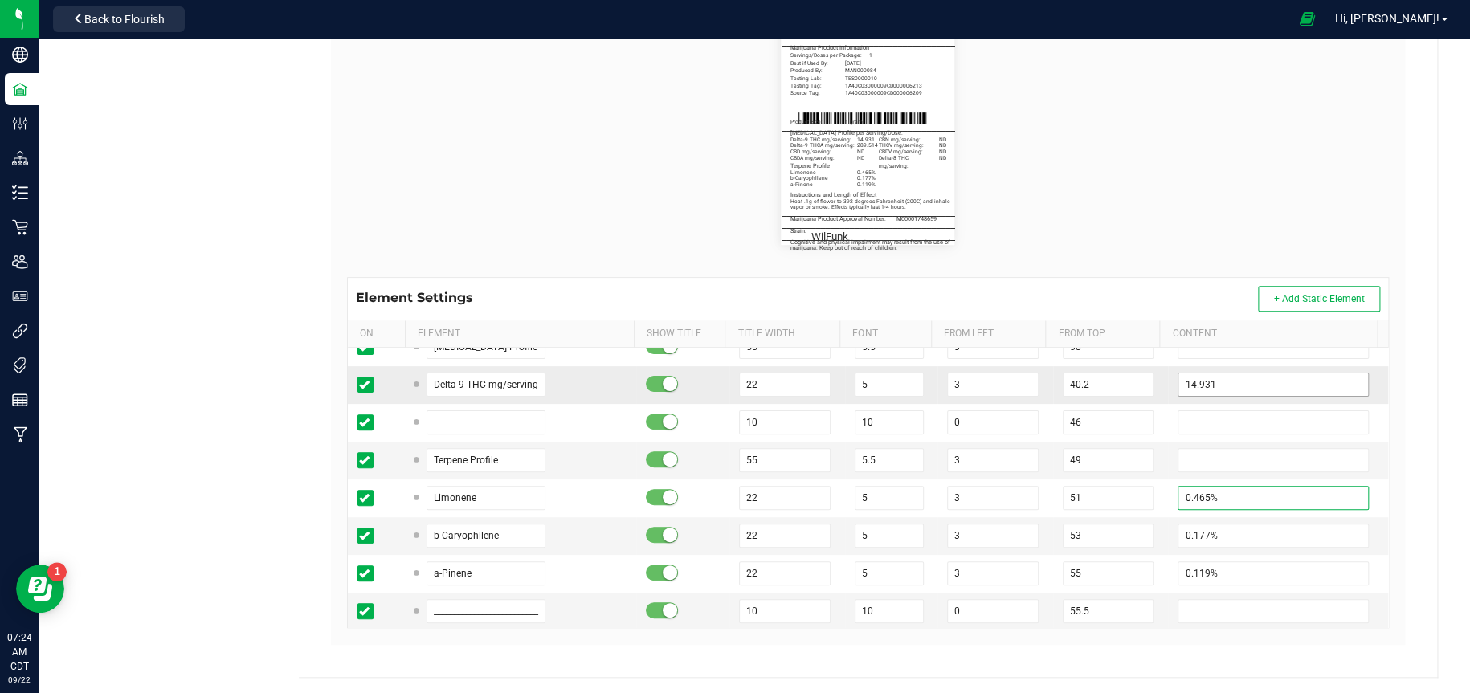
type input "0.465%"
click at [1217, 376] on input "14.931" at bounding box center [1273, 385] width 190 height 24
type input "1"
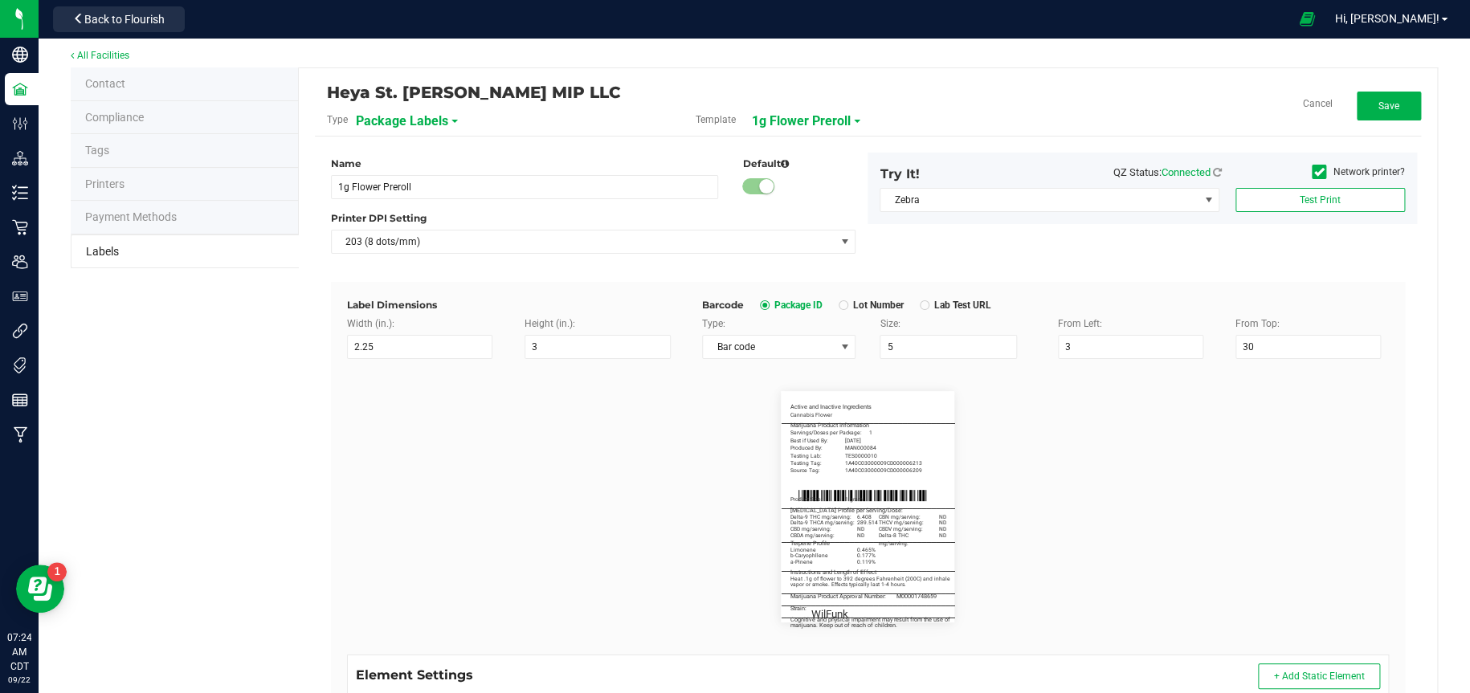
scroll to position [0, 0]
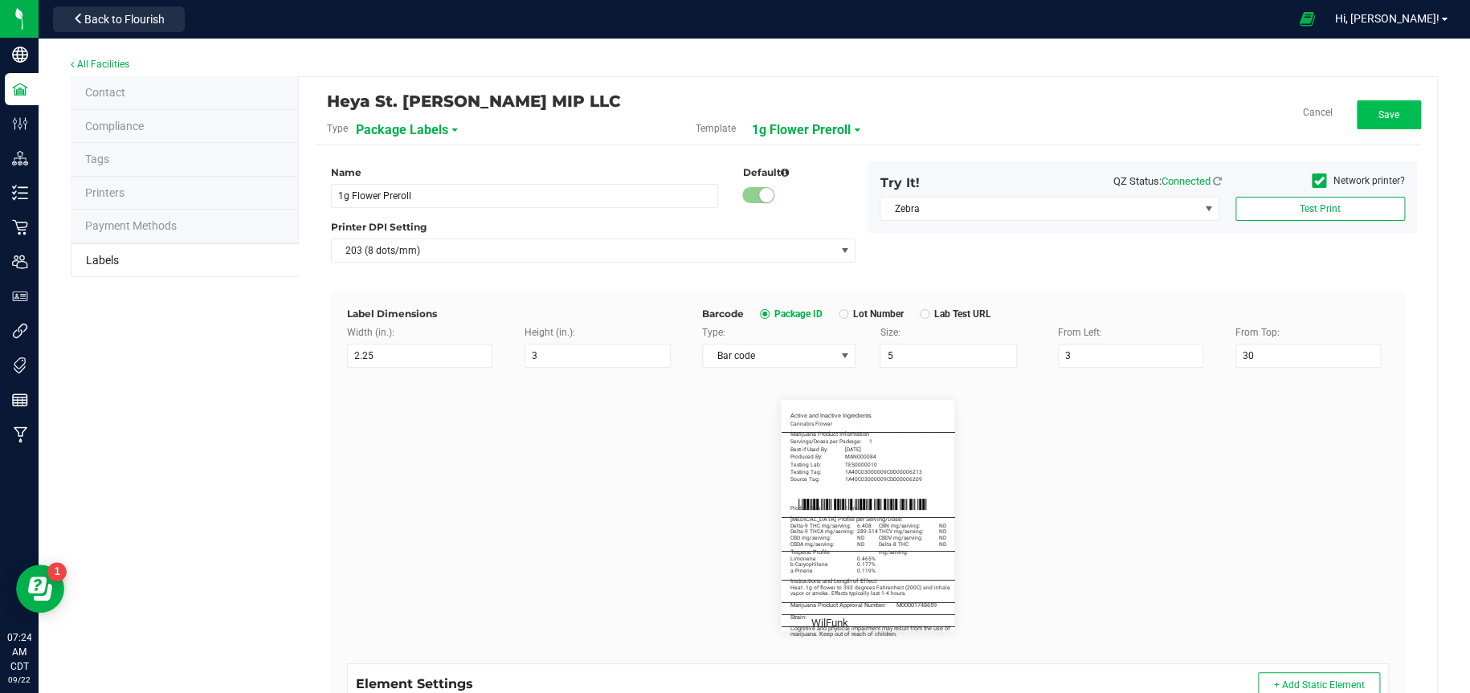
type input "6.408"
click at [1363, 120] on button "Save" at bounding box center [1389, 114] width 64 height 29
